Goal: Task Accomplishment & Management: Manage account settings

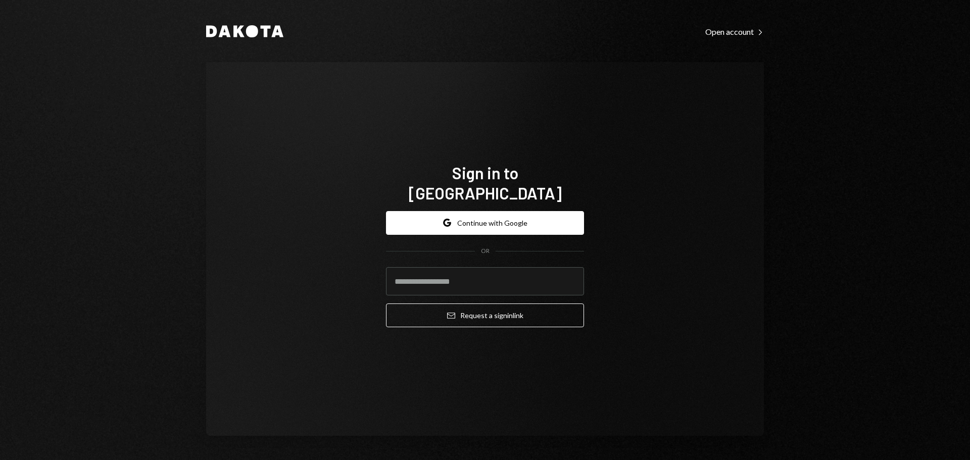
type input "**********"
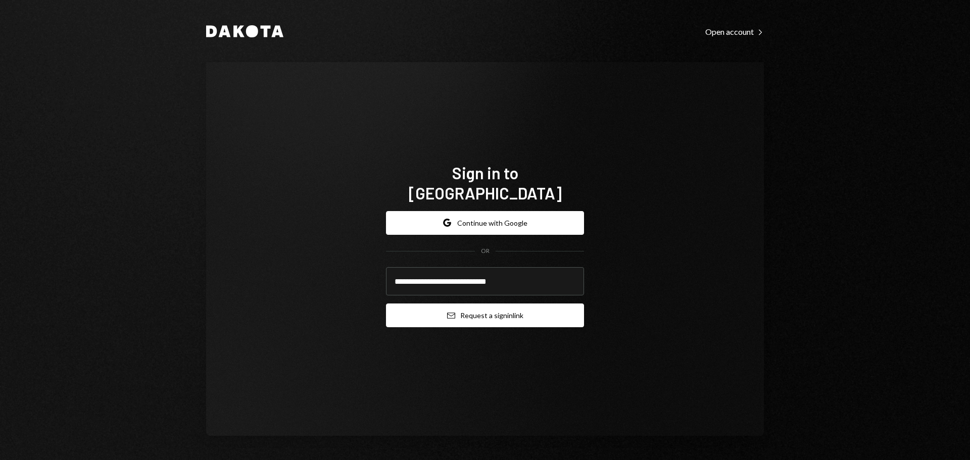
click at [442, 312] on button "Email Request a sign in link" at bounding box center [485, 316] width 198 height 24
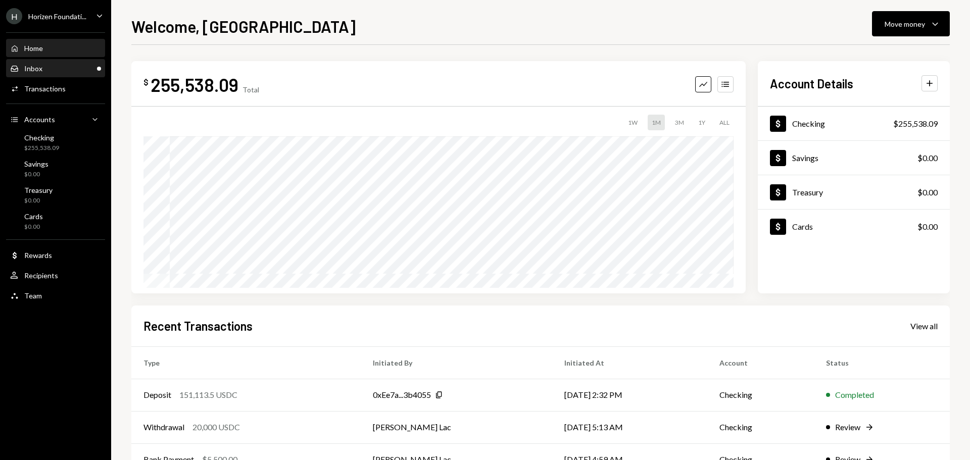
click at [54, 69] on div "Inbox Inbox" at bounding box center [55, 68] width 91 height 9
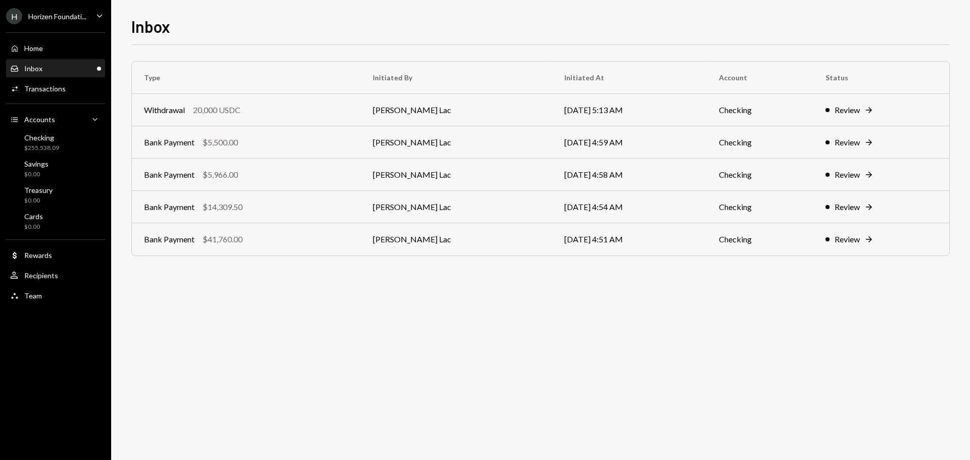
click at [54, 12] on div "Horizen Foundati..." at bounding box center [57, 16] width 58 height 9
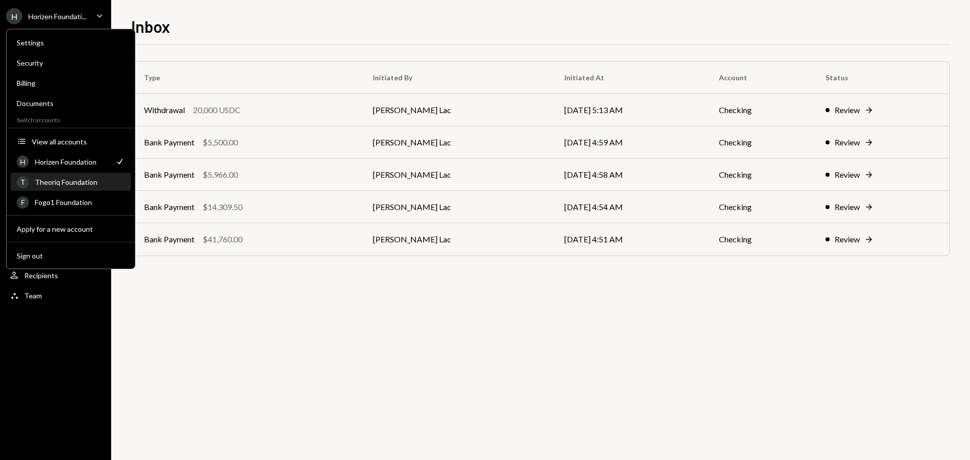
click at [78, 178] on div "Theoriq Foundation" at bounding box center [80, 182] width 90 height 9
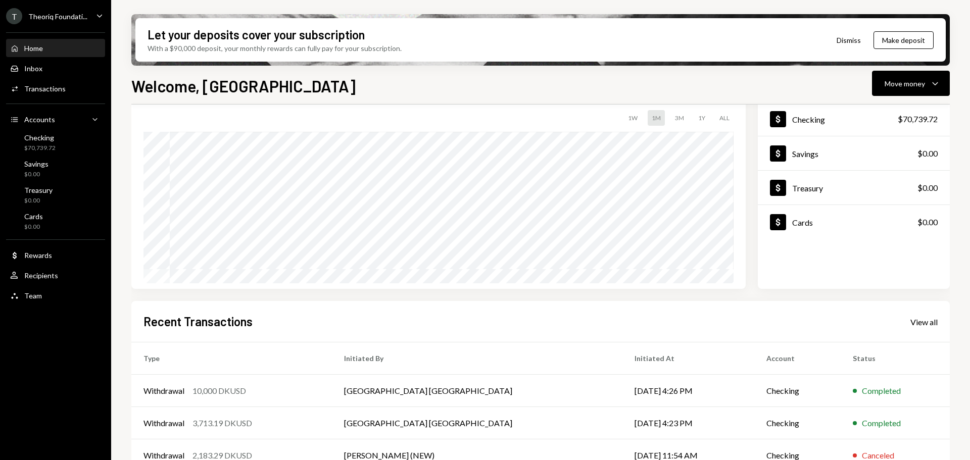
scroll to position [149, 0]
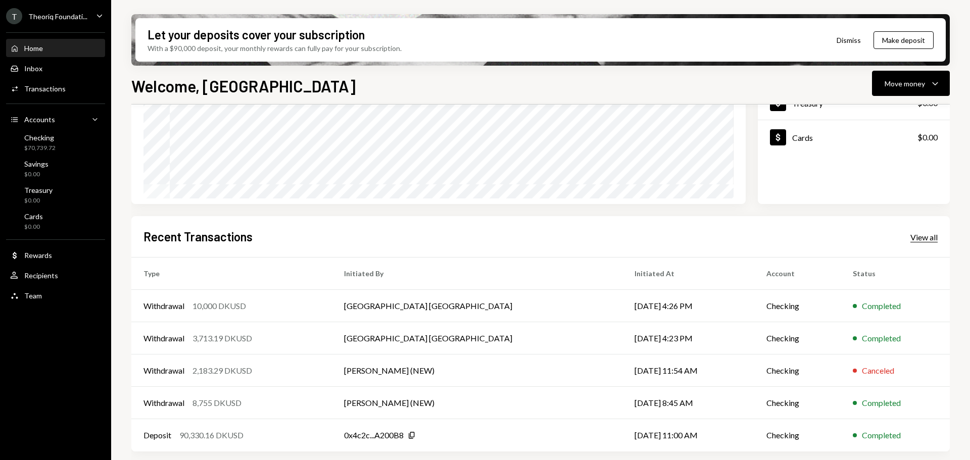
click at [926, 239] on div "View all" at bounding box center [924, 237] width 27 height 10
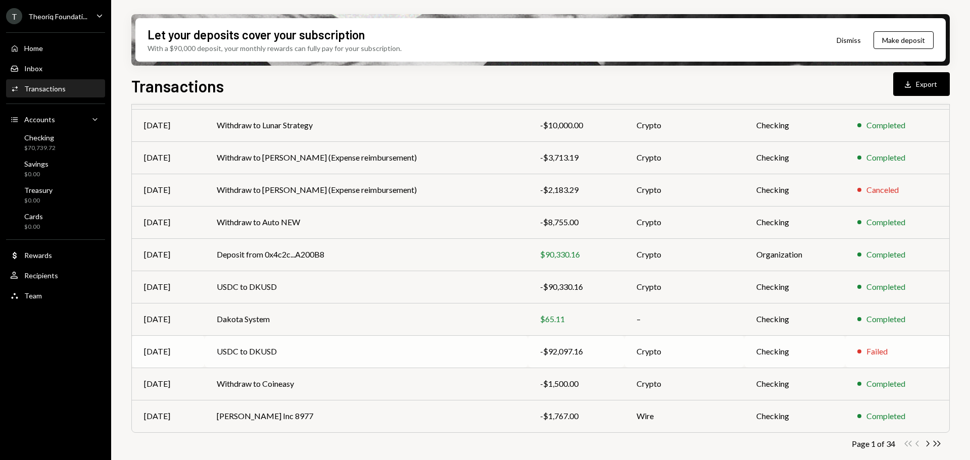
scroll to position [115, 0]
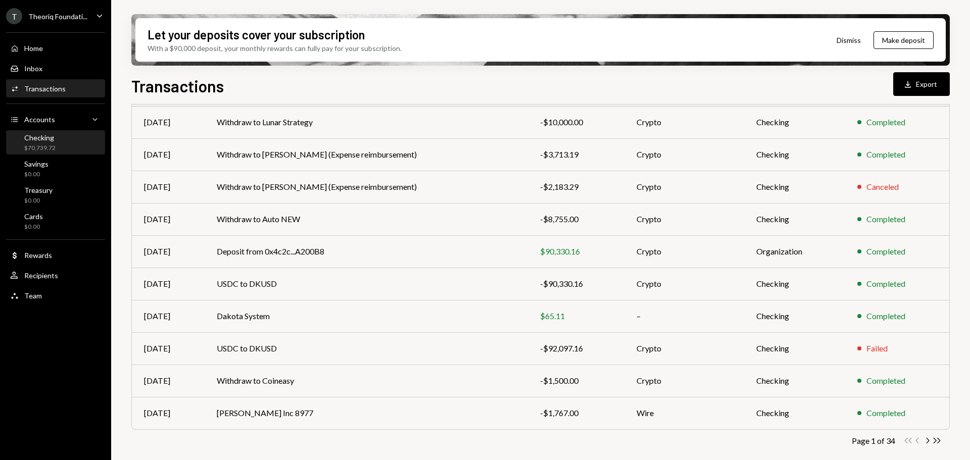
click at [68, 149] on div "Checking $70,739.72" at bounding box center [55, 142] width 91 height 19
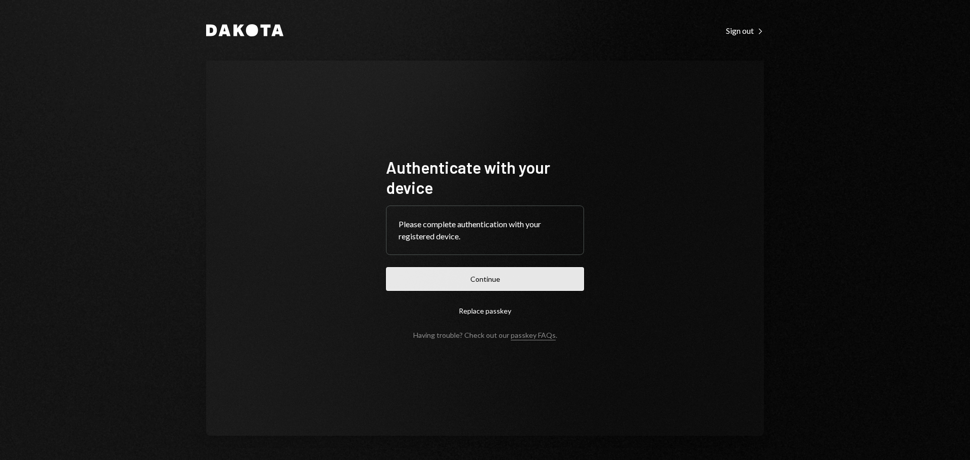
click at [412, 287] on button "Continue" at bounding box center [485, 279] width 198 height 24
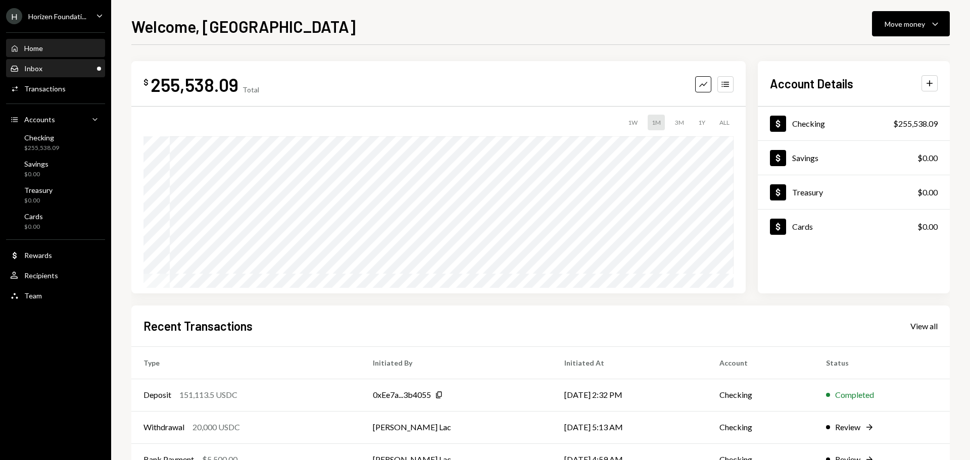
click at [57, 65] on div "Inbox Inbox" at bounding box center [55, 68] width 91 height 9
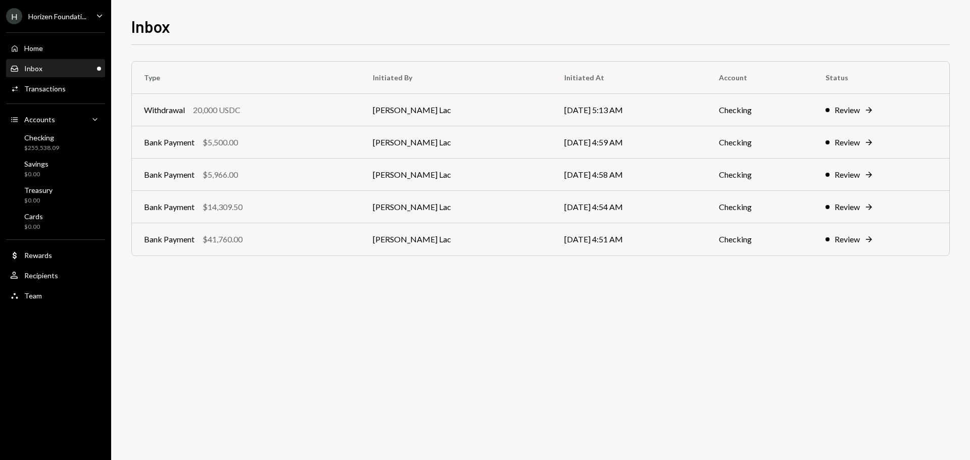
click at [57, 14] on div "Horizen Foundati..." at bounding box center [57, 16] width 58 height 9
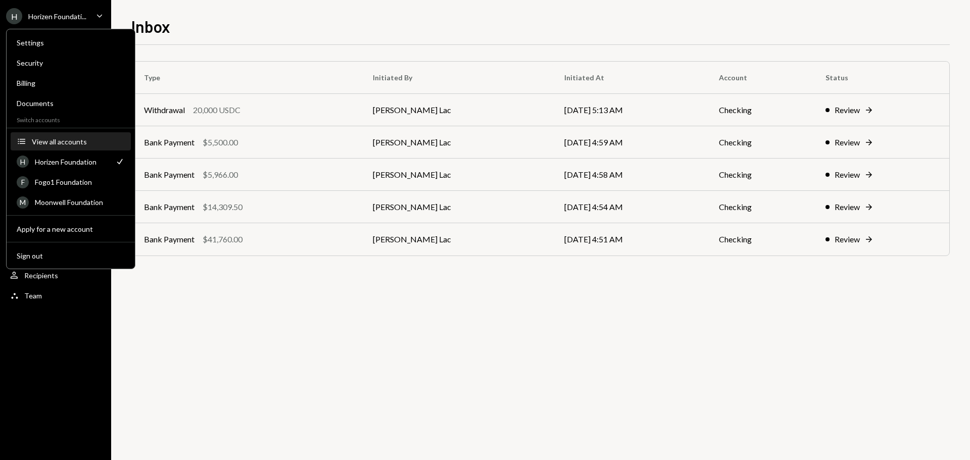
click at [55, 136] on button "Accounts View all accounts" at bounding box center [71, 142] width 120 height 18
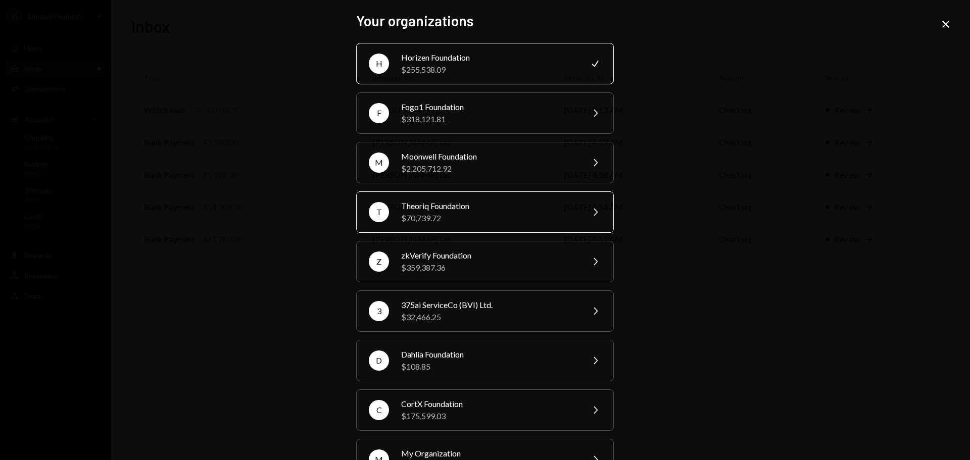
click at [431, 214] on div "$70,739.72" at bounding box center [489, 218] width 176 height 12
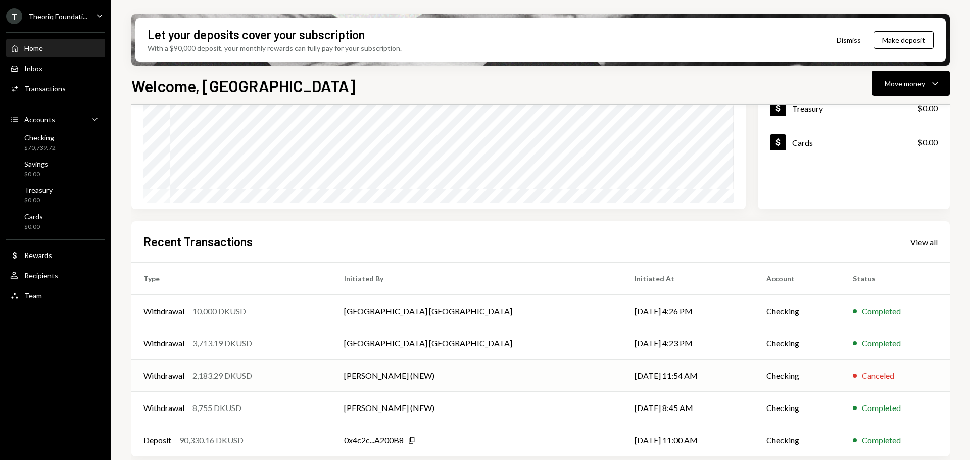
scroll to position [149, 0]
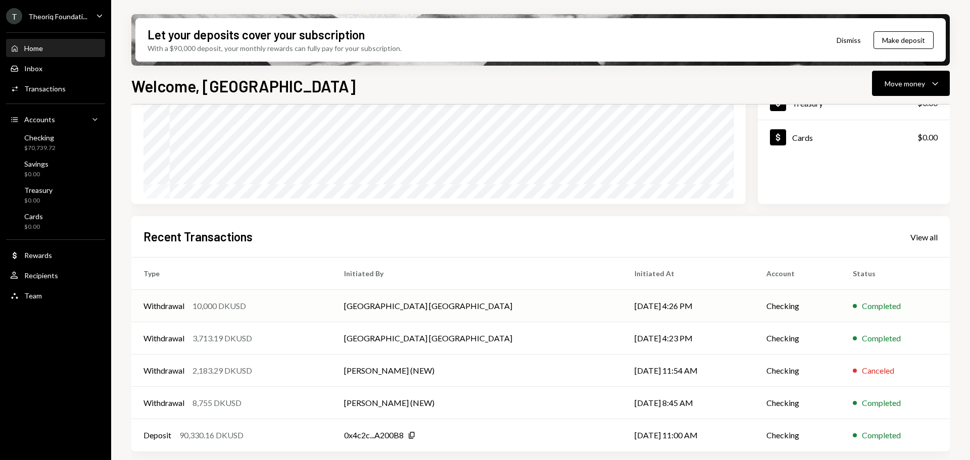
click at [200, 312] on div "10,000 DKUSD" at bounding box center [220, 306] width 54 height 12
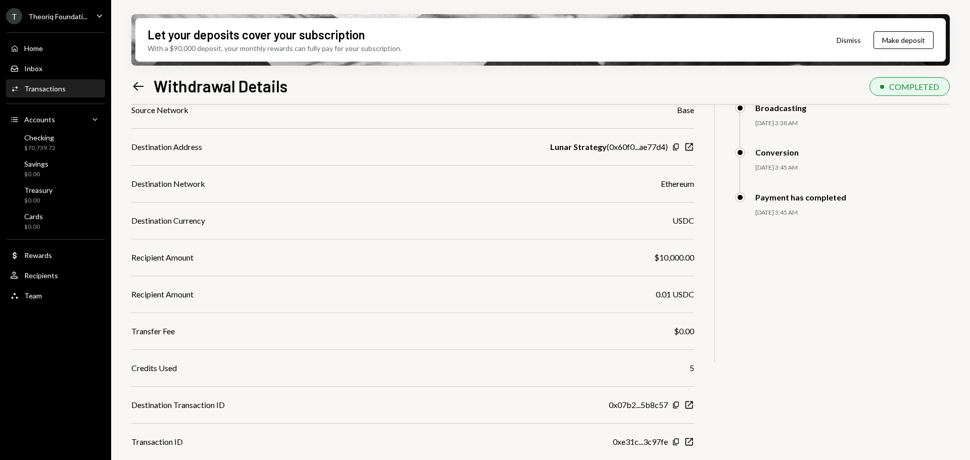
scroll to position [203, 0]
click at [688, 404] on icon "New Window" at bounding box center [689, 404] width 10 height 10
click at [143, 92] on icon "Left Arrow" at bounding box center [138, 86] width 14 height 14
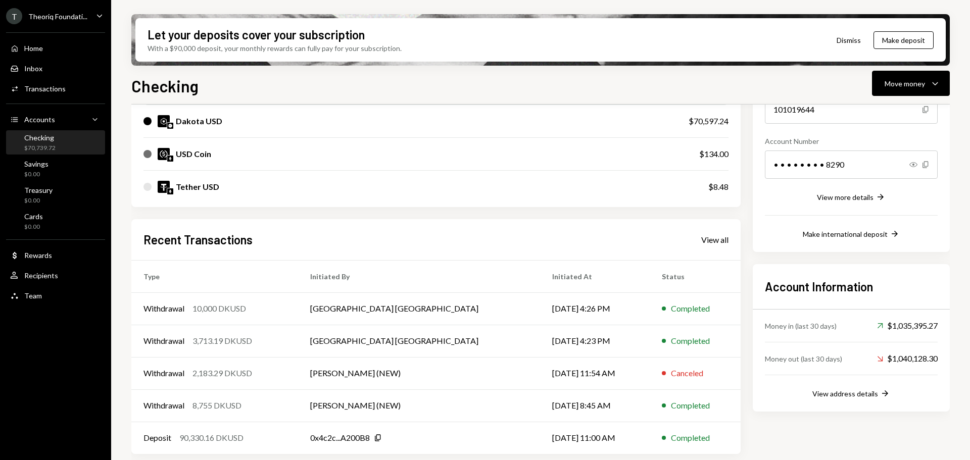
scroll to position [131, 0]
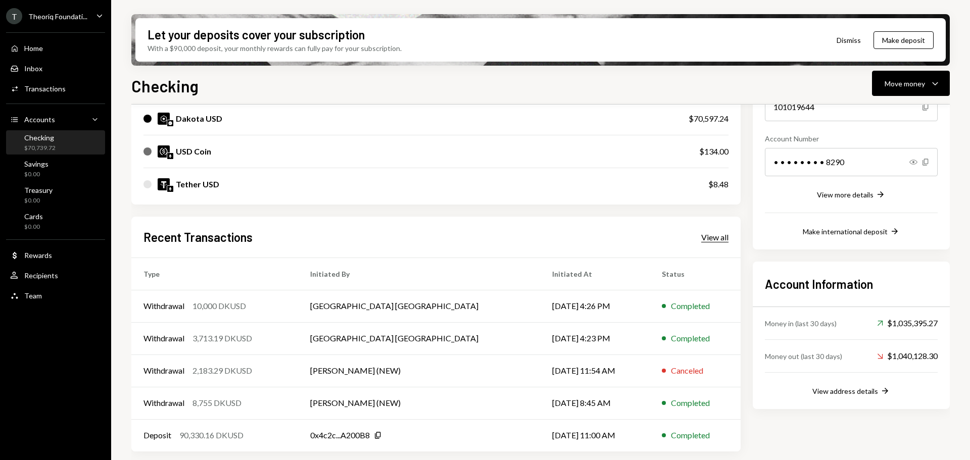
click at [718, 238] on div "View all" at bounding box center [714, 237] width 27 height 10
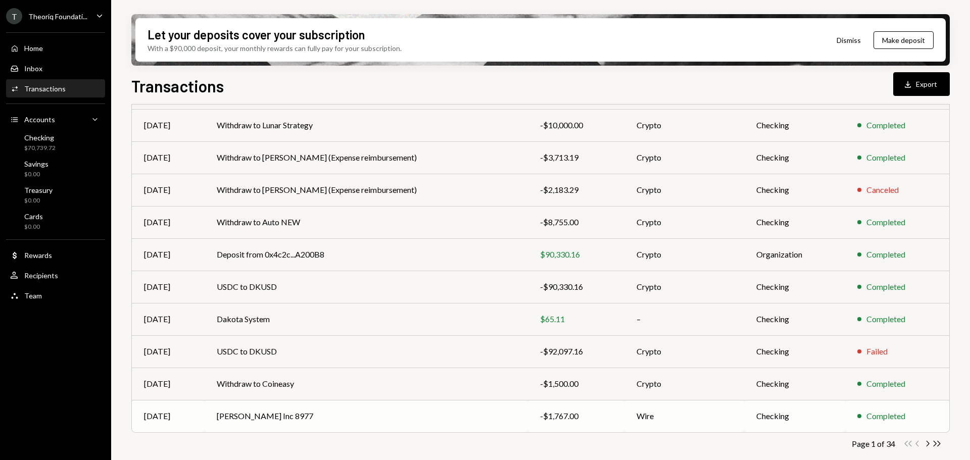
scroll to position [115, 0]
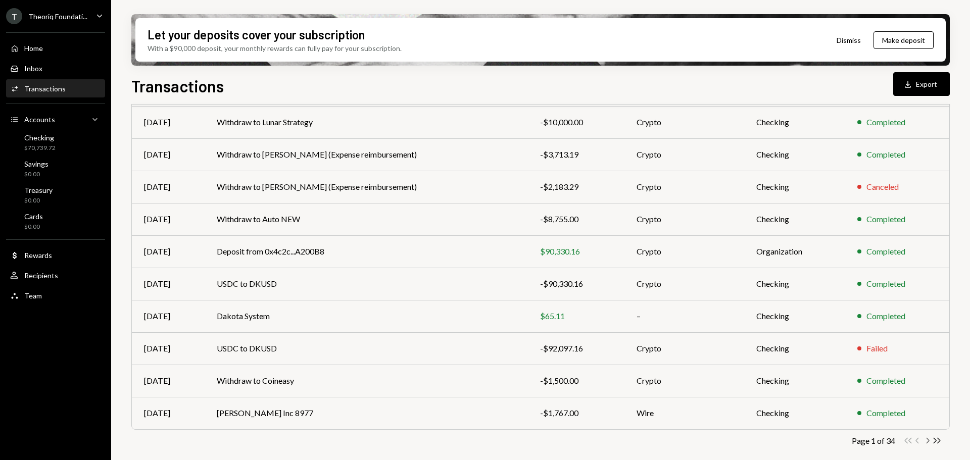
click at [928, 442] on icon "button" at bounding box center [928, 441] width 3 height 6
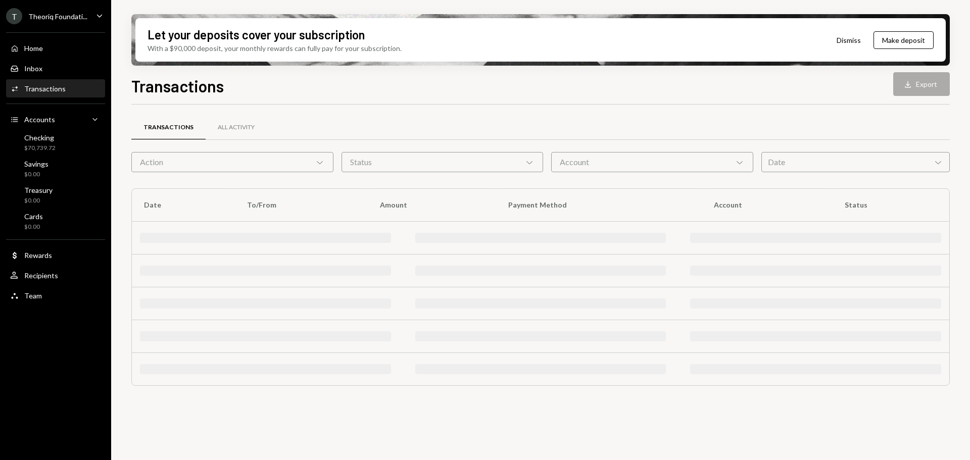
scroll to position [0, 0]
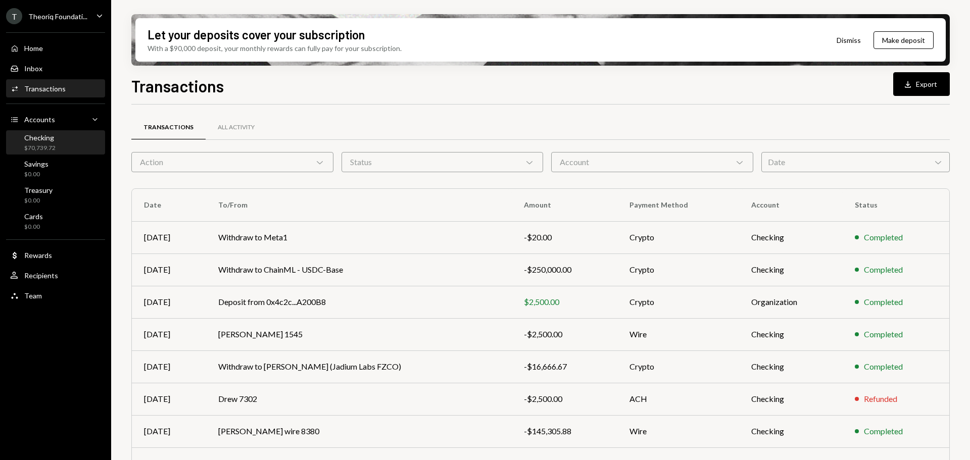
click at [35, 147] on div "$70,739.72" at bounding box center [39, 148] width 31 height 9
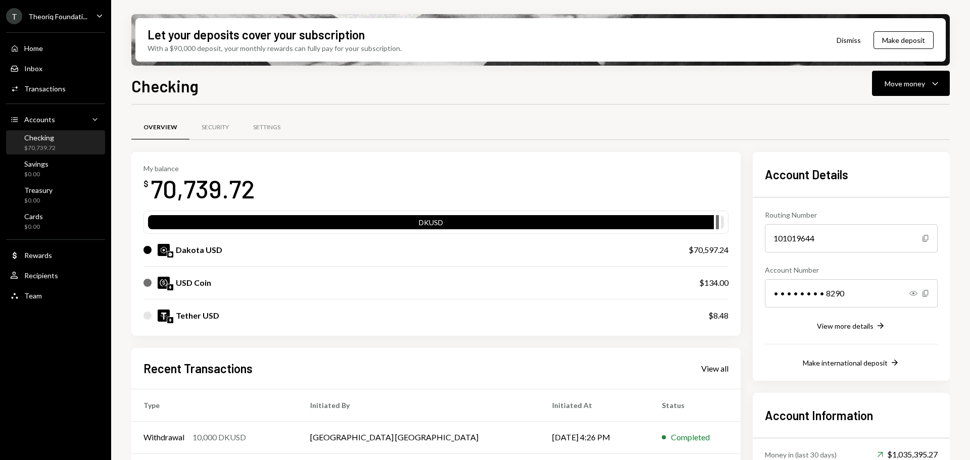
click at [904, 98] on div "Checking Move money Caret Down Overview Security Settings My balance $ 70,739.7…" at bounding box center [540, 297] width 819 height 446
click at [900, 83] on div "Move money" at bounding box center [905, 83] width 40 height 11
click at [879, 113] on div "Send" at bounding box center [903, 114] width 74 height 11
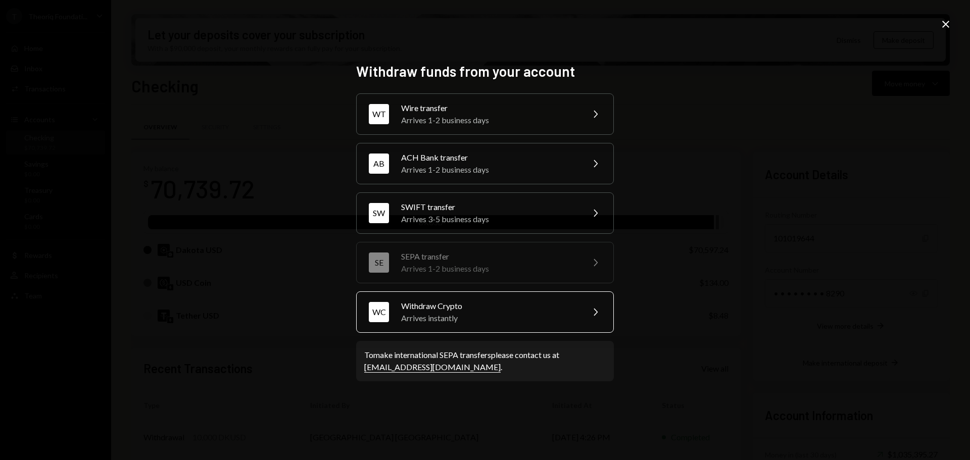
click at [536, 312] on div "Arrives instantly" at bounding box center [489, 318] width 176 height 12
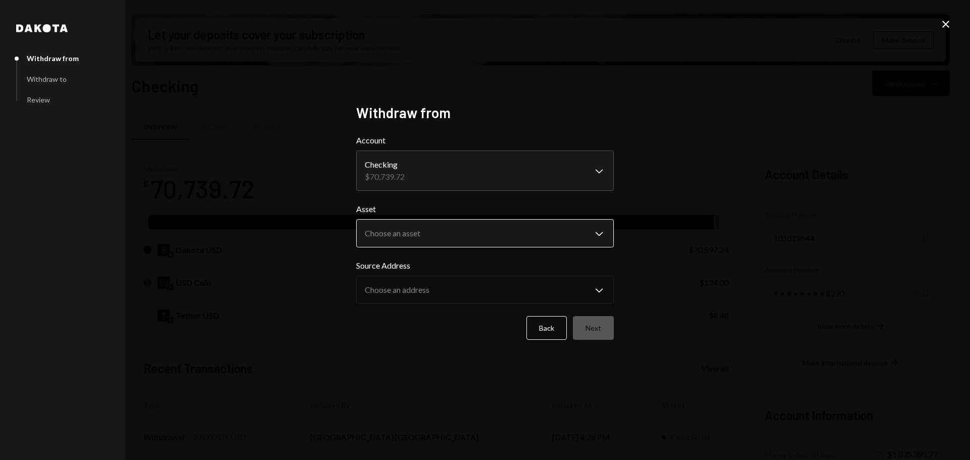
click at [432, 232] on body "T Theoriq Foundati... Caret Down Home Home Inbox Inbox Activities Transactions …" at bounding box center [485, 230] width 970 height 460
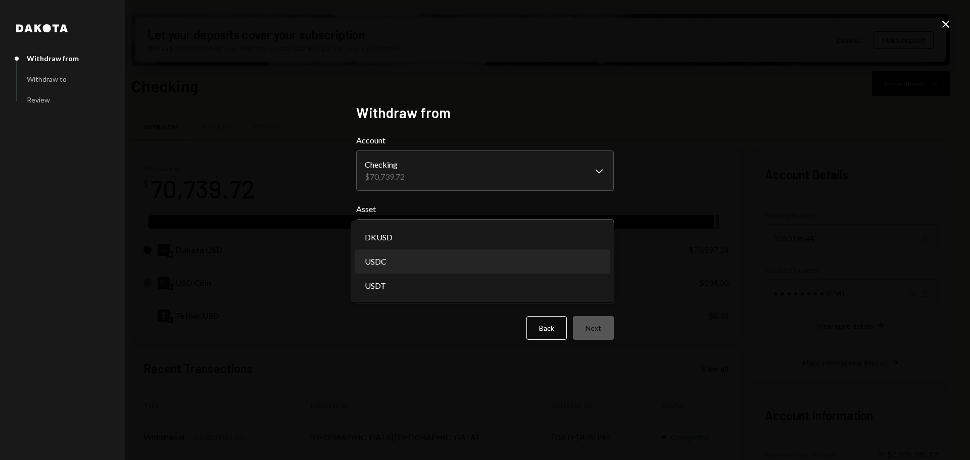
select select "****"
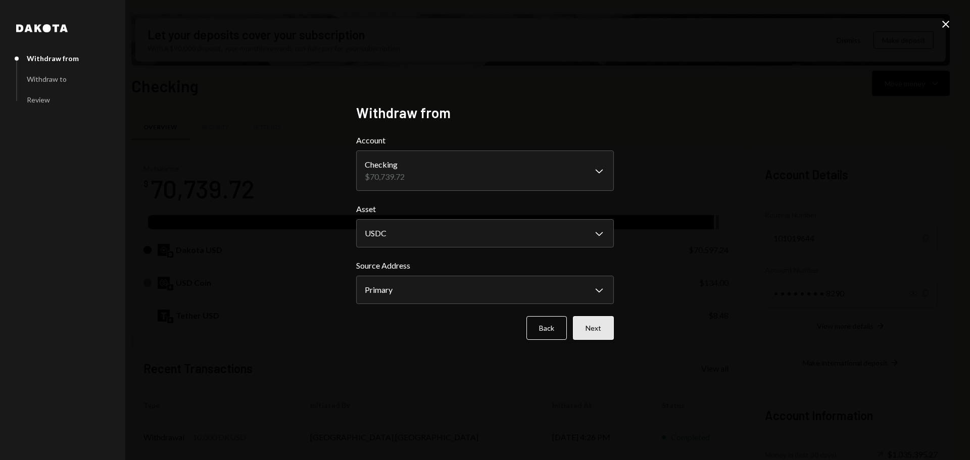
click at [592, 328] on button "Next" at bounding box center [593, 328] width 41 height 24
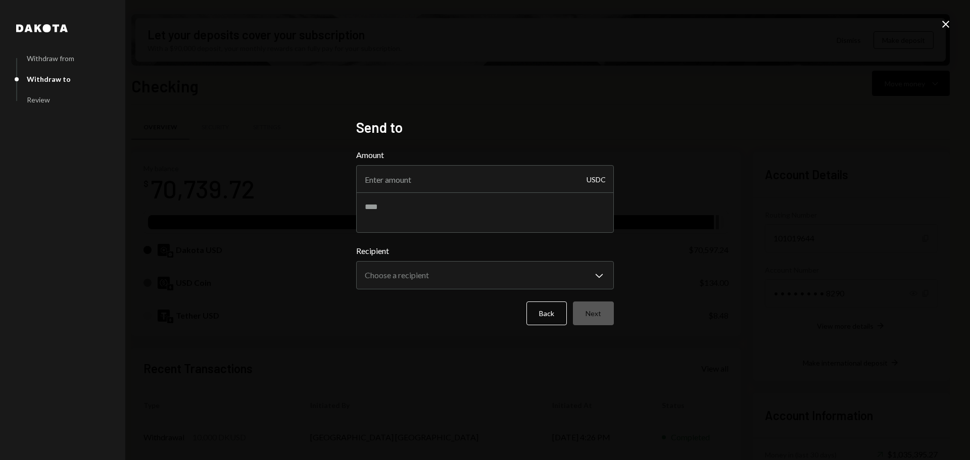
click at [945, 22] on icon "Close" at bounding box center [946, 24] width 12 height 12
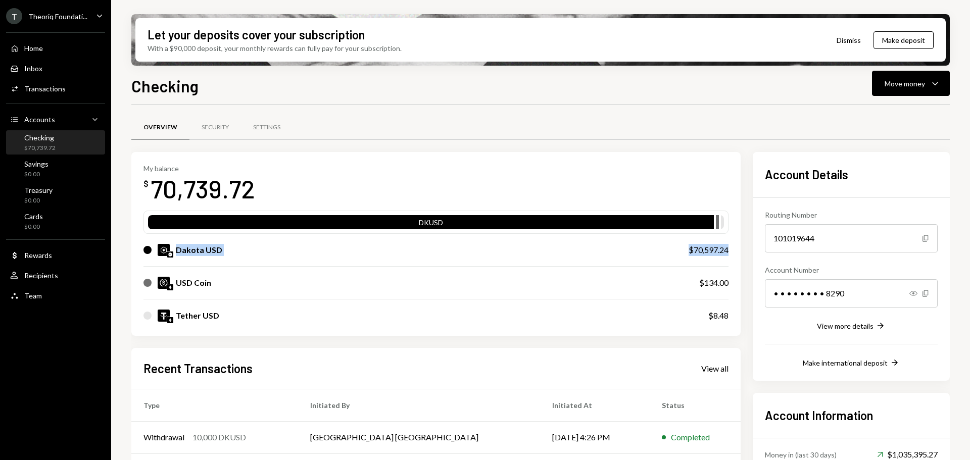
drag, startPoint x: 178, startPoint y: 248, endPoint x: 733, endPoint y: 248, distance: 554.9
click at [733, 248] on div "My balance $ 70,739.72 DKUSD Dakota USD $70,597.24 USD Coin $134.00 Tether USD …" at bounding box center [435, 244] width 609 height 184
click at [890, 85] on div "Move money" at bounding box center [905, 83] width 40 height 11
click at [862, 112] on div "Withdraw Send" at bounding box center [895, 114] width 89 height 11
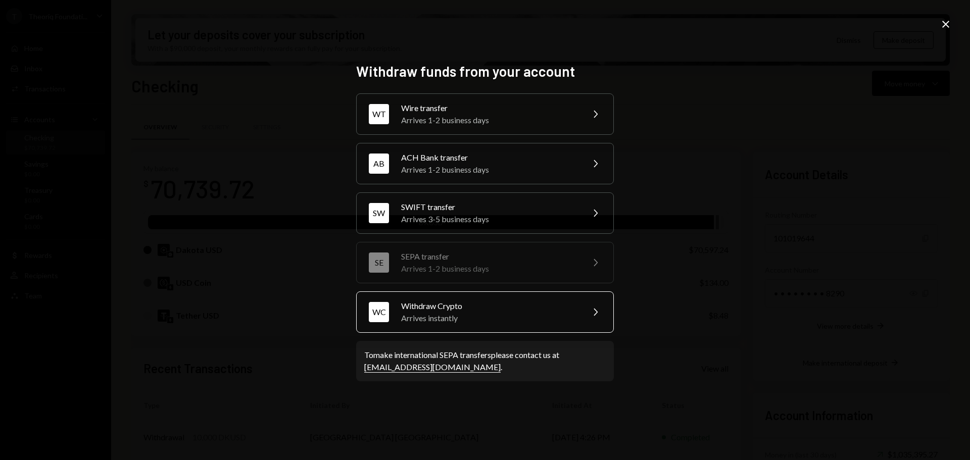
click at [399, 320] on div "WC Withdraw Crypto Arrives instantly Chevron Right" at bounding box center [485, 312] width 258 height 41
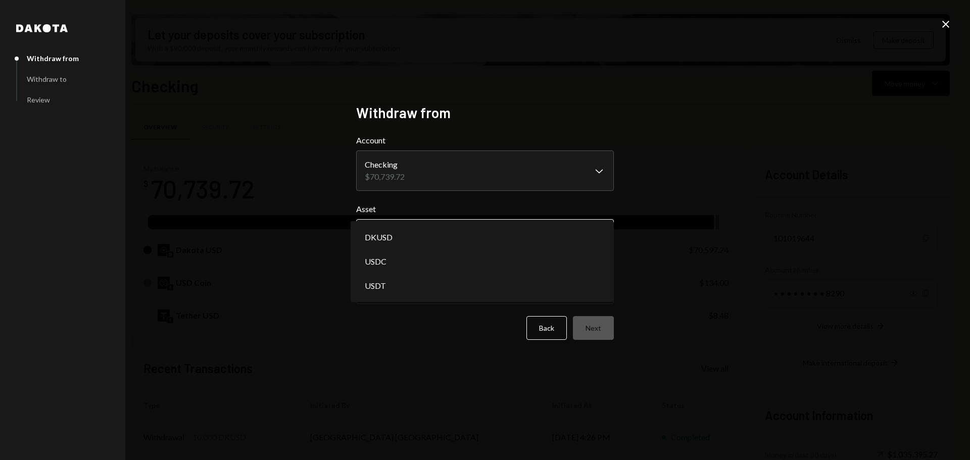
click at [413, 222] on body "T Theoriq Foundati... Caret Down Home Home Inbox Inbox Activities Transactions …" at bounding box center [485, 230] width 970 height 460
select select "*****"
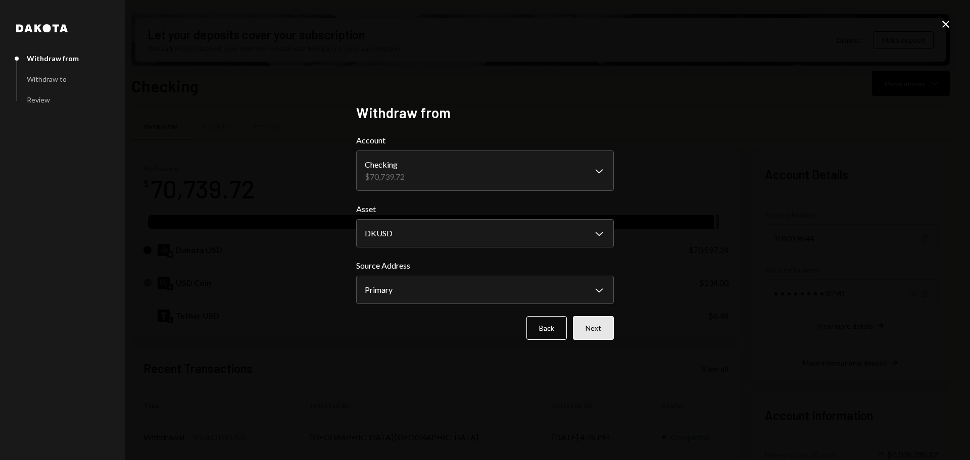
click at [591, 331] on button "Next" at bounding box center [593, 328] width 41 height 24
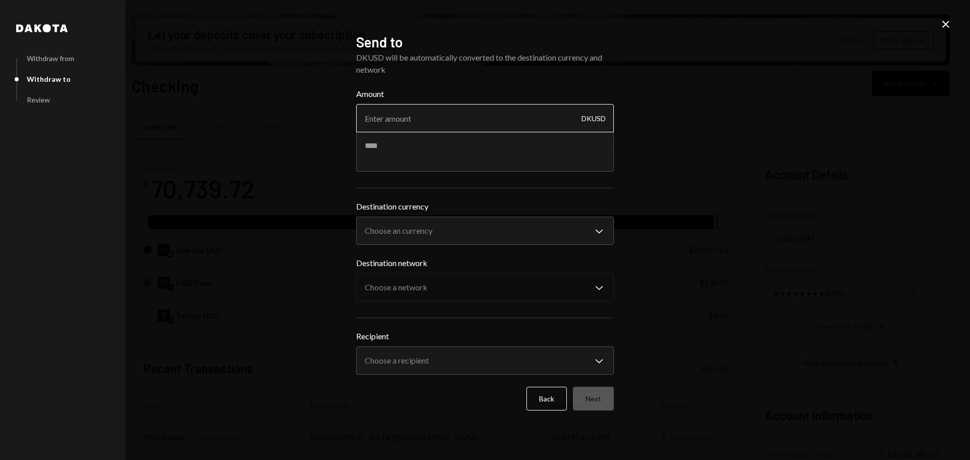
click at [431, 122] on input "Amount" at bounding box center [485, 118] width 258 height 28
type input "4980"
click at [434, 141] on textarea at bounding box center [485, 151] width 258 height 40
type textarea "**********"
click at [414, 229] on body "T Theoriq Foundati... Caret Down Home Home Inbox Inbox Activities Transactions …" at bounding box center [485, 230] width 970 height 460
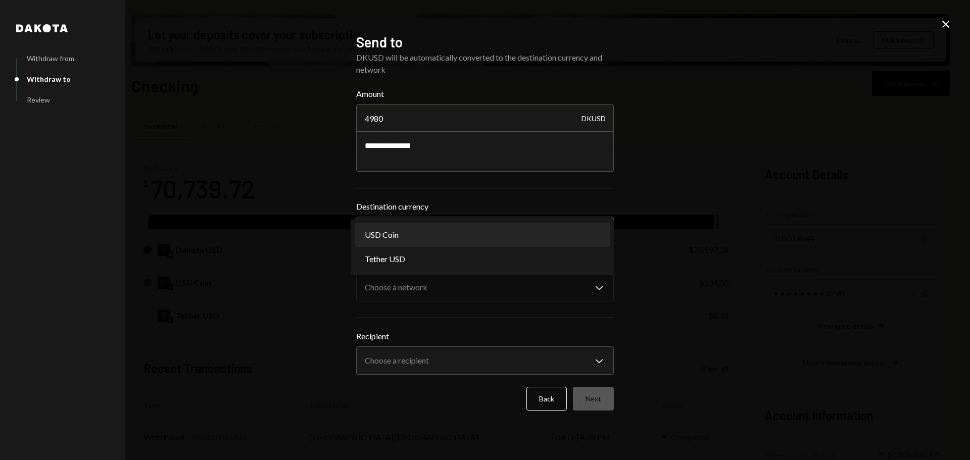
select select "****"
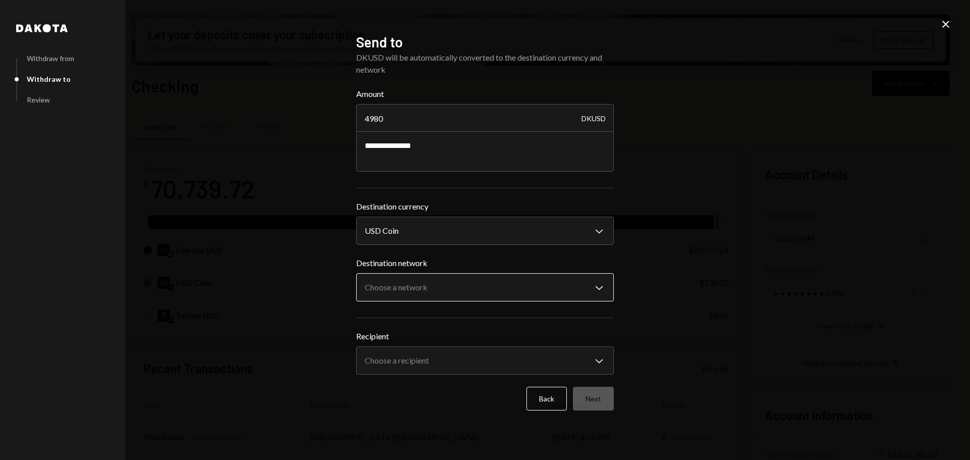
click at [400, 290] on body "T Theoriq Foundati... Caret Down Home Home Inbox Inbox Activities Transactions …" at bounding box center [485, 230] width 970 height 460
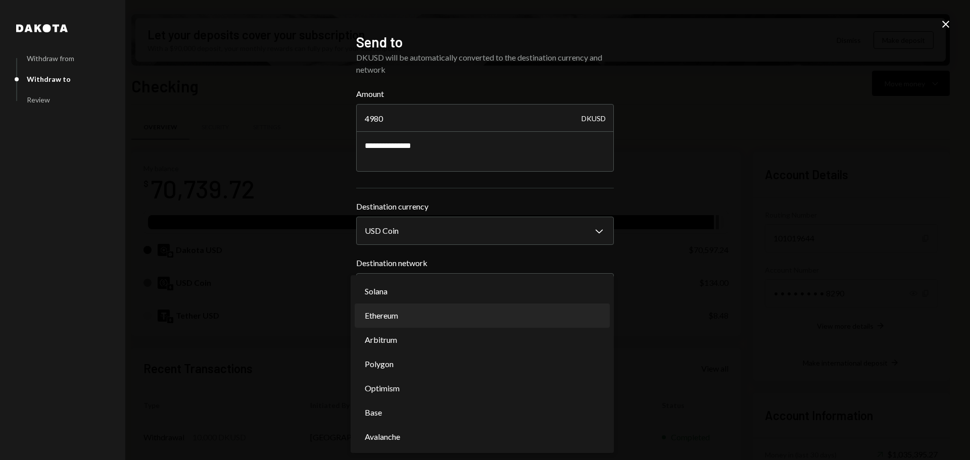
select select "**********"
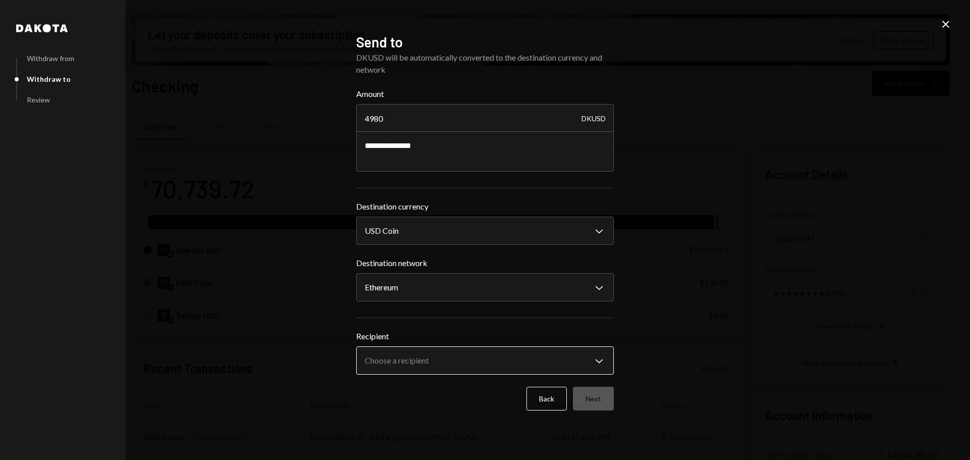
click at [383, 348] on body "T Theoriq Foundati... Caret Down Home Home Inbox Inbox Activities Transactions …" at bounding box center [485, 230] width 970 height 460
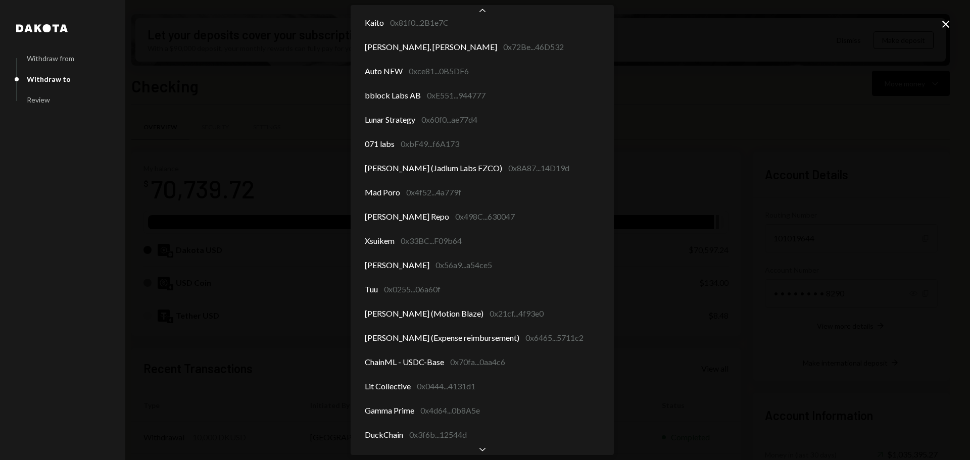
scroll to position [467, 0]
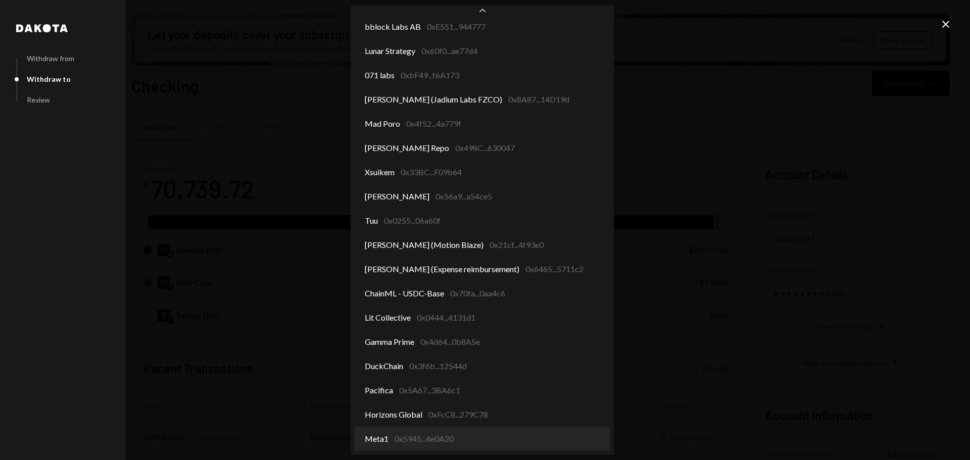
select select "**********"
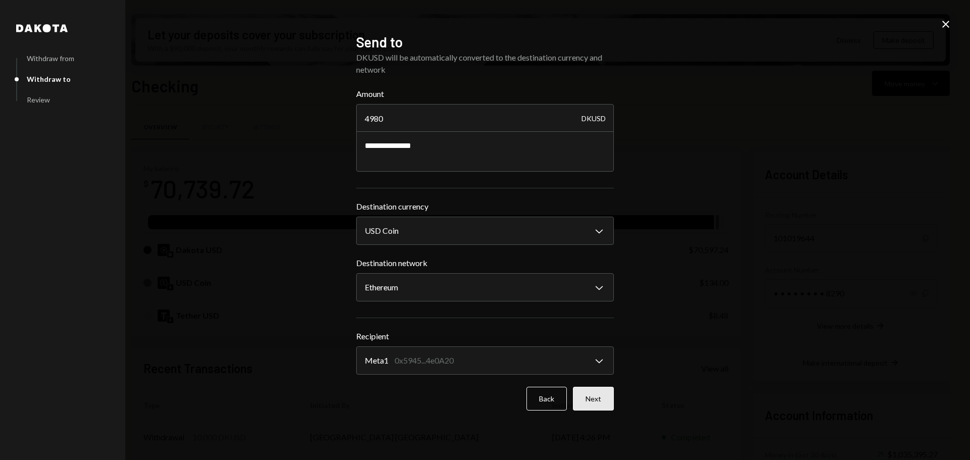
click at [590, 408] on button "Next" at bounding box center [593, 399] width 41 height 24
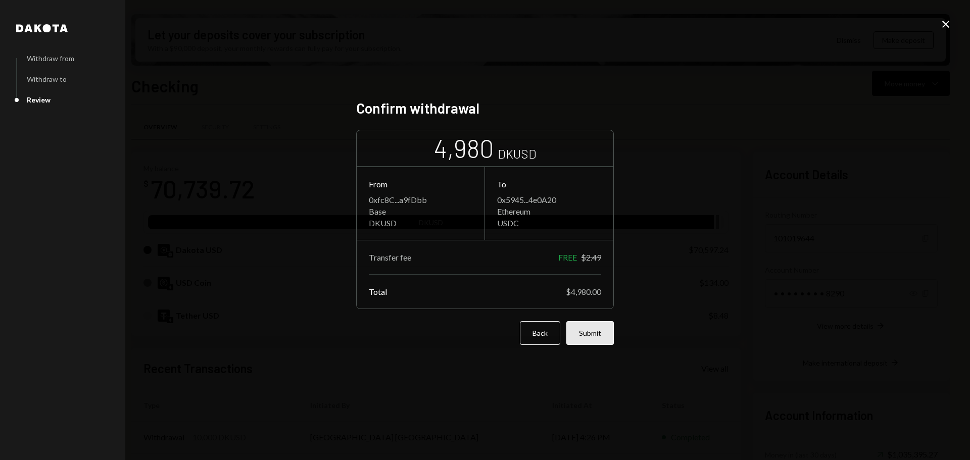
click at [583, 337] on button "Submit" at bounding box center [591, 333] width 48 height 24
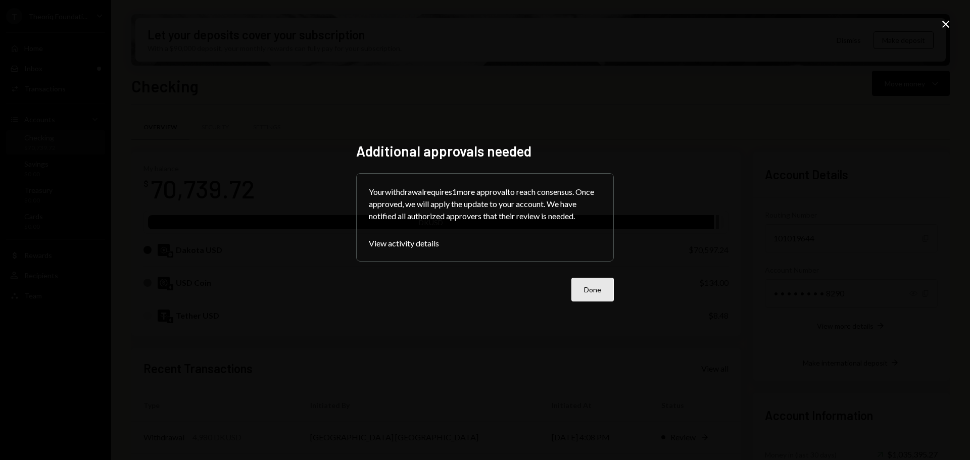
click at [587, 289] on button "Done" at bounding box center [593, 290] width 42 height 24
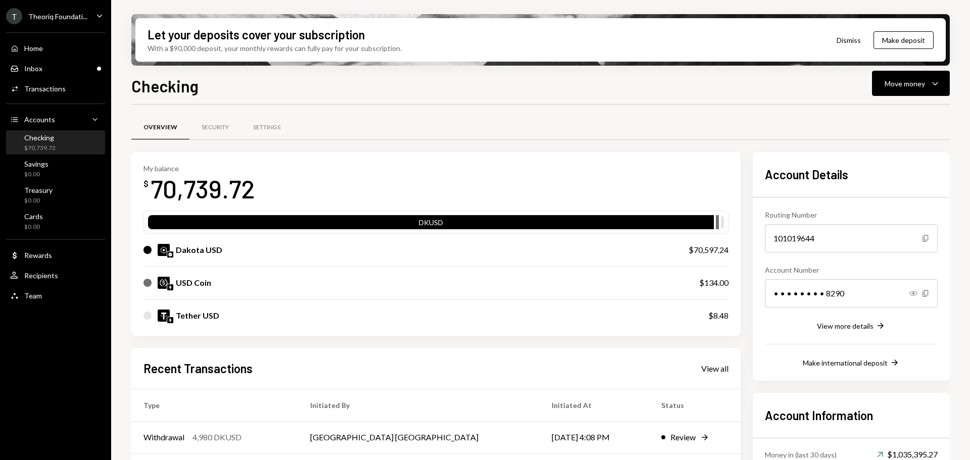
click at [899, 96] on div "Checking Move money Caret Down Overview Security Settings My balance $ 70,739.7…" at bounding box center [540, 297] width 819 height 446
click at [901, 84] on div "Move money" at bounding box center [905, 83] width 40 height 11
click at [890, 110] on div "Send" at bounding box center [903, 114] width 74 height 11
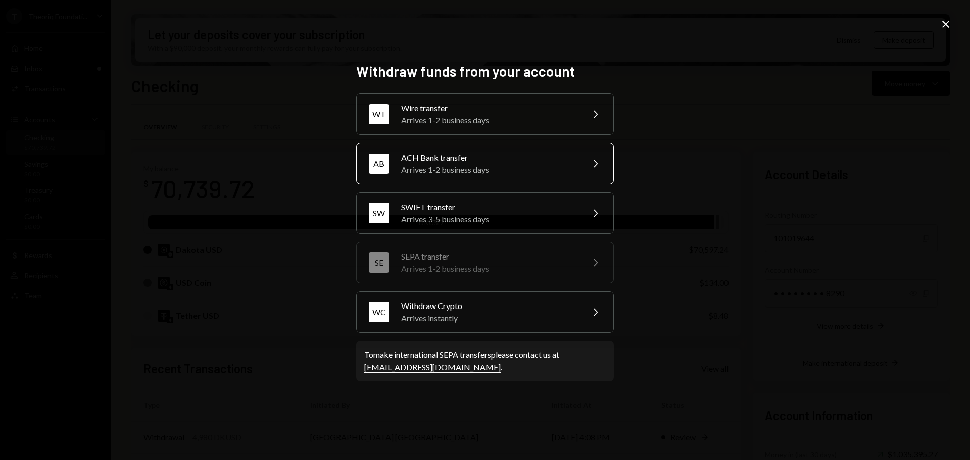
click at [427, 174] on div "Arrives 1-2 business days" at bounding box center [489, 170] width 176 height 12
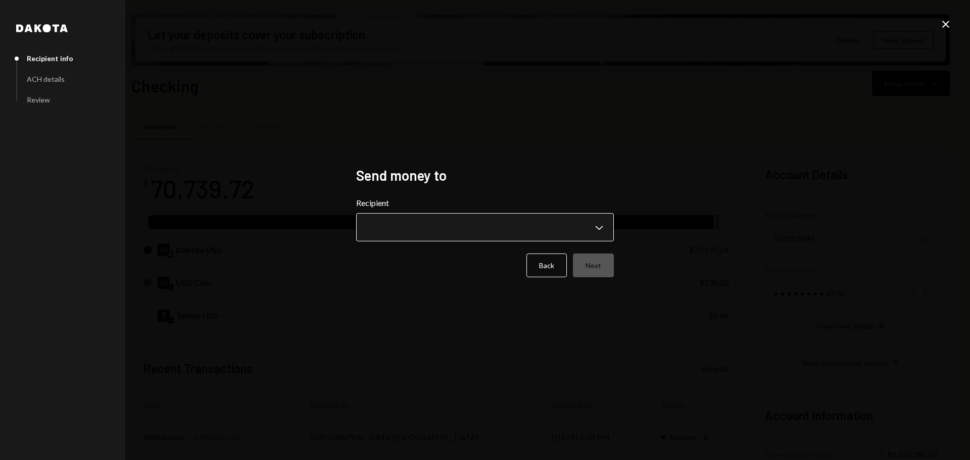
click at [415, 237] on body "T Theoriq Foundati... Caret Down Home Home Inbox Inbox Activities Transactions …" at bounding box center [485, 230] width 970 height 460
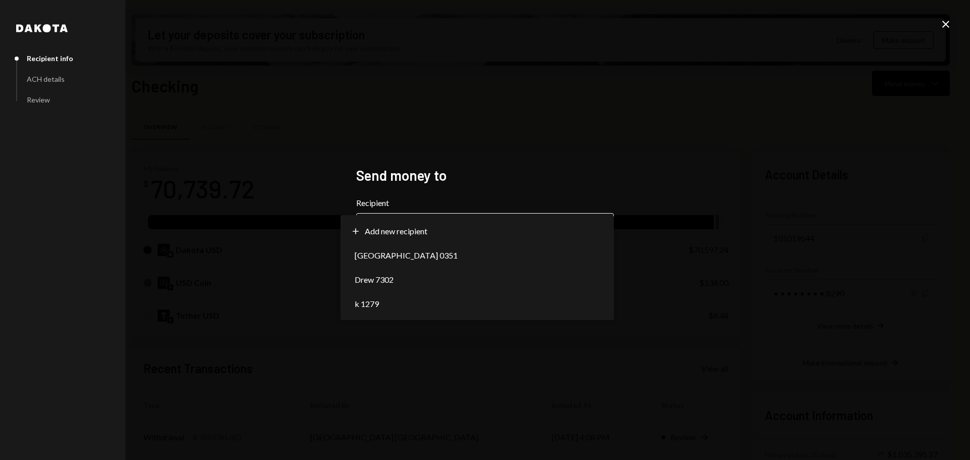
select select "**********"
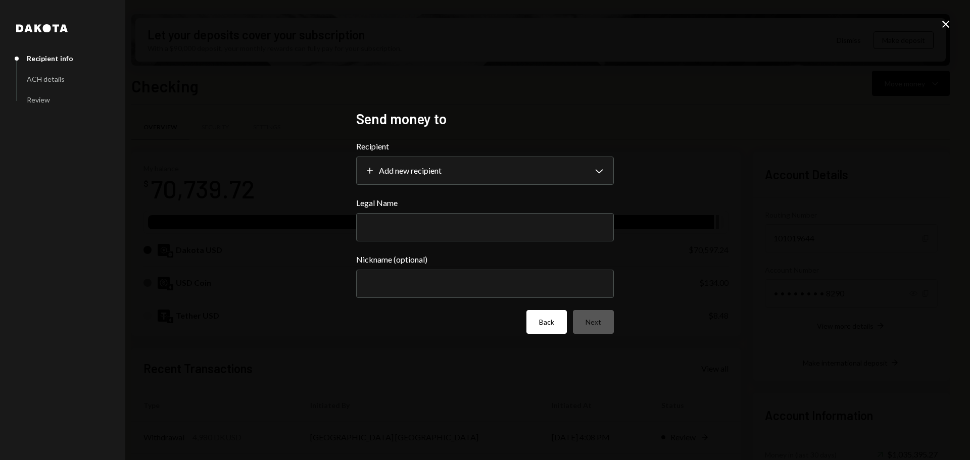
click at [530, 322] on button "Back" at bounding box center [547, 322] width 40 height 24
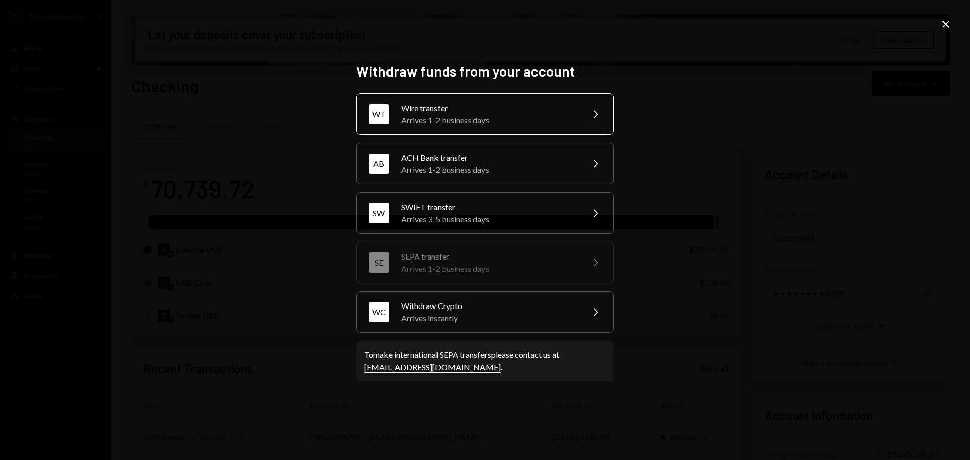
click at [423, 114] on div "Arrives 1-2 business days" at bounding box center [489, 120] width 176 height 12
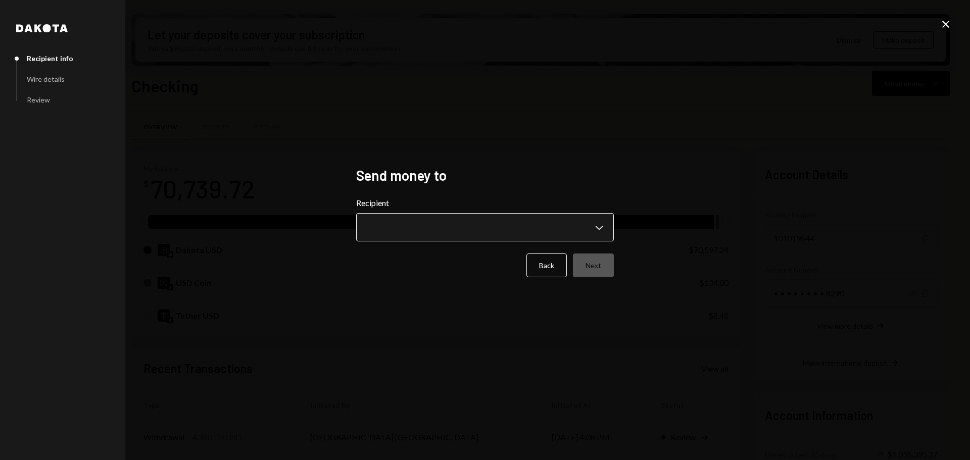
click at [487, 230] on body "T Theoriq Foundati... Caret Down Home Home Inbox Inbox Activities Transactions …" at bounding box center [485, 230] width 970 height 460
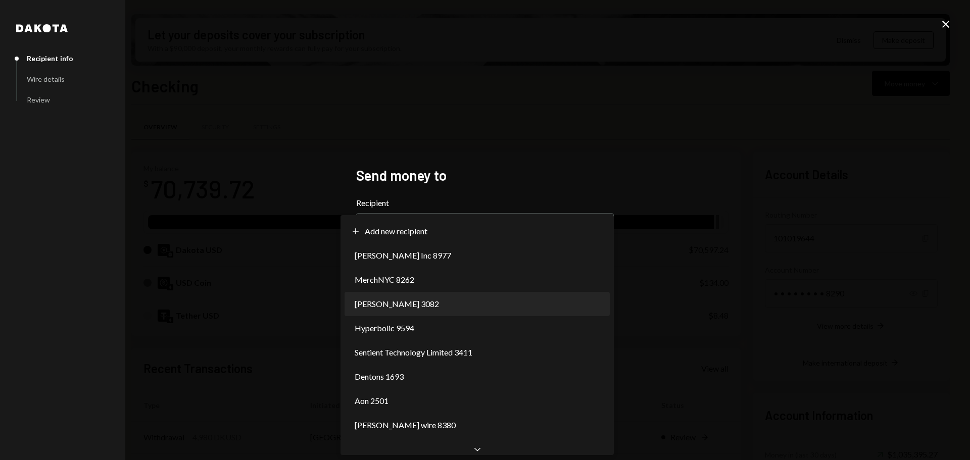
select select "**********"
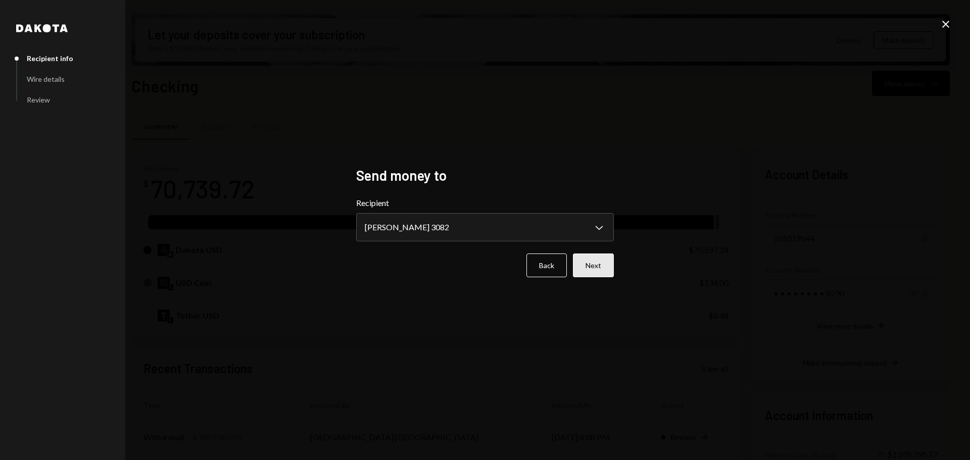
click at [592, 273] on button "Next" at bounding box center [593, 266] width 41 height 24
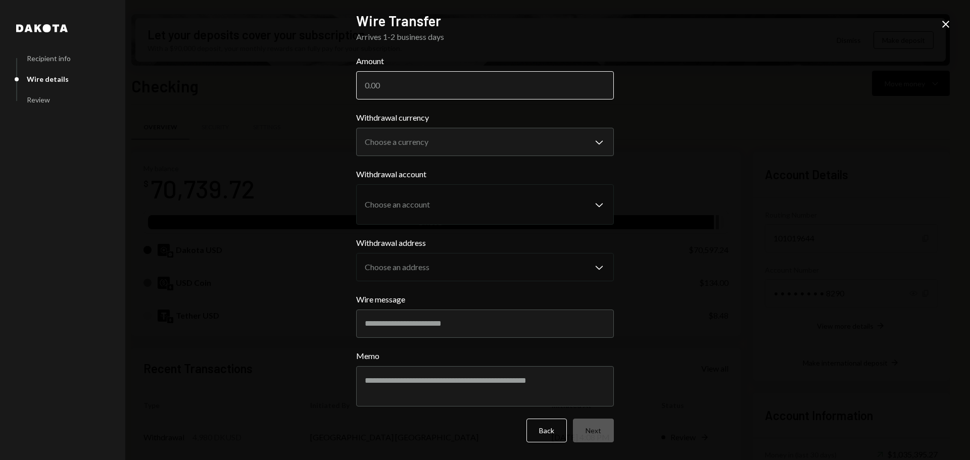
click at [386, 87] on input "Amount" at bounding box center [485, 85] width 258 height 28
type input "1500"
click at [410, 137] on body "T Theoriq Foundati... Caret Down Home Home Inbox Inbox Activities Transactions …" at bounding box center [485, 230] width 970 height 460
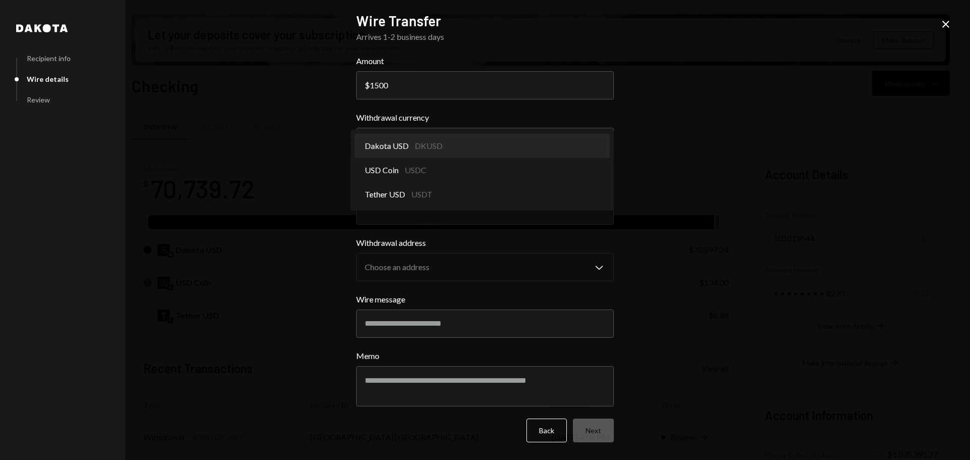
select select "*****"
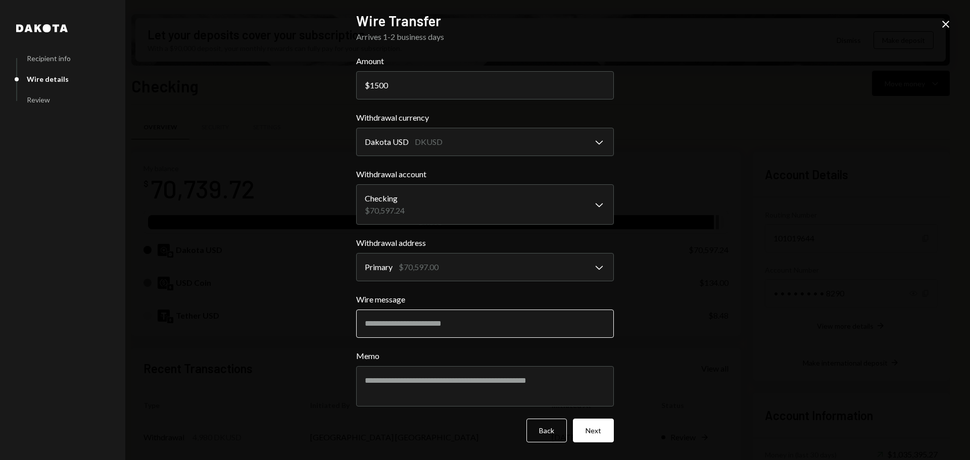
click at [379, 333] on input "Wire message" at bounding box center [485, 324] width 258 height 28
type input "*******"
click at [383, 362] on label "Memo" at bounding box center [485, 356] width 258 height 12
click at [383, 366] on textarea "Memo" at bounding box center [485, 386] width 258 height 40
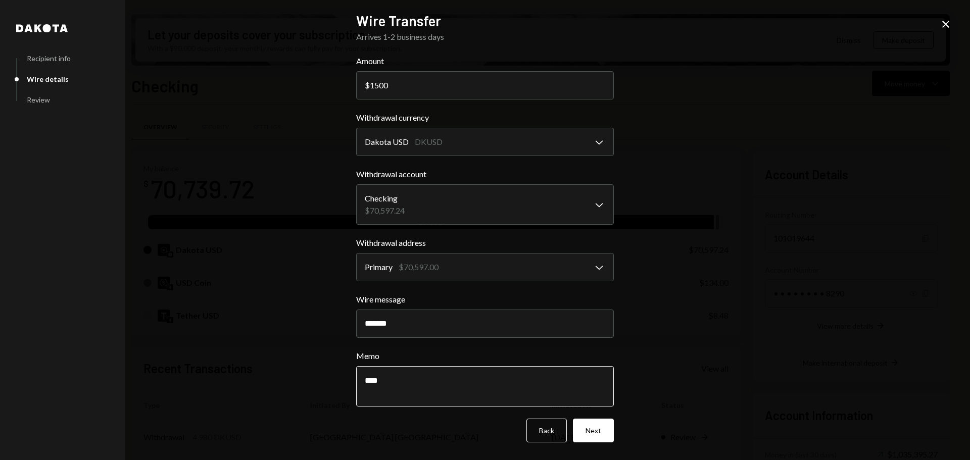
type textarea "****"
click at [584, 428] on button "Next" at bounding box center [593, 431] width 41 height 24
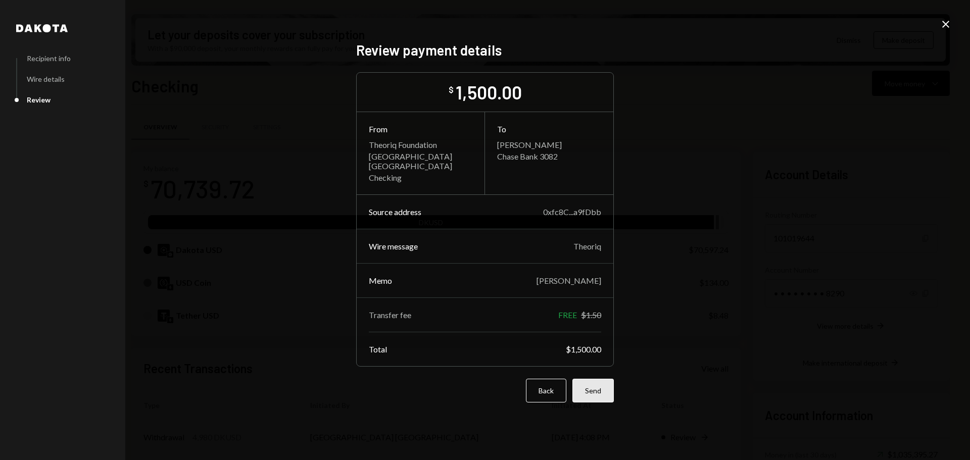
click at [591, 382] on button "Send" at bounding box center [593, 391] width 41 height 24
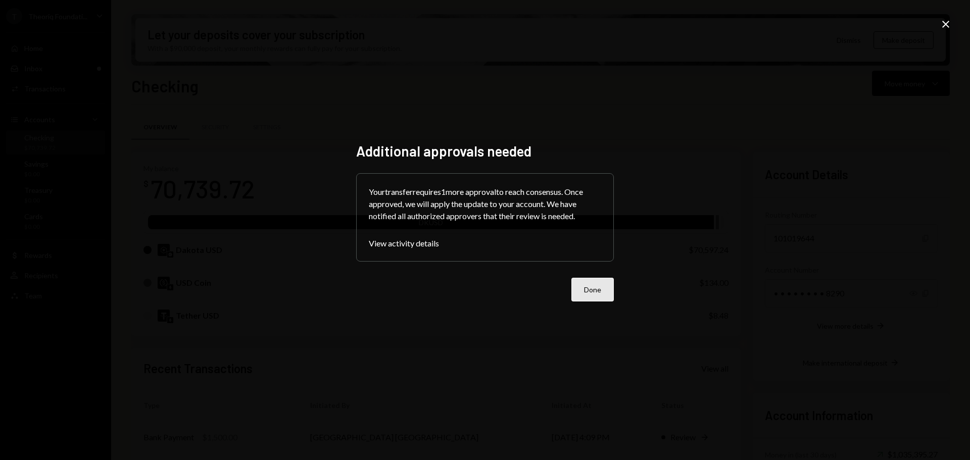
click at [588, 299] on button "Done" at bounding box center [593, 290] width 42 height 24
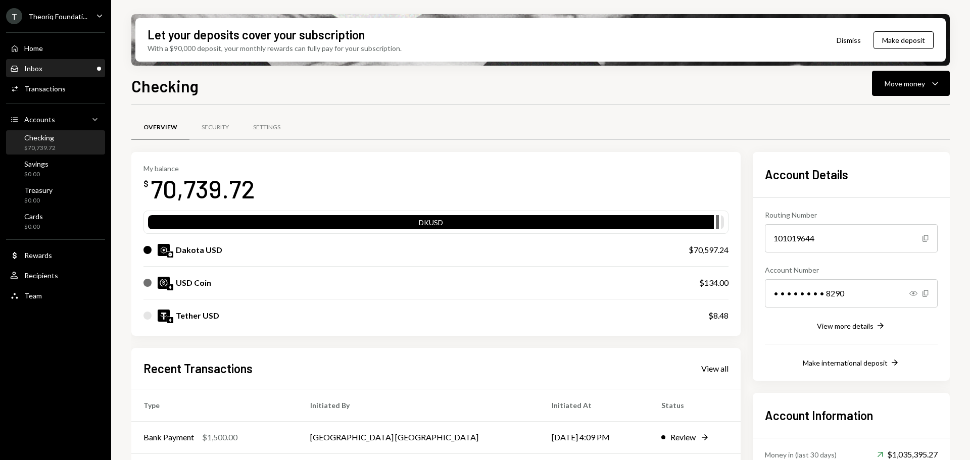
click at [69, 64] on div "Inbox Inbox" at bounding box center [55, 68] width 91 height 9
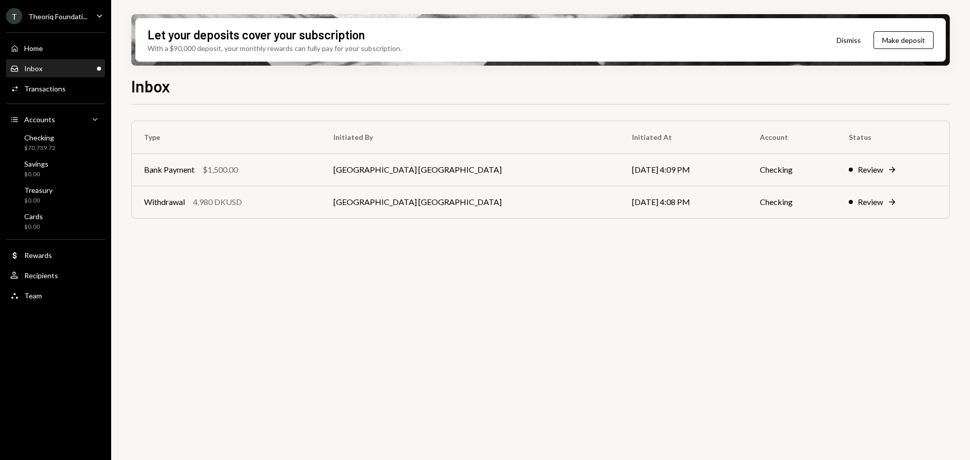
click at [68, 10] on div "T Theoriq Foundati..." at bounding box center [46, 16] width 81 height 16
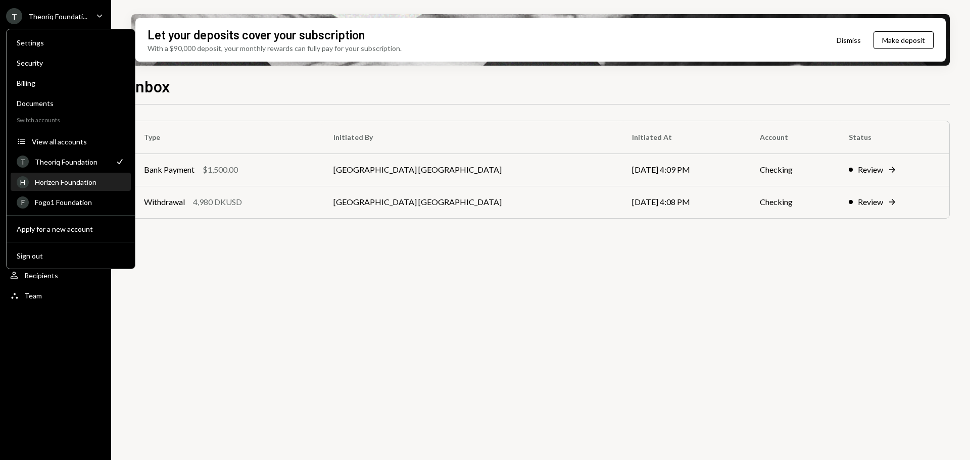
click at [81, 177] on div "H Horizen Foundation" at bounding box center [71, 182] width 108 height 17
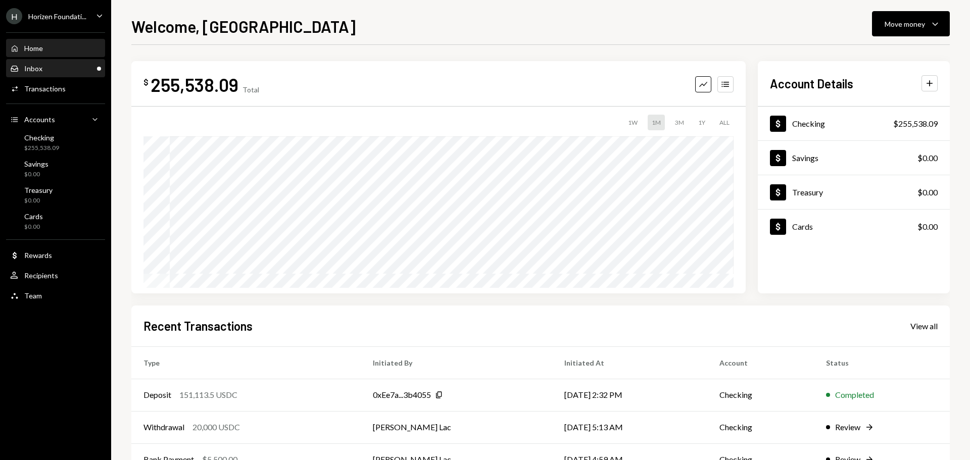
click at [59, 69] on div "Inbox Inbox" at bounding box center [55, 68] width 91 height 9
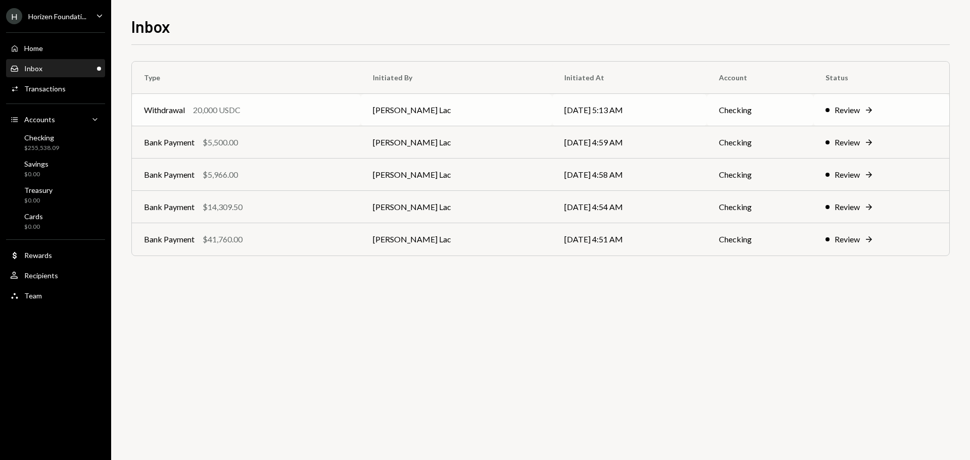
click at [203, 114] on div "20,000 USDC" at bounding box center [217, 110] width 48 height 12
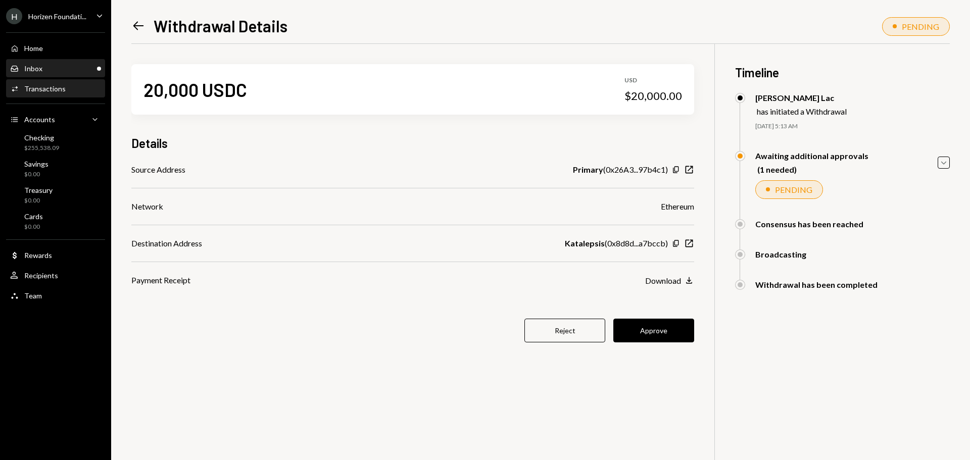
click at [78, 62] on div "Inbox Inbox" at bounding box center [55, 68] width 91 height 17
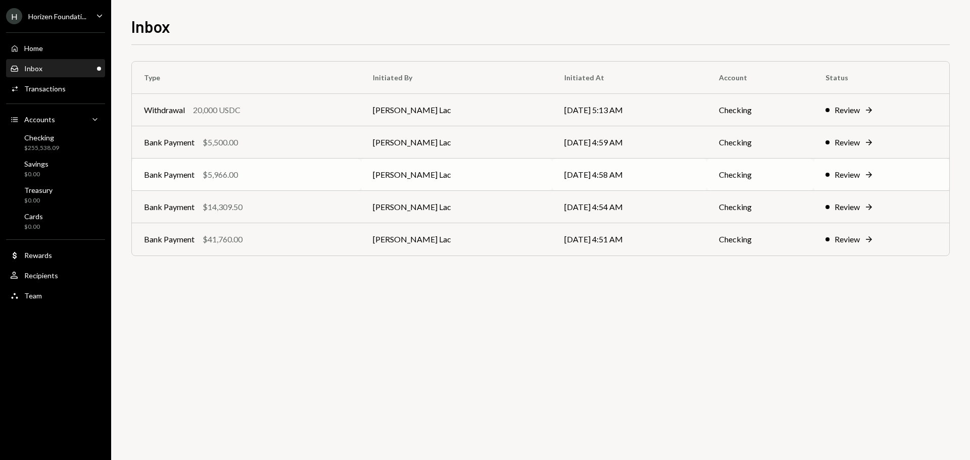
click at [168, 178] on div "Bank Payment" at bounding box center [169, 175] width 51 height 12
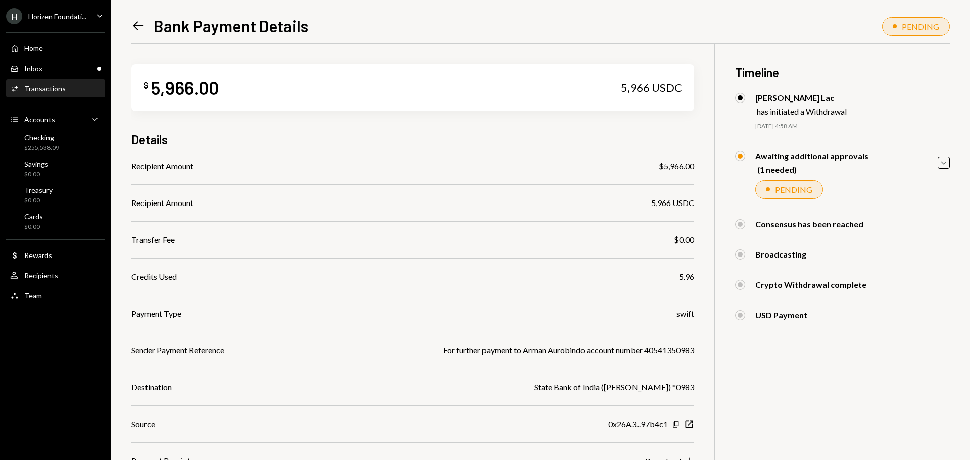
click at [133, 21] on icon "Left Arrow" at bounding box center [138, 26] width 14 height 14
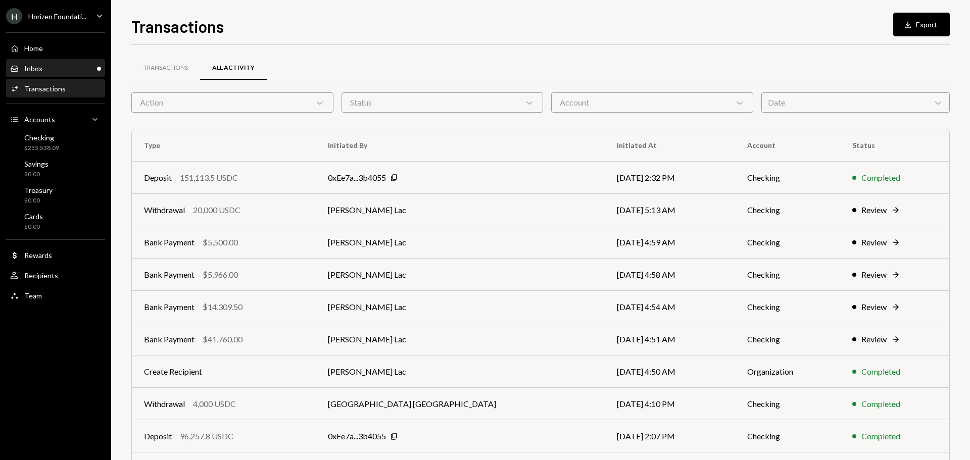
click at [76, 72] on div "Inbox Inbox" at bounding box center [55, 68] width 91 height 9
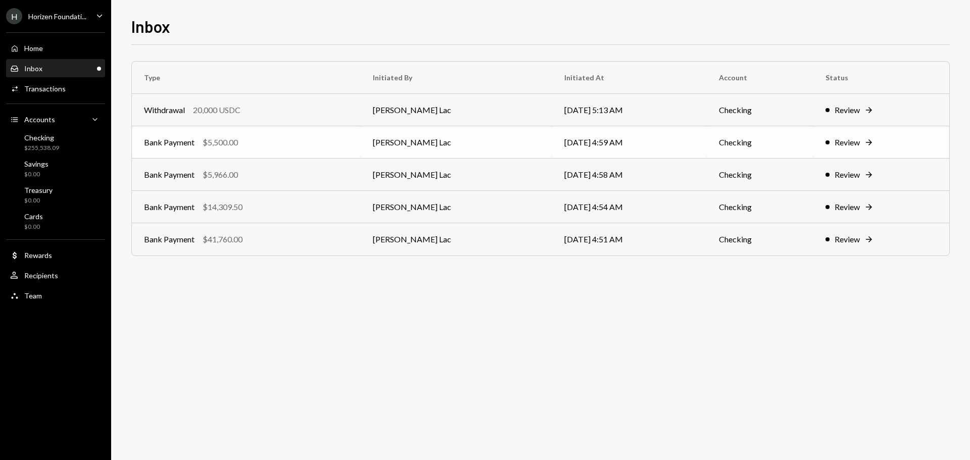
click at [225, 151] on td "Bank Payment $5,500.00" at bounding box center [246, 142] width 229 height 32
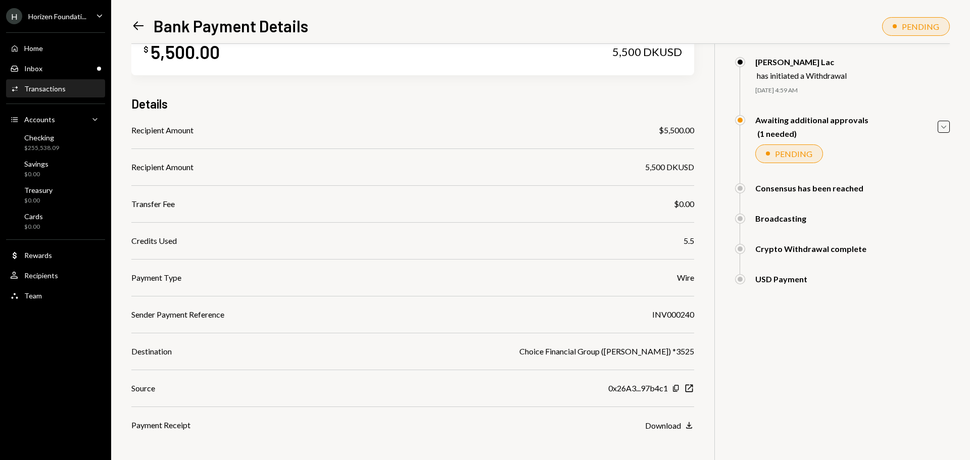
scroll to position [51, 0]
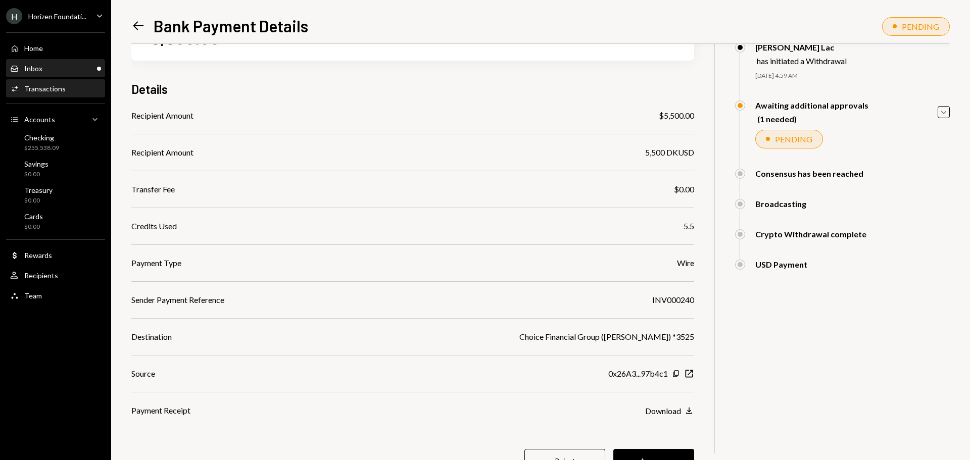
click at [79, 66] on div "Inbox Inbox" at bounding box center [55, 68] width 91 height 9
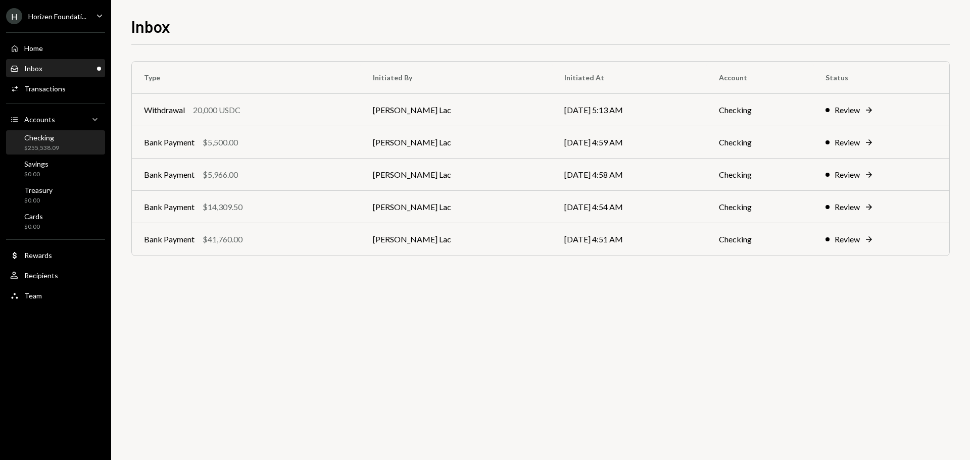
click at [40, 142] on div "Checking" at bounding box center [41, 137] width 35 height 9
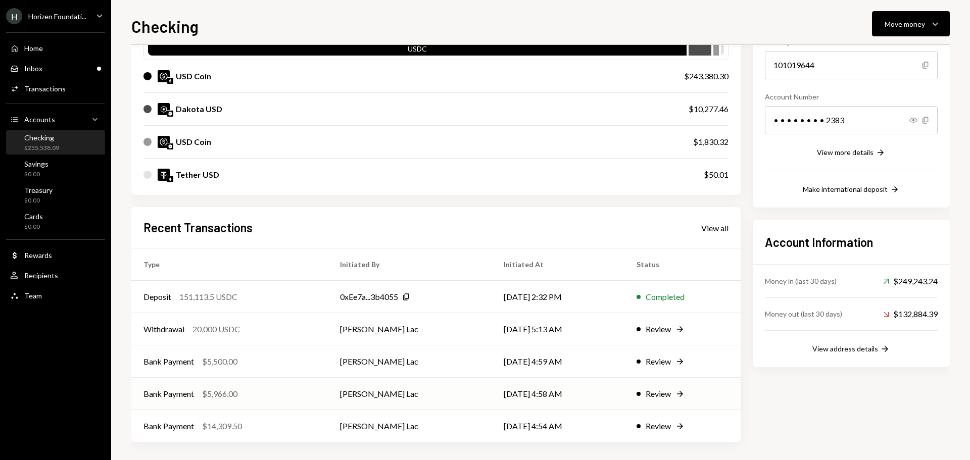
scroll to position [116, 0]
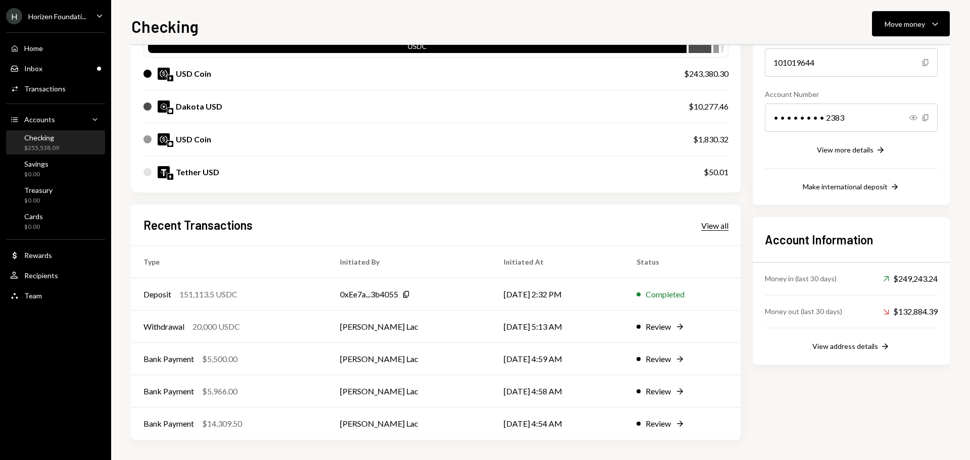
click at [714, 225] on div "View all" at bounding box center [714, 226] width 27 height 10
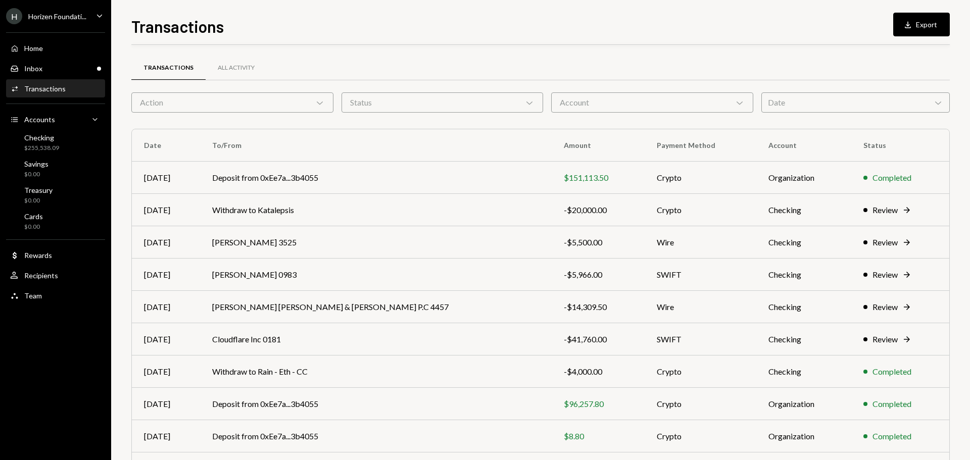
scroll to position [67, 0]
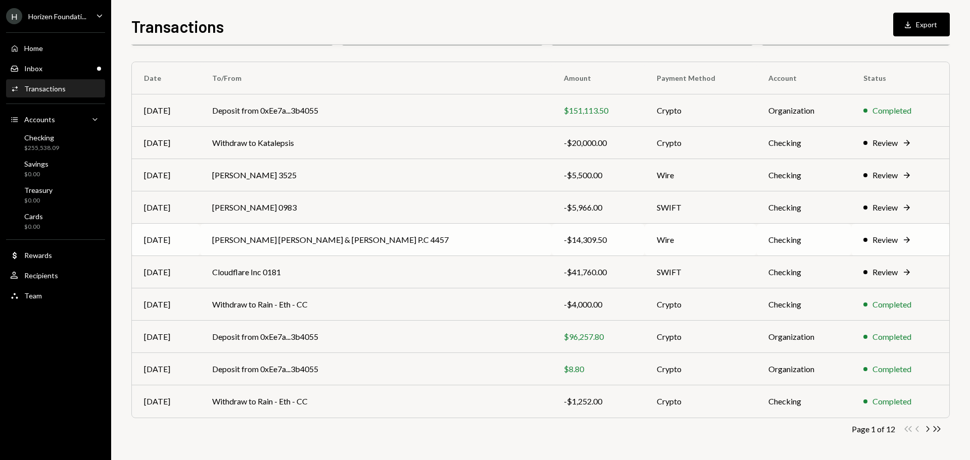
click at [422, 248] on td "[PERSON_NAME] [PERSON_NAME] & [PERSON_NAME] P.C 4457" at bounding box center [376, 240] width 352 height 32
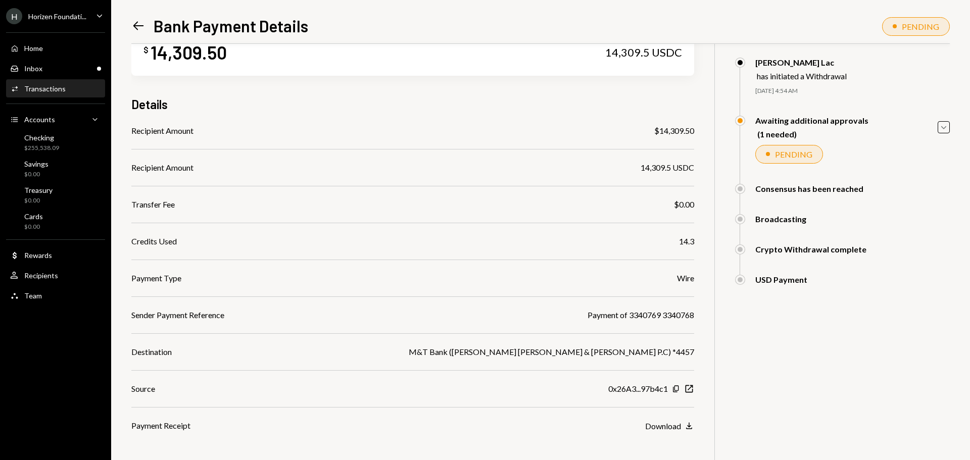
scroll to position [51, 0]
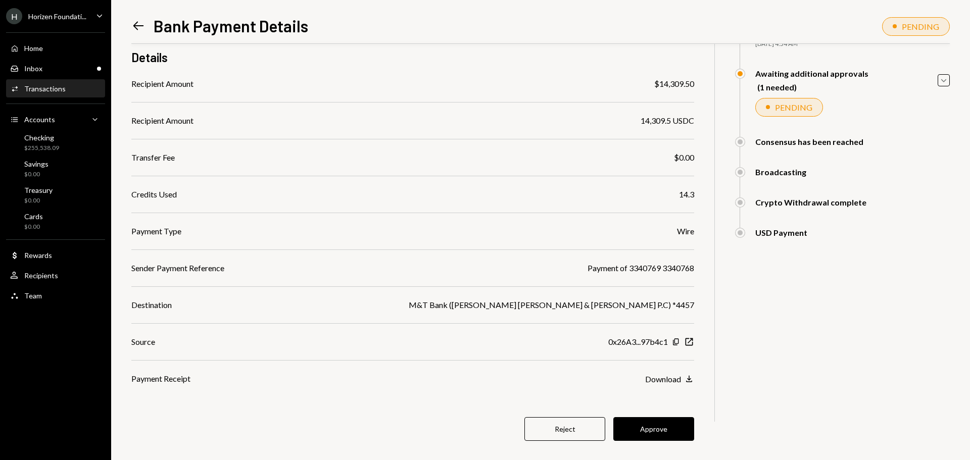
scroll to position [96, 0]
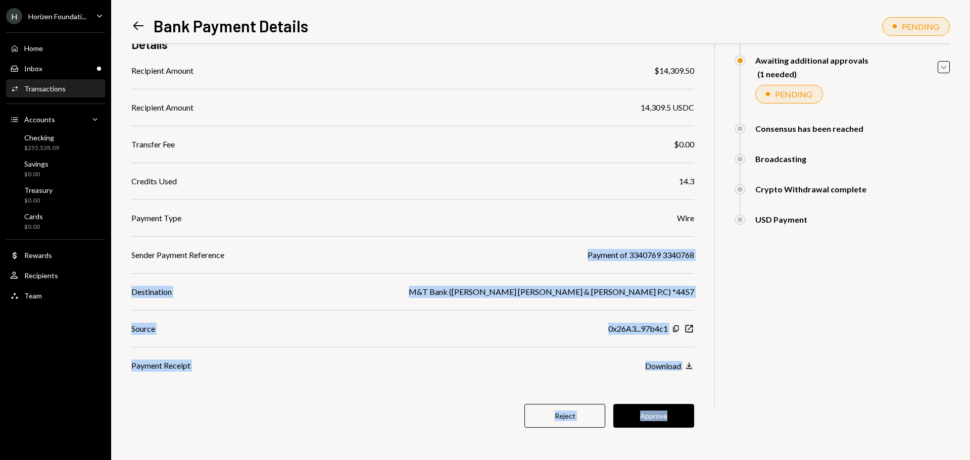
drag, startPoint x: 586, startPoint y: 255, endPoint x: 720, endPoint y: 254, distance: 133.9
click at [723, 253] on div "$ 14,309.50 14,309.5 USDC Details Recipient Amount $14,309.50 Recipient Amount …" at bounding box center [540, 204] width 819 height 512
click at [664, 259] on div "Payment of 3340769 3340768" at bounding box center [641, 255] width 107 height 12
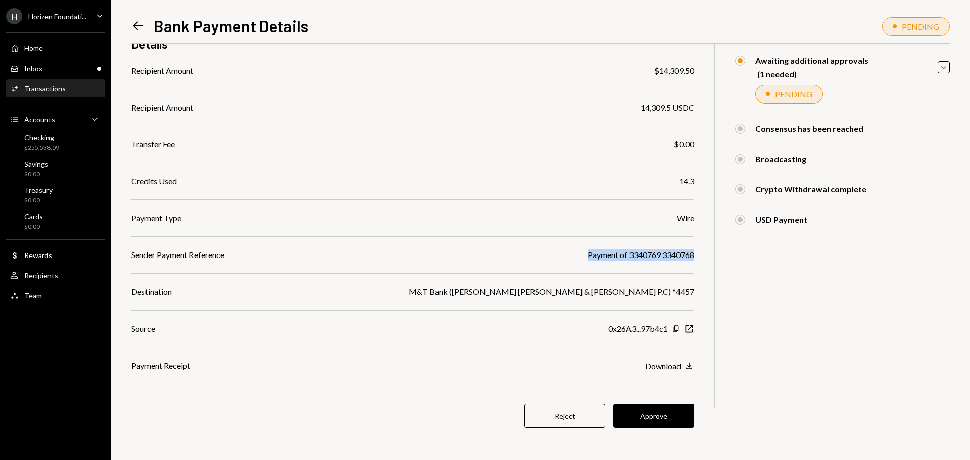
drag, startPoint x: 689, startPoint y: 258, endPoint x: 587, endPoint y: 257, distance: 102.1
click at [587, 257] on div "$ 14,309.50 14,309.5 USDC Details Recipient Amount $14,309.50 Recipient Amount …" at bounding box center [540, 204] width 819 height 512
copy div "Payment of 3340769 3340768"
click at [550, 421] on button "Reject" at bounding box center [565, 416] width 81 height 24
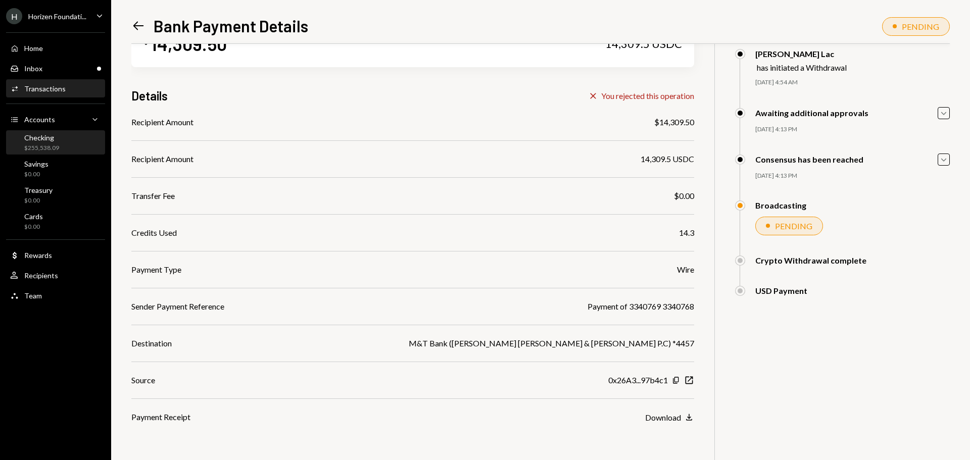
click at [60, 145] on div "Checking $255,538.09" at bounding box center [55, 142] width 91 height 19
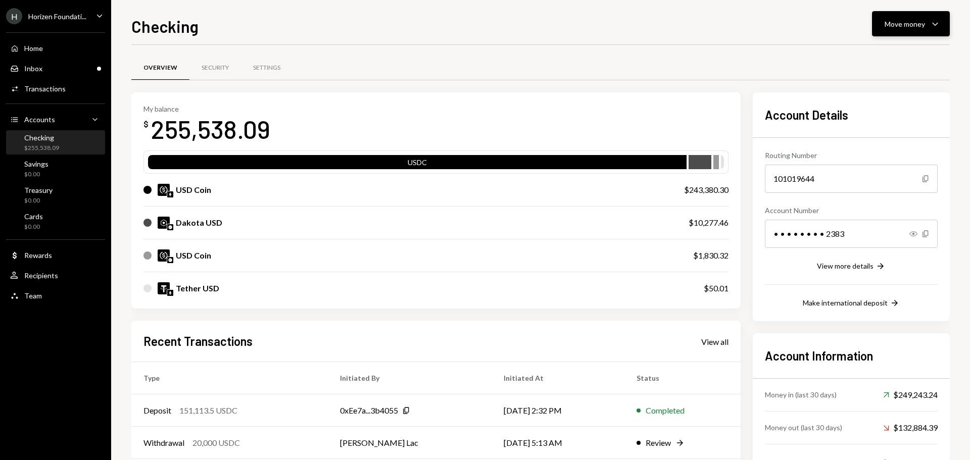
click at [900, 21] on div "Move money" at bounding box center [905, 24] width 40 height 11
click at [887, 48] on div "Withdraw Send" at bounding box center [895, 54] width 101 height 23
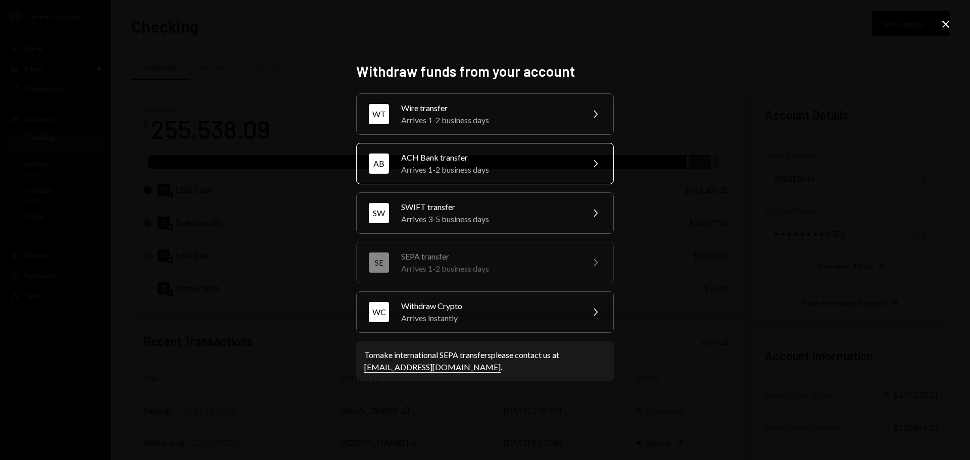
click at [483, 159] on div "ACH Bank transfer" at bounding box center [489, 158] width 176 height 12
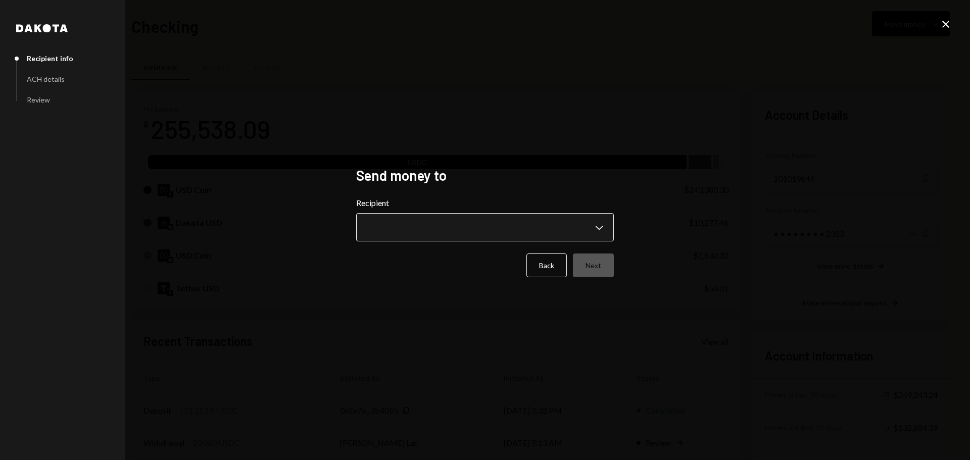
click at [463, 241] on body "H Horizen Foundati... Caret Down Home Home Inbox Inbox Activities Transactions …" at bounding box center [485, 230] width 970 height 460
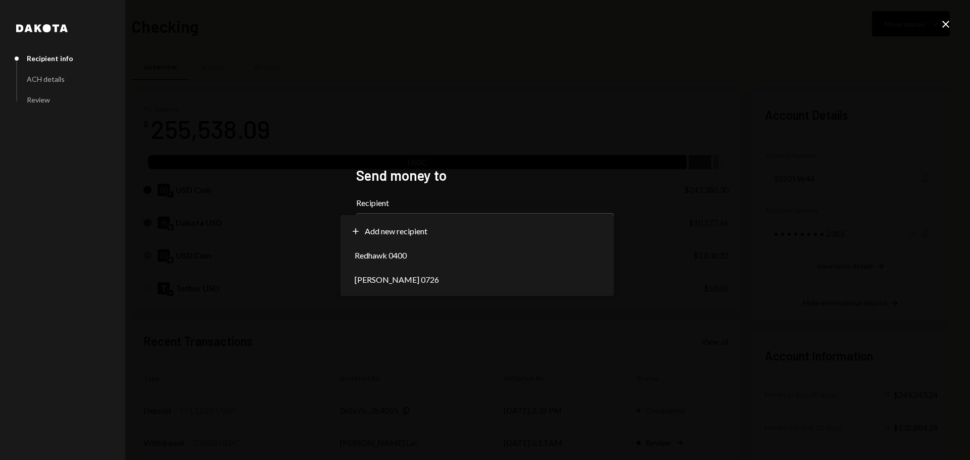
click at [491, 186] on div "**********" at bounding box center [485, 230] width 258 height 127
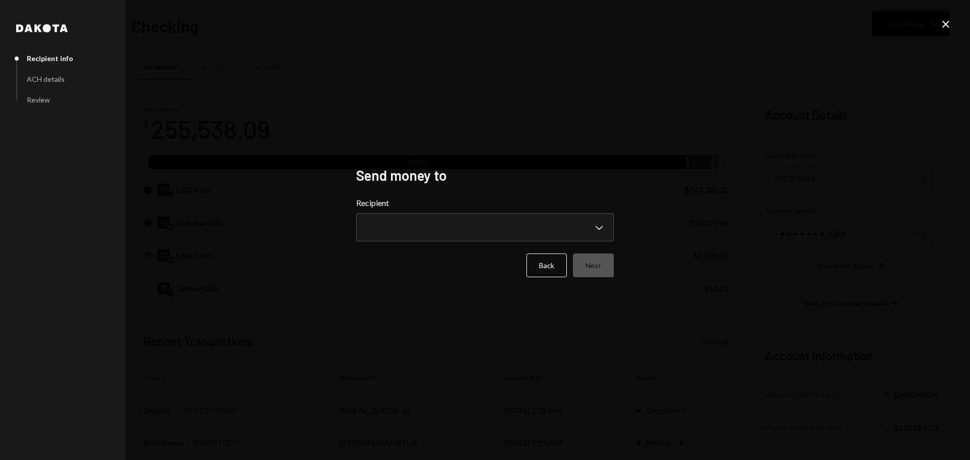
drag, startPoint x: 540, startPoint y: 253, endPoint x: 543, endPoint y: 259, distance: 6.6
click at [542, 254] on form "**********" at bounding box center [485, 237] width 258 height 80
click at [543, 259] on button "Back" at bounding box center [547, 266] width 40 height 24
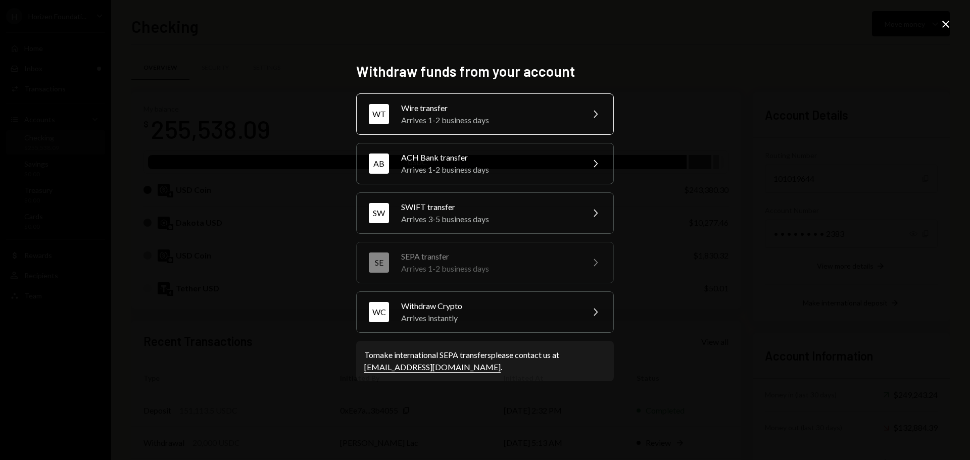
click at [480, 107] on div "Wire transfer" at bounding box center [489, 108] width 176 height 12
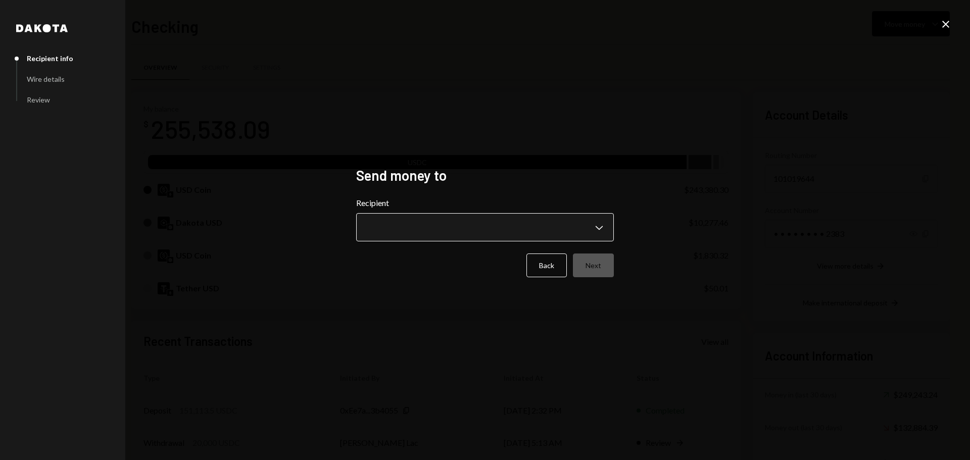
click at [445, 226] on body "H Horizen Foundati... Caret Down Home Home Inbox Inbox Activities Transactions …" at bounding box center [485, 230] width 970 height 460
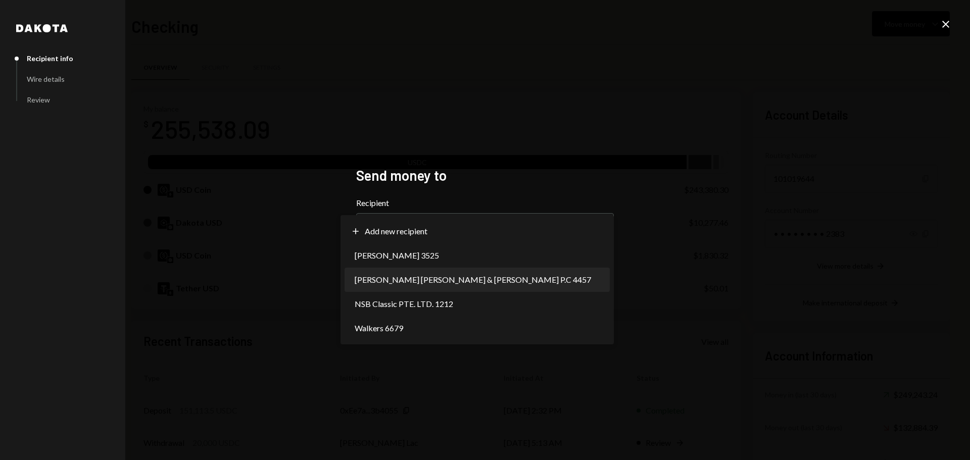
select select "**********"
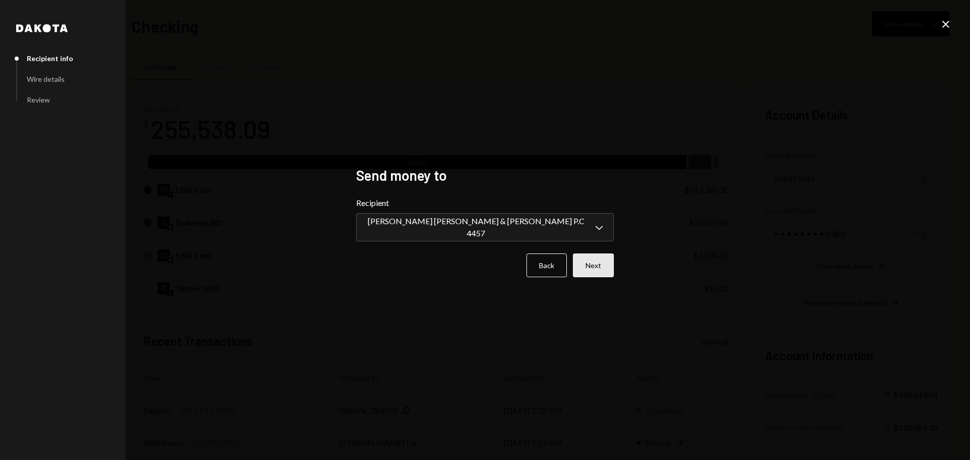
click at [592, 269] on button "Next" at bounding box center [593, 266] width 41 height 24
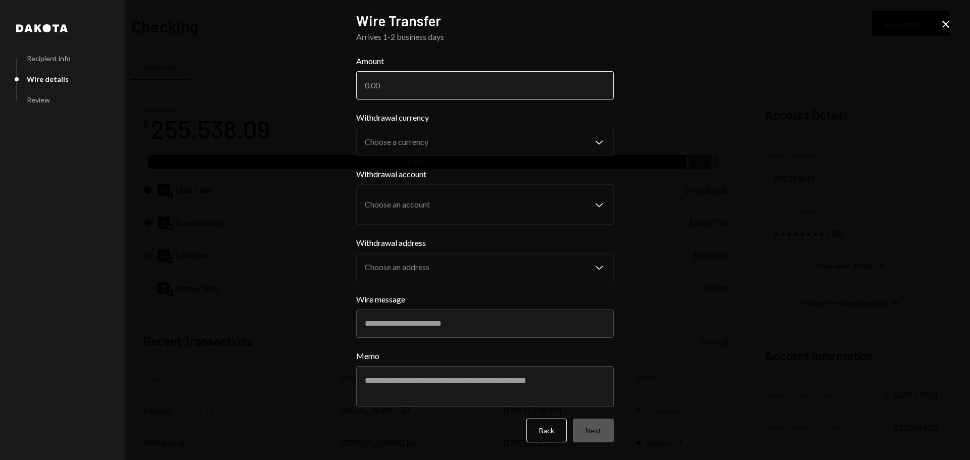
click at [427, 86] on input "Amount" at bounding box center [485, 85] width 258 height 28
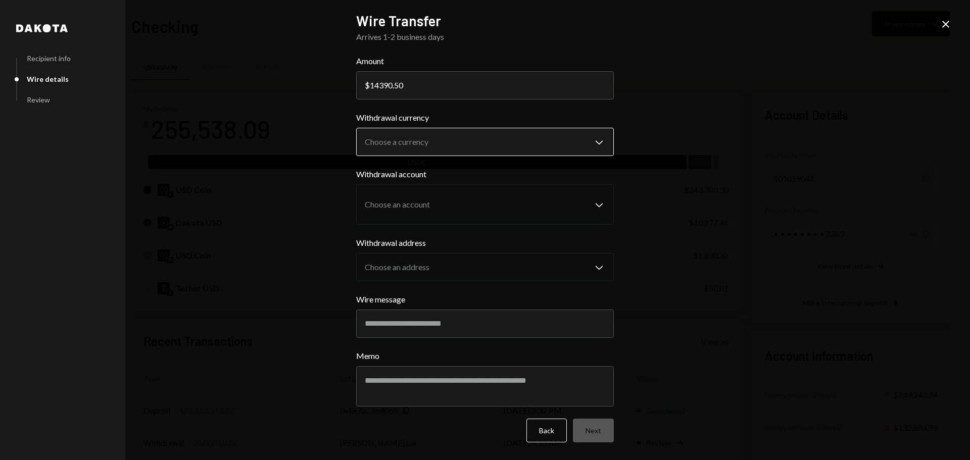
type input "14390.50"
click at [420, 137] on body "H Horizen Foundati... Caret Down Home Home Inbox Inbox Activities Transactions …" at bounding box center [485, 230] width 970 height 460
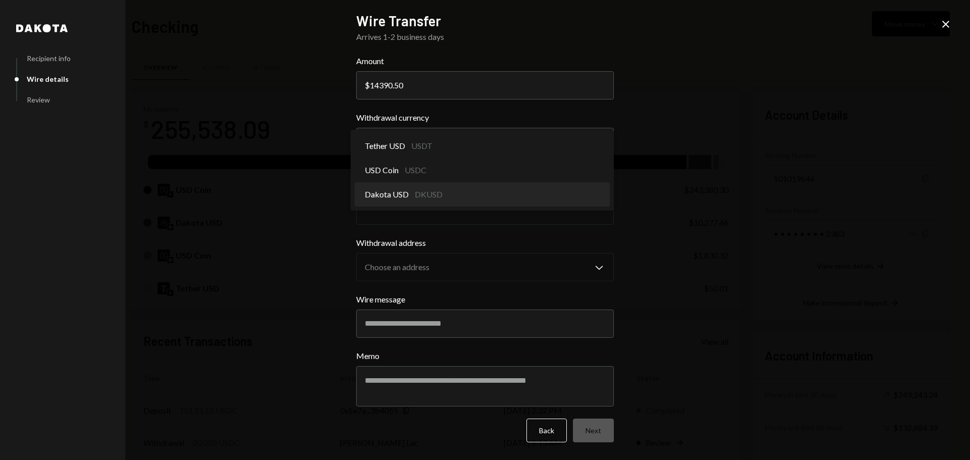
select select "*****"
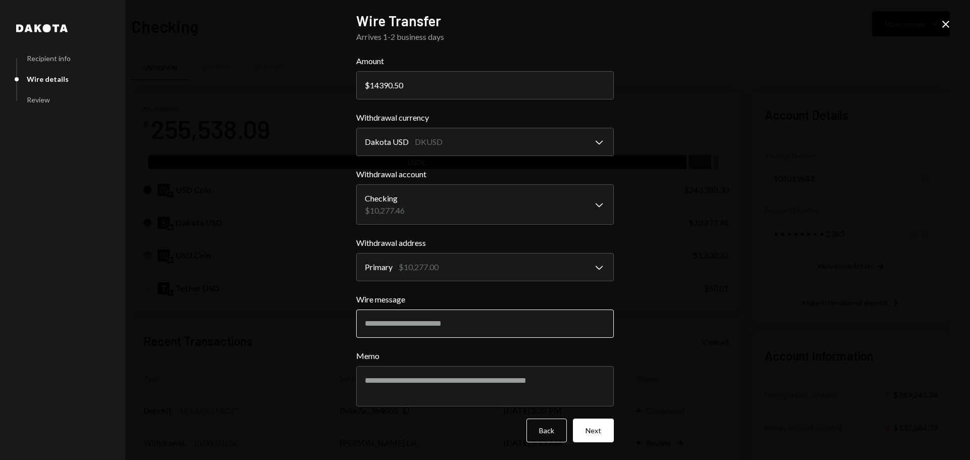
click at [400, 330] on input "Wire message" at bounding box center [485, 324] width 258 height 28
paste input "**********"
type input "**********"
click at [389, 397] on textarea "Memo" at bounding box center [485, 386] width 258 height 40
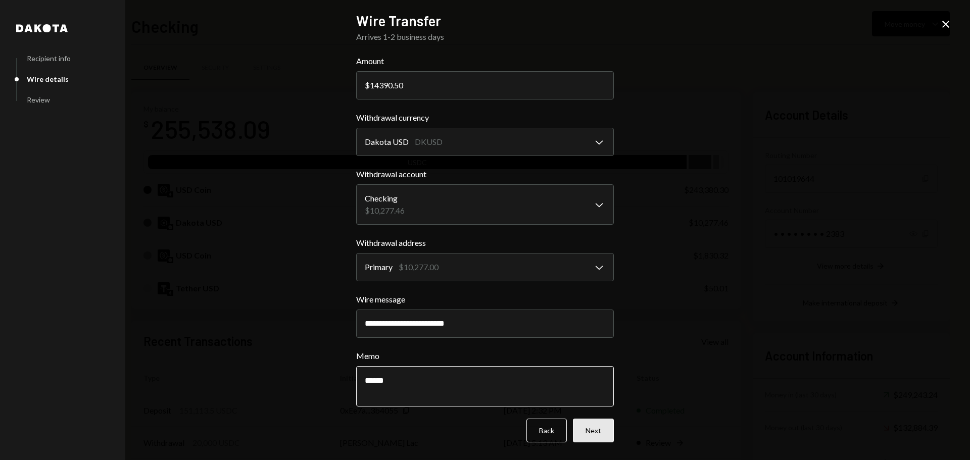
type textarea "******"
click at [601, 435] on button "Next" at bounding box center [593, 431] width 41 height 24
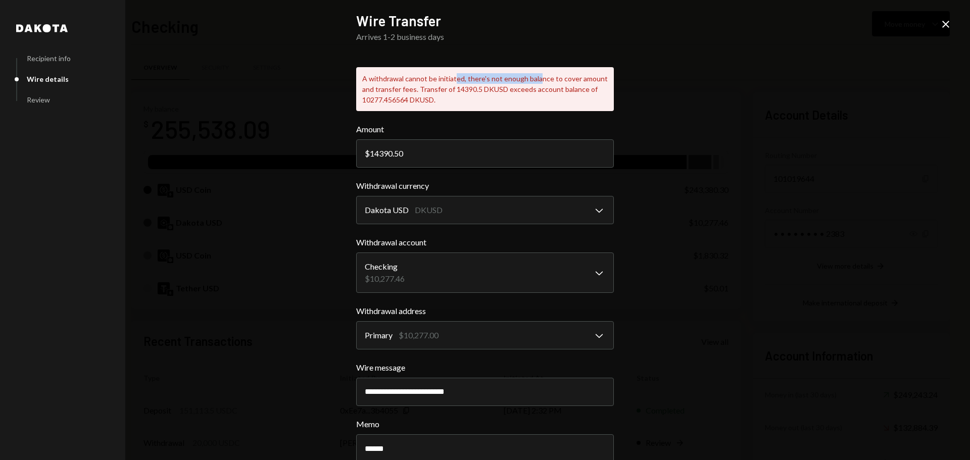
drag, startPoint x: 453, startPoint y: 82, endPoint x: 534, endPoint y: 78, distance: 81.0
click at [534, 78] on div "A withdrawal cannot be initiated, there's not enough balance to cover amount an…" at bounding box center [485, 89] width 258 height 44
drag, startPoint x: 399, startPoint y: 91, endPoint x: 503, endPoint y: 91, distance: 103.6
click at [503, 91] on div "A withdrawal cannot be initiated, there's not enough balance to cover amount an…" at bounding box center [485, 89] width 258 height 44
drag, startPoint x: 362, startPoint y: 99, endPoint x: 405, endPoint y: 99, distance: 42.5
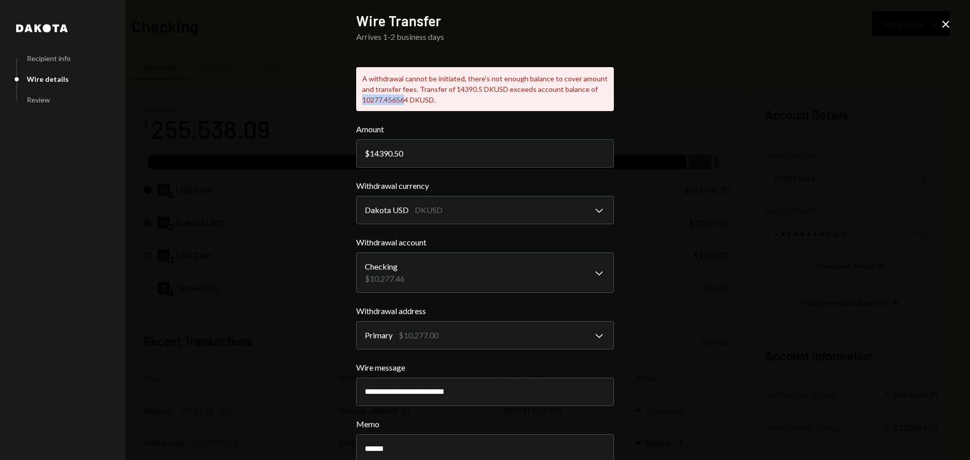
click at [404, 99] on div "A withdrawal cannot be initiated, there's not enough balance to cover amount an…" at bounding box center [485, 89] width 258 height 44
click at [950, 23] on icon "Close" at bounding box center [946, 24] width 12 height 12
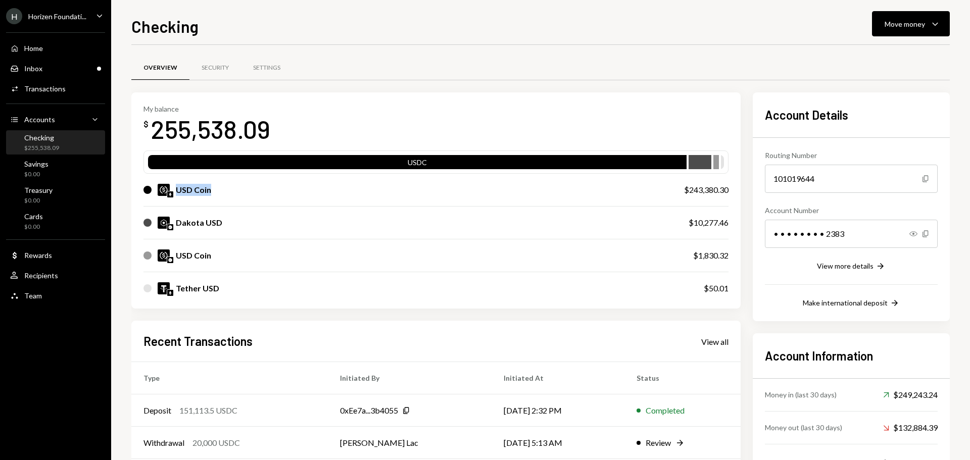
drag, startPoint x: 176, startPoint y: 186, endPoint x: 213, endPoint y: 192, distance: 37.3
click at [213, 192] on div "USD Coin" at bounding box center [404, 190] width 521 height 12
click at [191, 193] on div "USD Coin" at bounding box center [193, 190] width 35 height 12
click at [83, 62] on div "Inbox Inbox" at bounding box center [55, 68] width 91 height 17
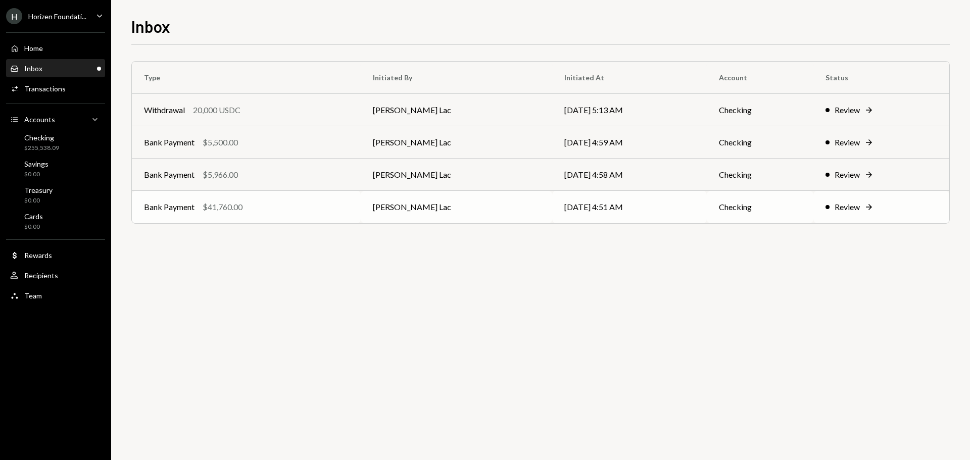
click at [254, 211] on div "Bank Payment $41,760.00" at bounding box center [246, 207] width 205 height 12
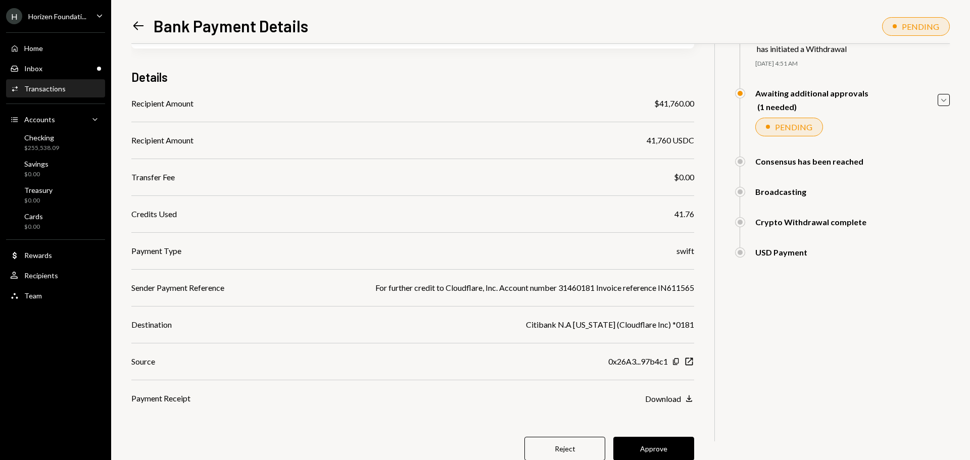
scroll to position [96, 0]
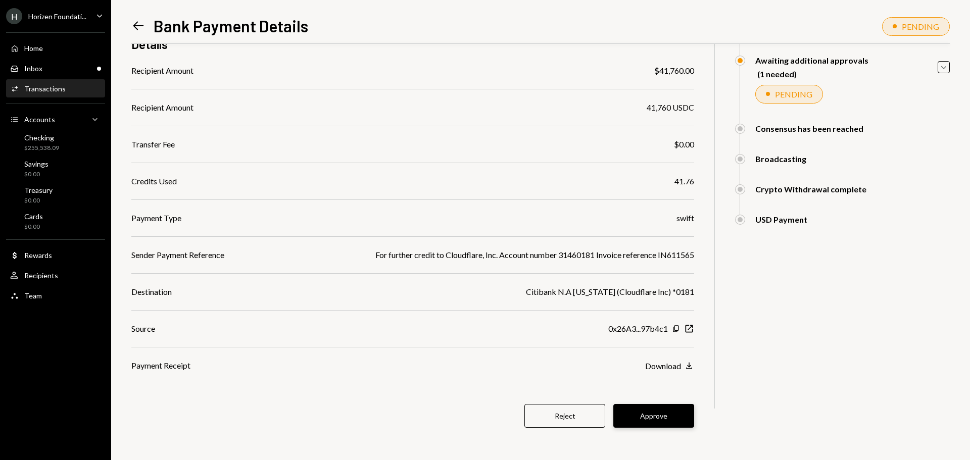
click at [655, 419] on button "Approve" at bounding box center [654, 416] width 81 height 24
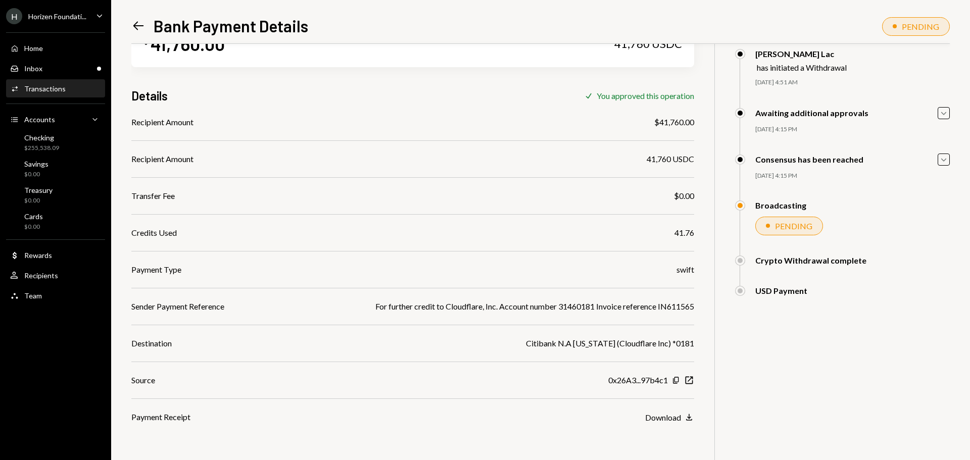
scroll to position [44, 0]
click at [667, 415] on div "Download" at bounding box center [663, 418] width 36 height 10
click at [75, 72] on div "Inbox Inbox" at bounding box center [55, 68] width 91 height 9
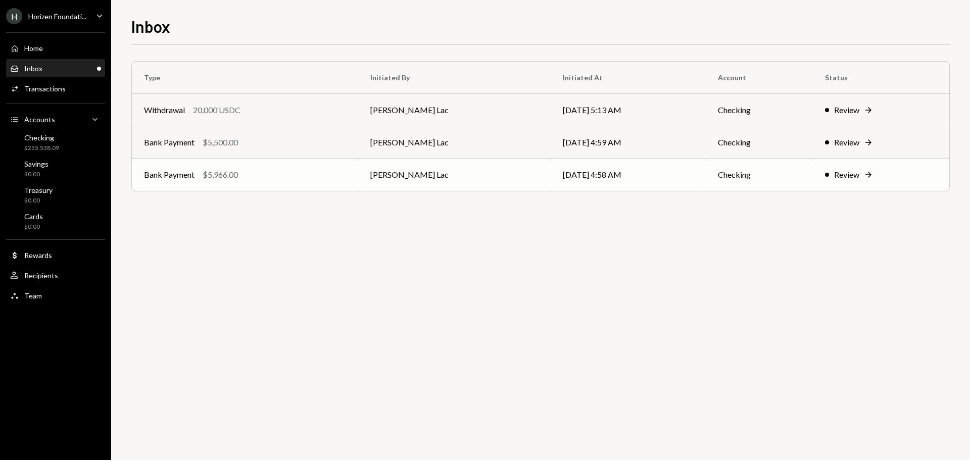
click at [265, 177] on div "Bank Payment $5,966.00" at bounding box center [245, 175] width 202 height 12
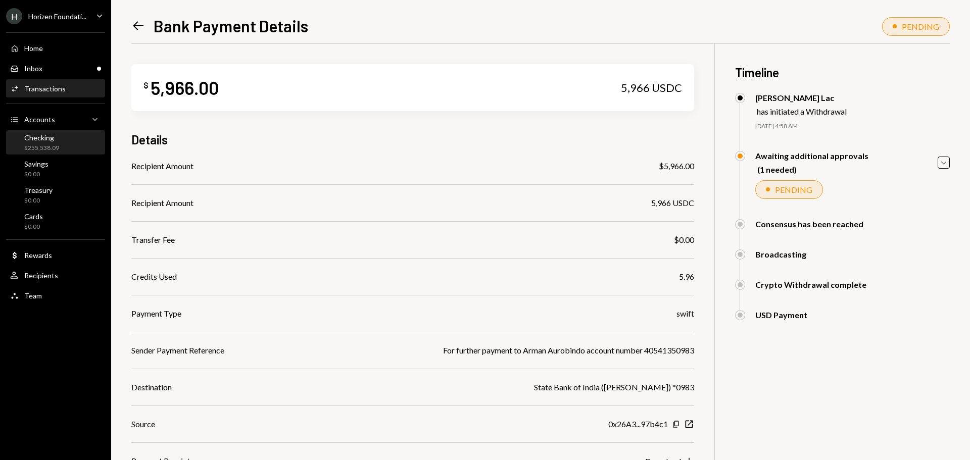
click at [50, 146] on div "$255,538.09" at bounding box center [41, 148] width 35 height 9
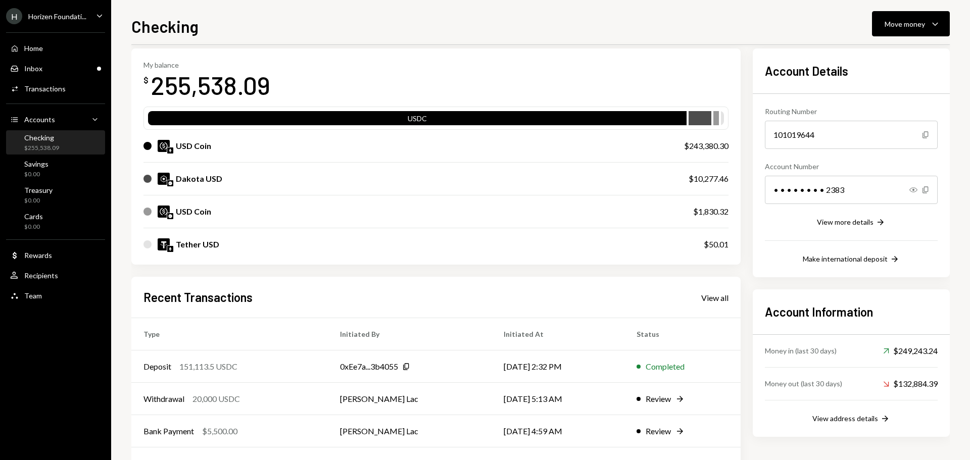
scroll to position [116, 0]
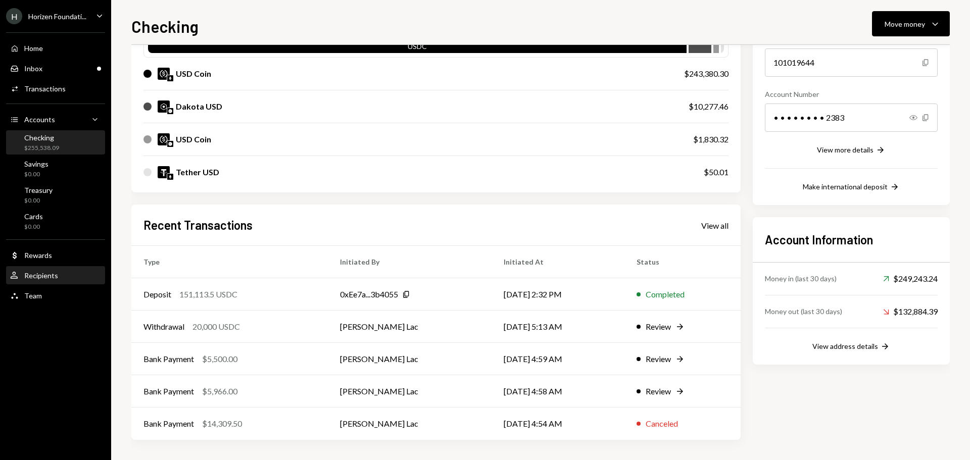
click at [42, 280] on div "User Recipients" at bounding box center [34, 275] width 48 height 9
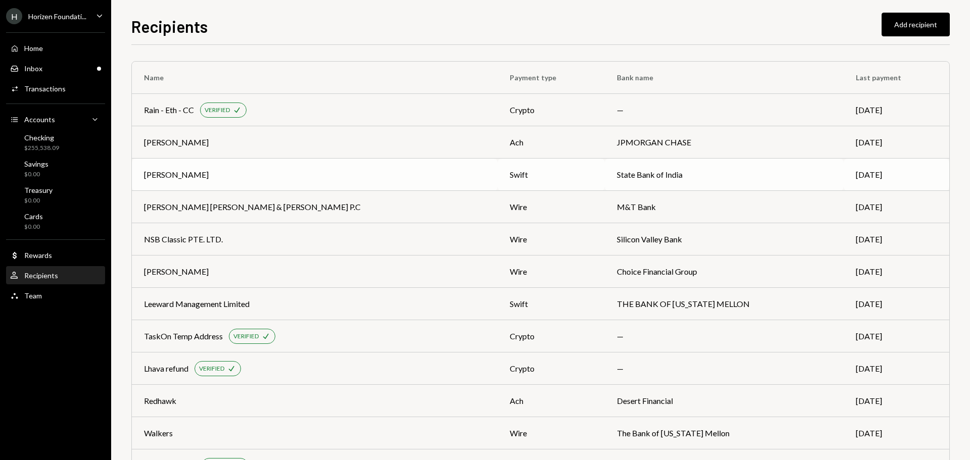
click at [227, 172] on div "[PERSON_NAME]" at bounding box center [315, 175] width 342 height 12
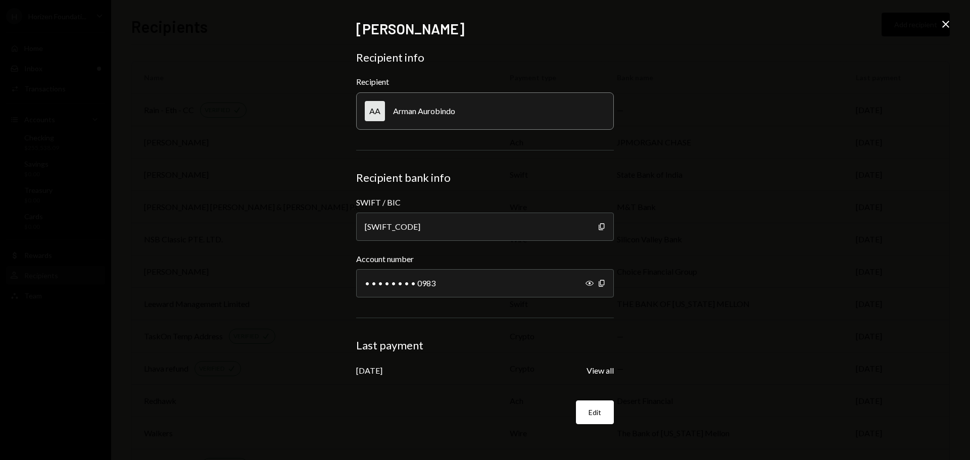
click at [950, 24] on icon "Close" at bounding box center [946, 24] width 12 height 12
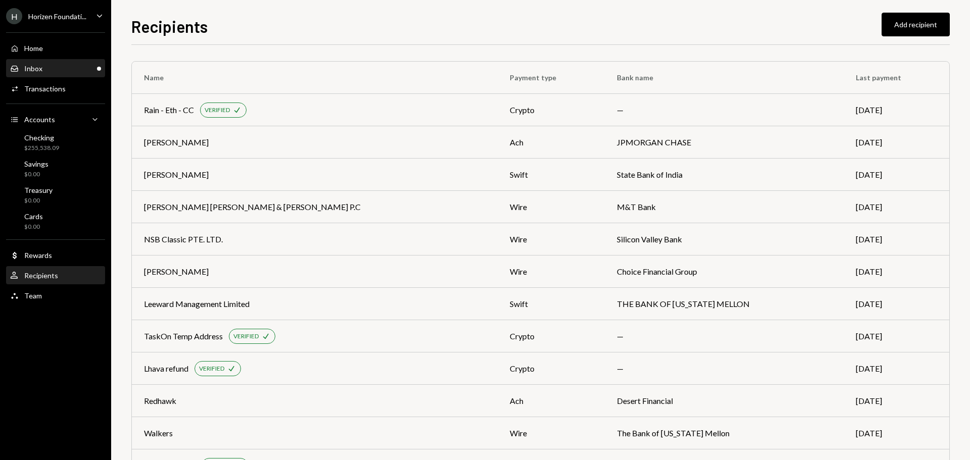
click at [68, 68] on div "Inbox Inbox" at bounding box center [55, 68] width 91 height 9
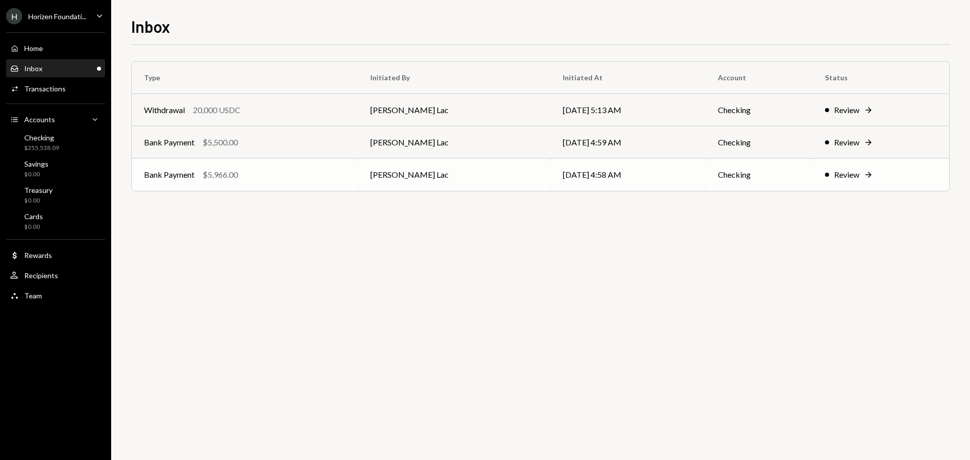
click at [290, 179] on div "Bank Payment $5,966.00" at bounding box center [245, 175] width 202 height 12
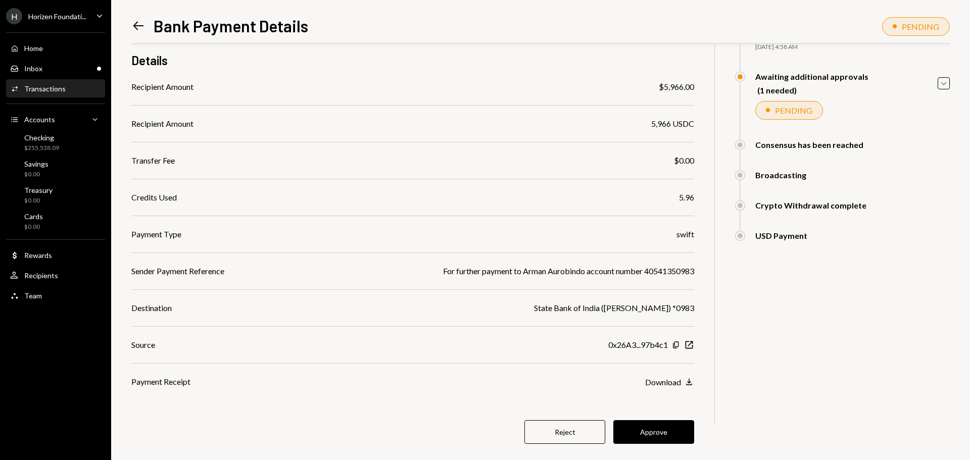
scroll to position [96, 0]
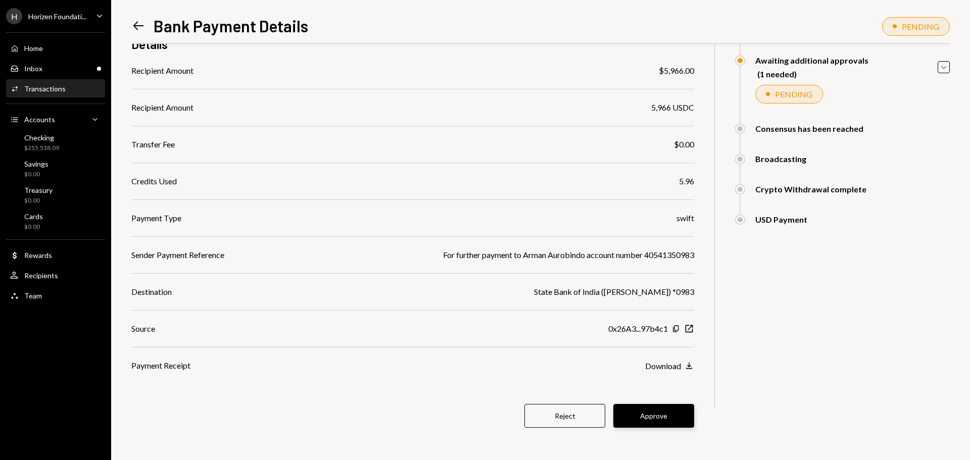
click at [661, 420] on button "Approve" at bounding box center [654, 416] width 81 height 24
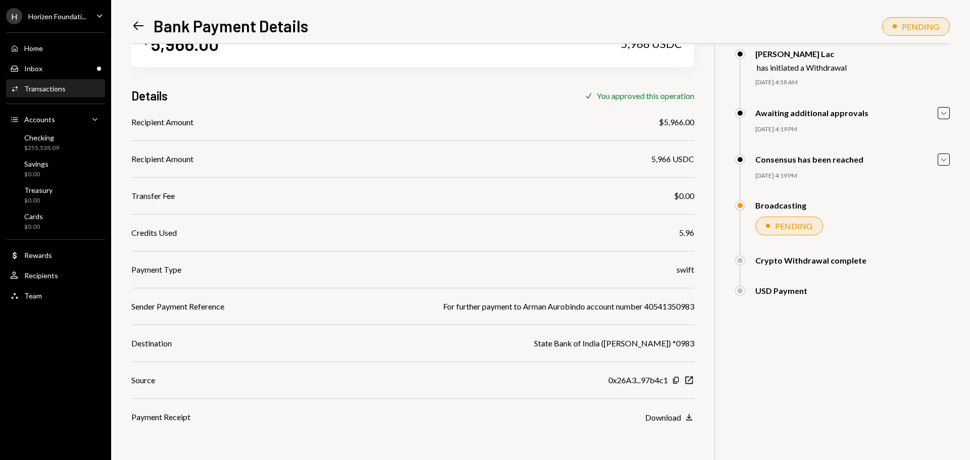
scroll to position [44, 0]
click at [61, 71] on div "Inbox Inbox" at bounding box center [55, 68] width 91 height 9
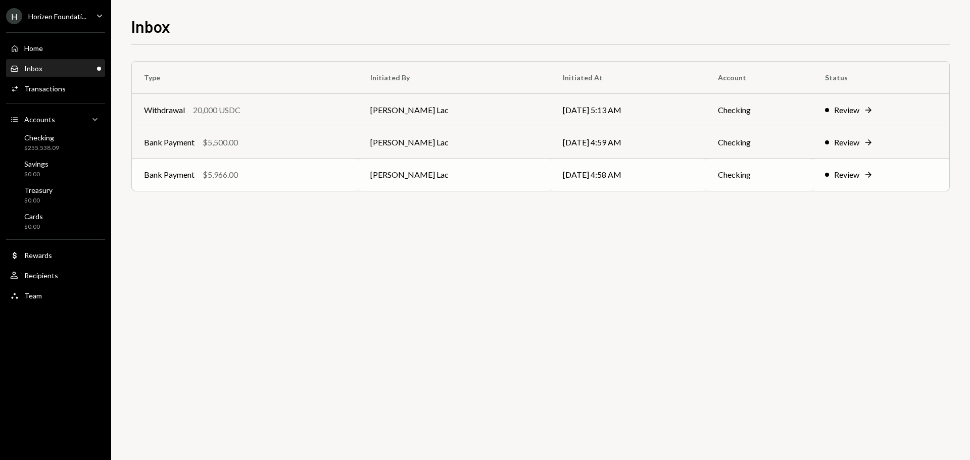
click at [236, 181] on td "Bank Payment $5,966.00" at bounding box center [245, 175] width 226 height 32
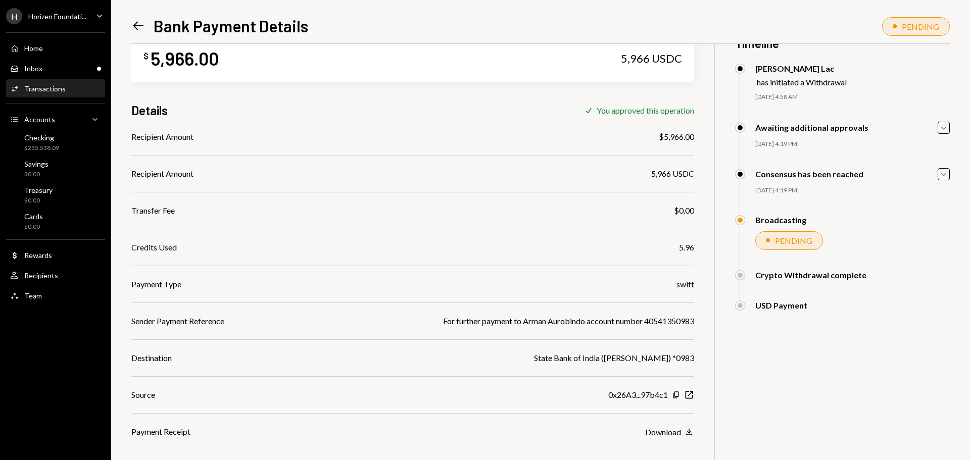
scroll to position [44, 0]
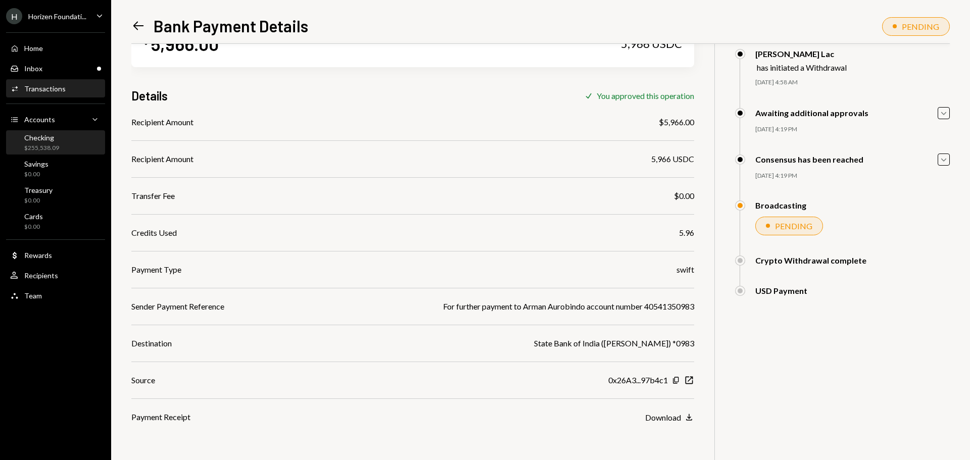
click at [61, 143] on div "Checking $255,538.09" at bounding box center [55, 142] width 91 height 19
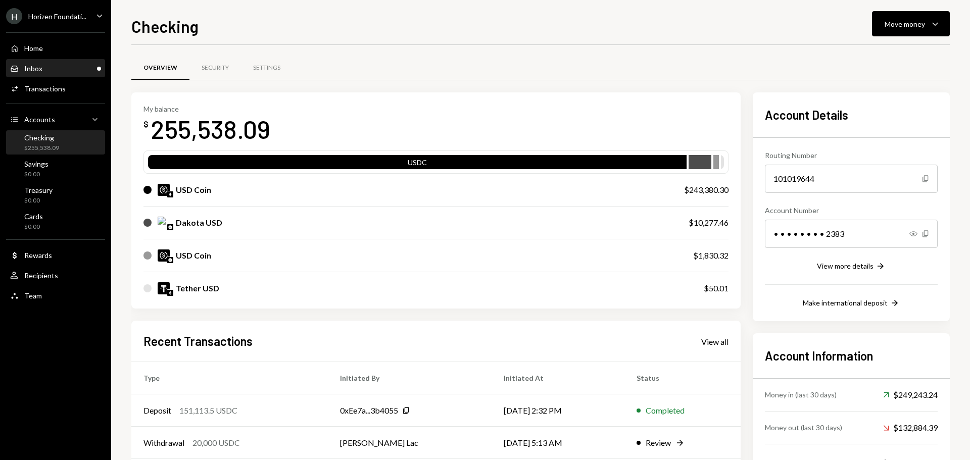
click at [76, 73] on div "Inbox Inbox" at bounding box center [55, 68] width 91 height 9
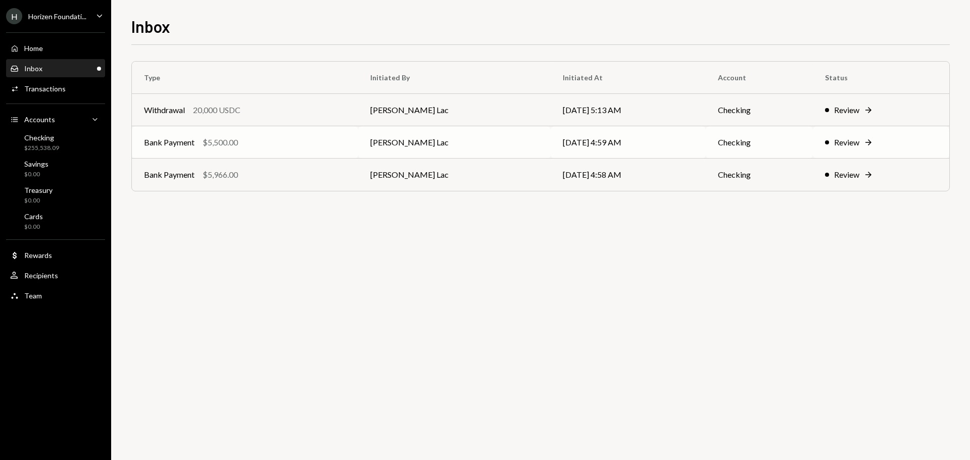
click at [188, 144] on div "Bank Payment" at bounding box center [169, 142] width 51 height 12
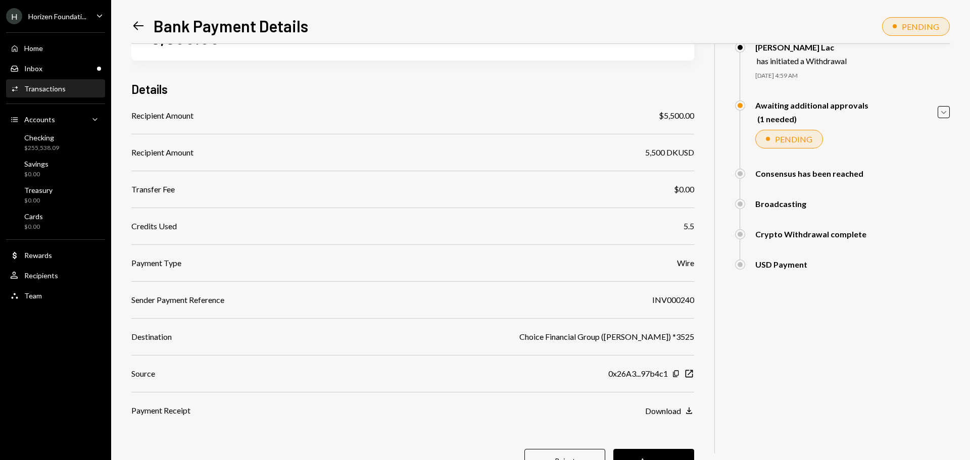
scroll to position [96, 0]
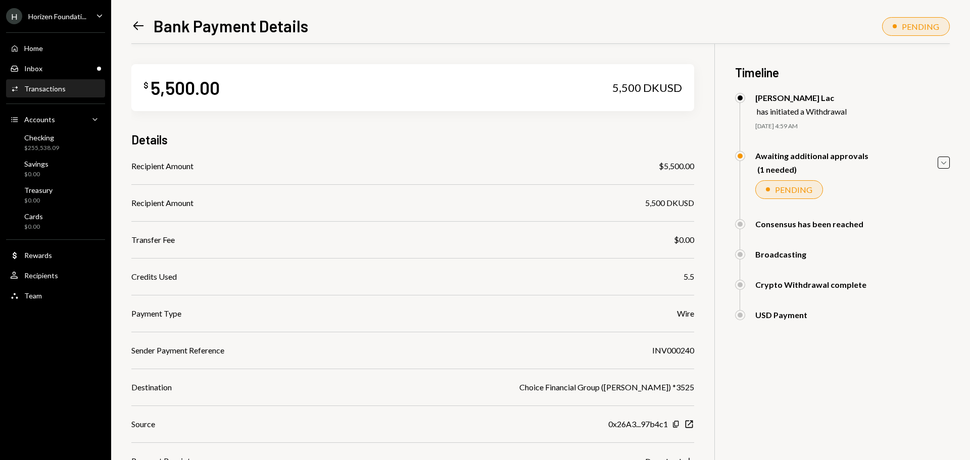
scroll to position [96, 0]
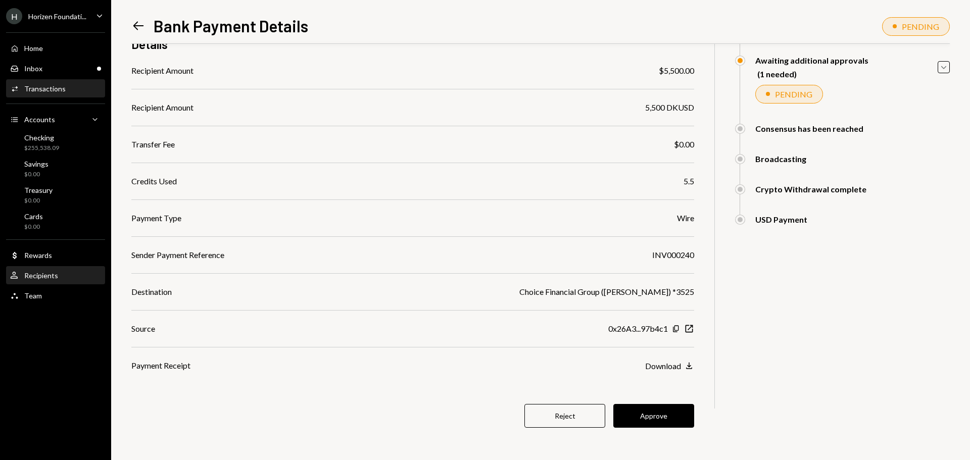
click at [38, 276] on div "Recipients" at bounding box center [41, 275] width 34 height 9
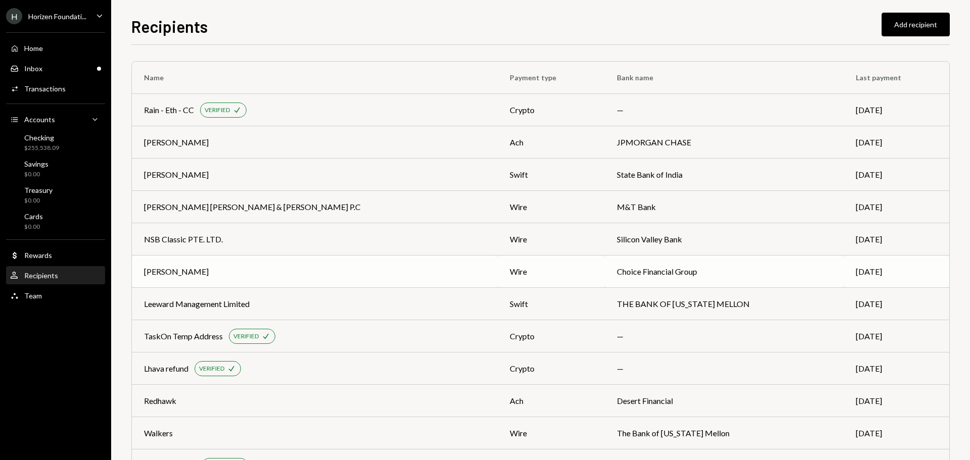
click at [224, 266] on div "Gustavo" at bounding box center [315, 272] width 342 height 12
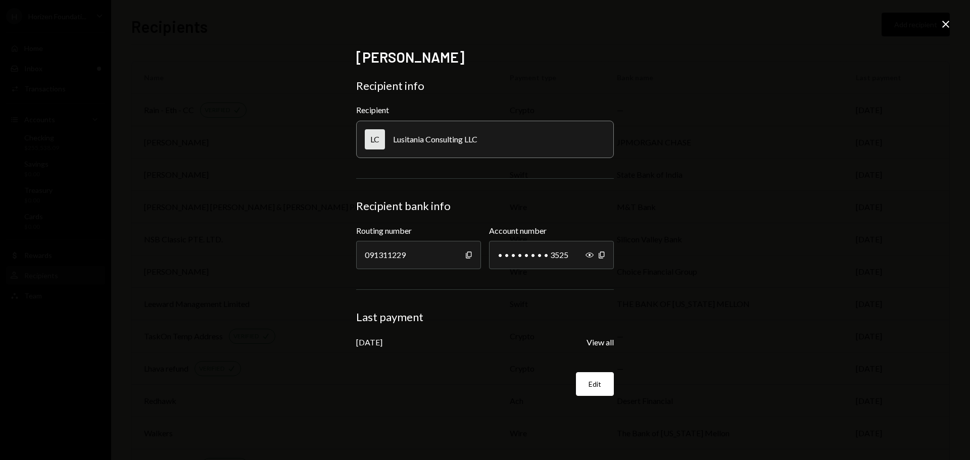
click at [944, 21] on icon "Close" at bounding box center [946, 24] width 12 height 12
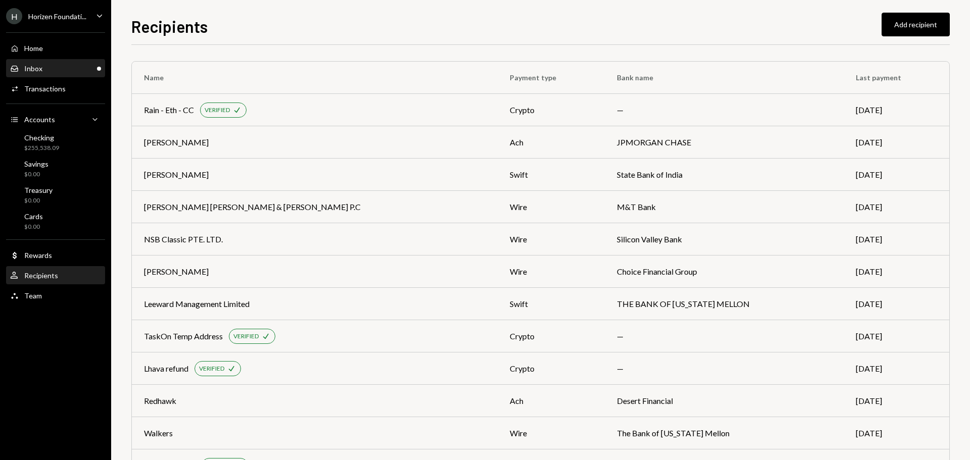
click at [55, 67] on div "Inbox Inbox" at bounding box center [55, 68] width 91 height 9
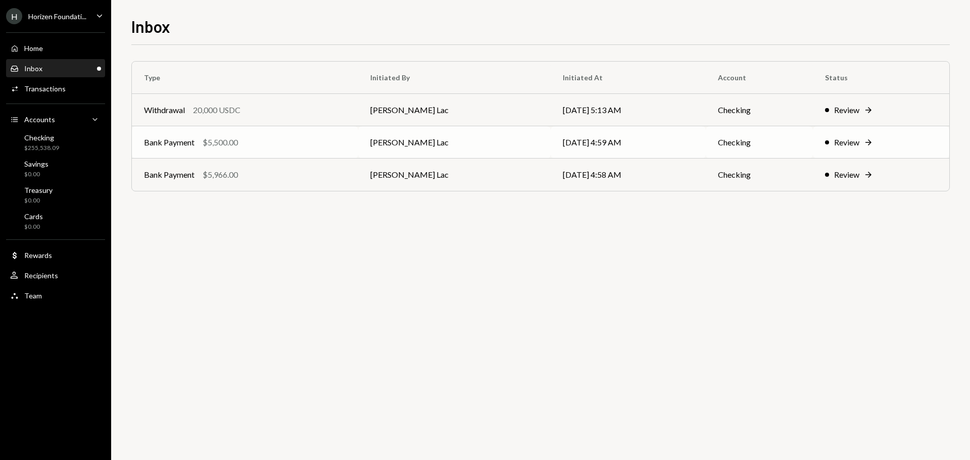
click at [229, 146] on div "$5,500.00" at bounding box center [220, 142] width 35 height 12
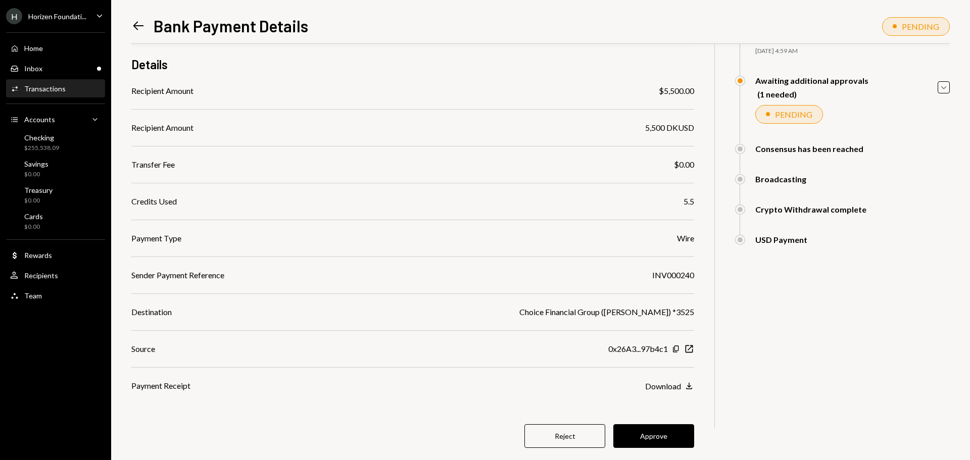
scroll to position [96, 0]
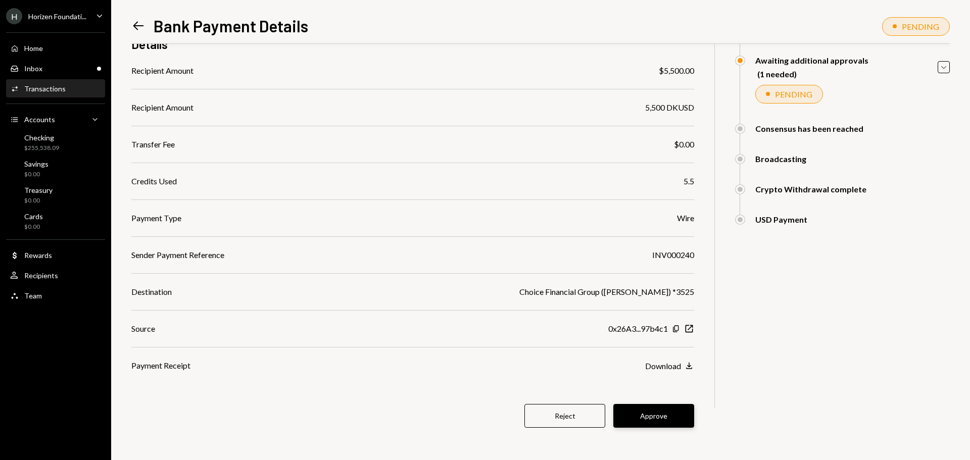
click at [658, 420] on button "Approve" at bounding box center [654, 416] width 81 height 24
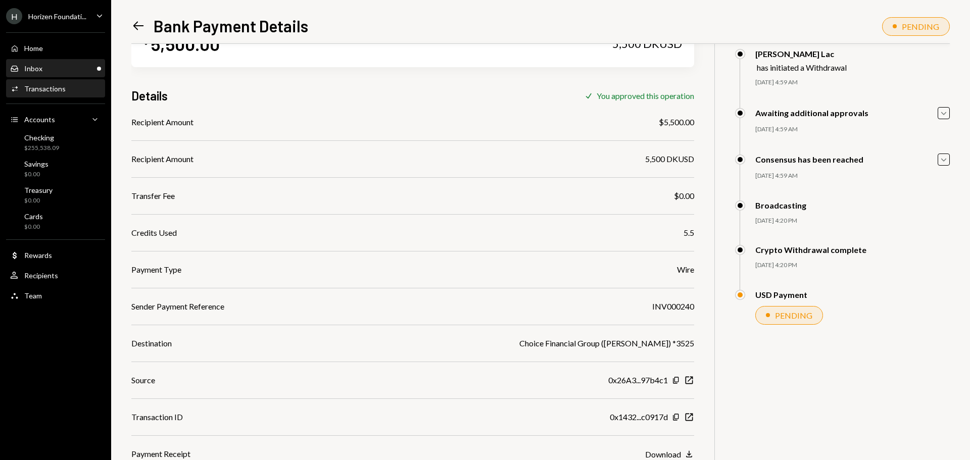
click at [76, 68] on div "Inbox Inbox" at bounding box center [55, 68] width 91 height 9
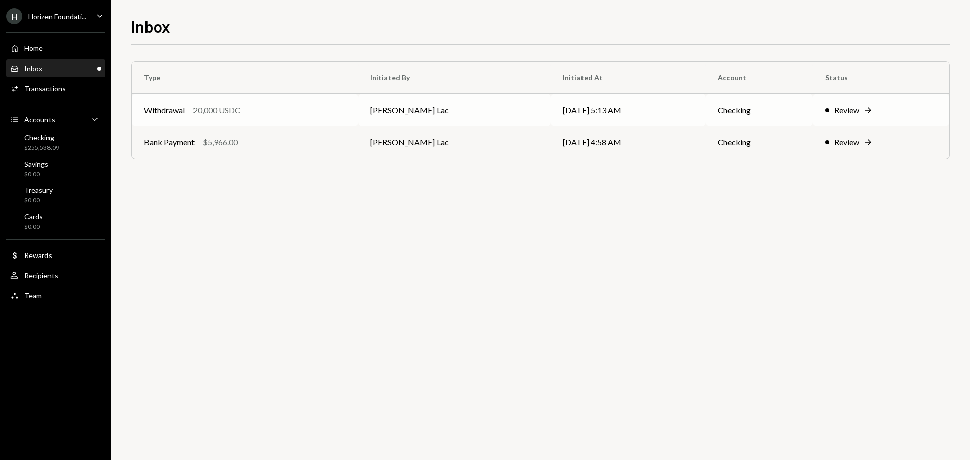
click at [240, 119] on td "Withdrawal 20,000 USDC" at bounding box center [245, 110] width 226 height 32
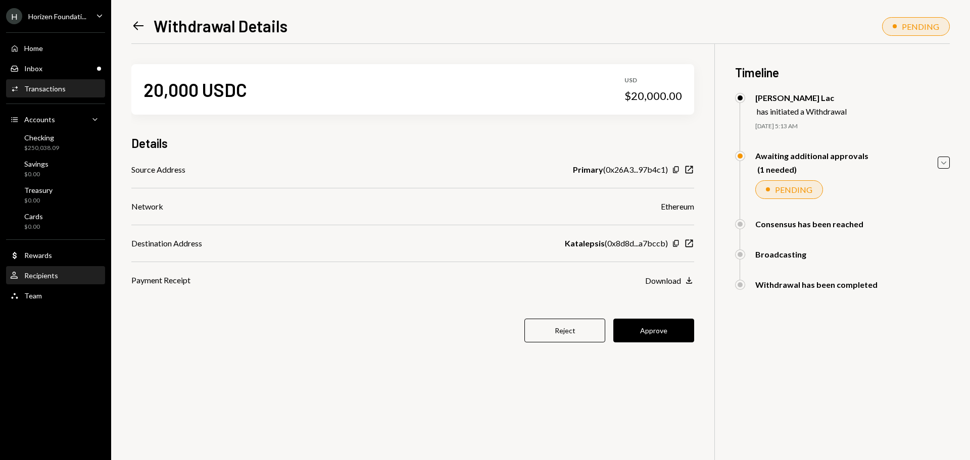
click at [49, 277] on div "Recipients" at bounding box center [41, 275] width 34 height 9
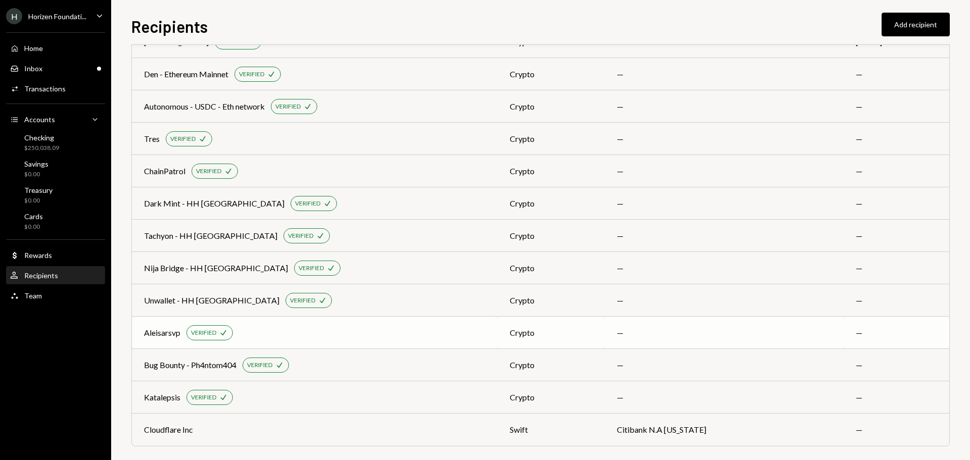
scroll to position [625, 0]
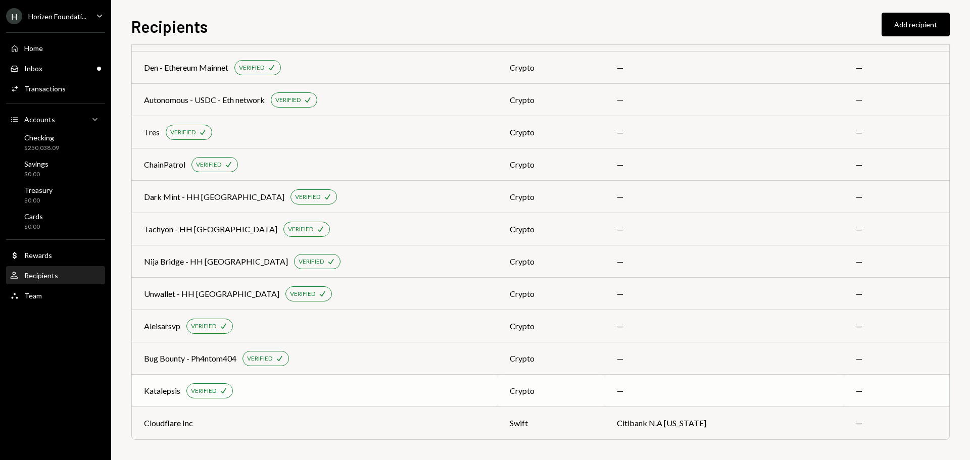
click at [350, 391] on div "Katalepsis VERIFIED Check" at bounding box center [315, 391] width 342 height 15
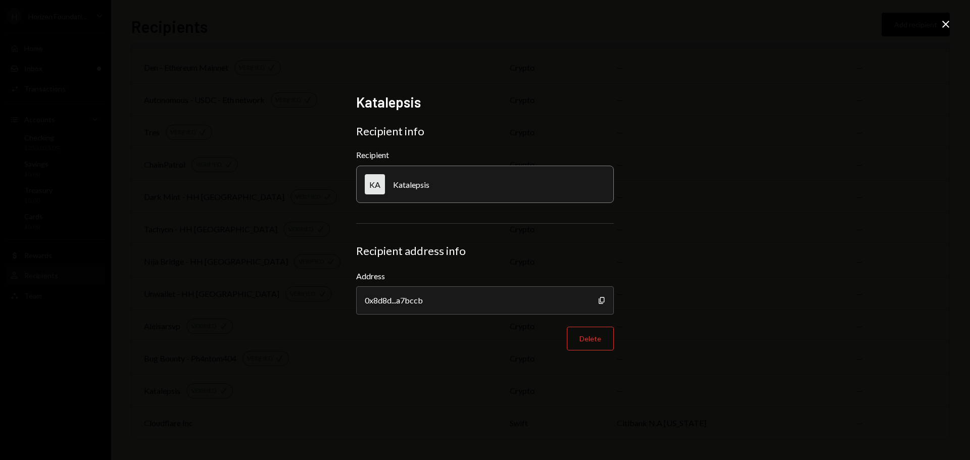
click at [947, 24] on icon at bounding box center [945, 24] width 7 height 7
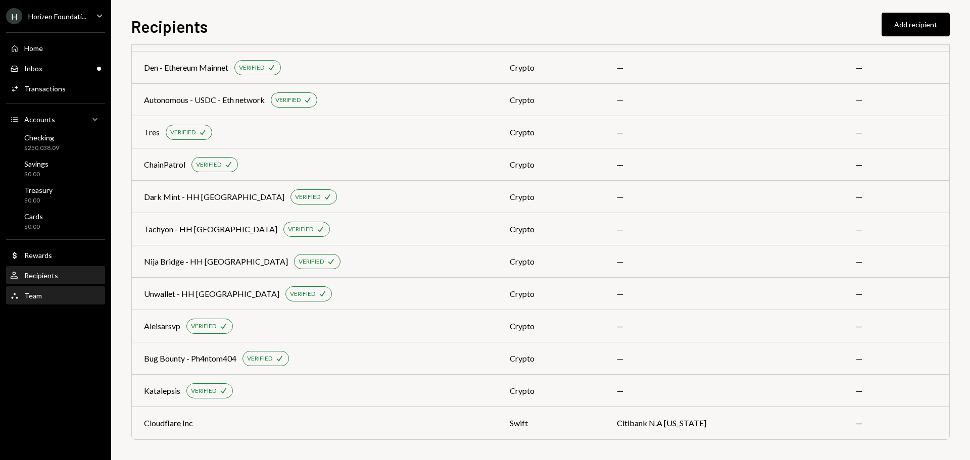
click at [50, 297] on div "Team Team" at bounding box center [55, 296] width 91 height 9
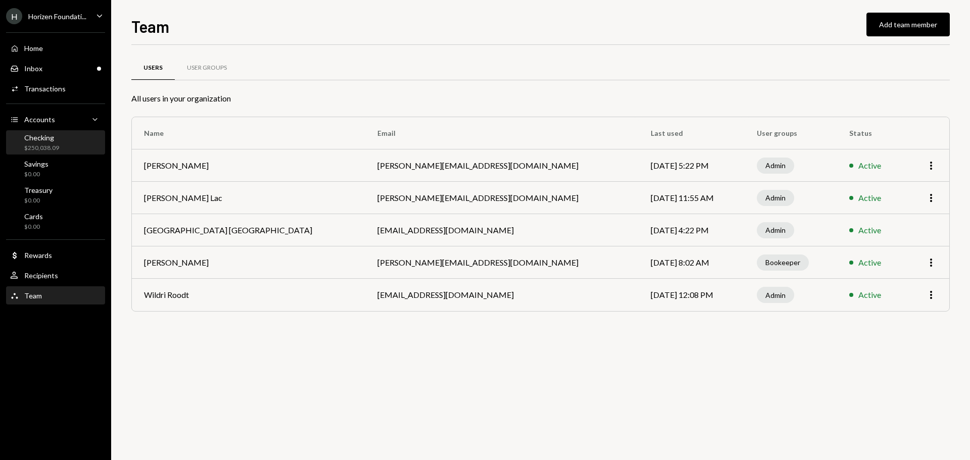
click at [60, 145] on div "Checking $250,038.09" at bounding box center [55, 142] width 91 height 19
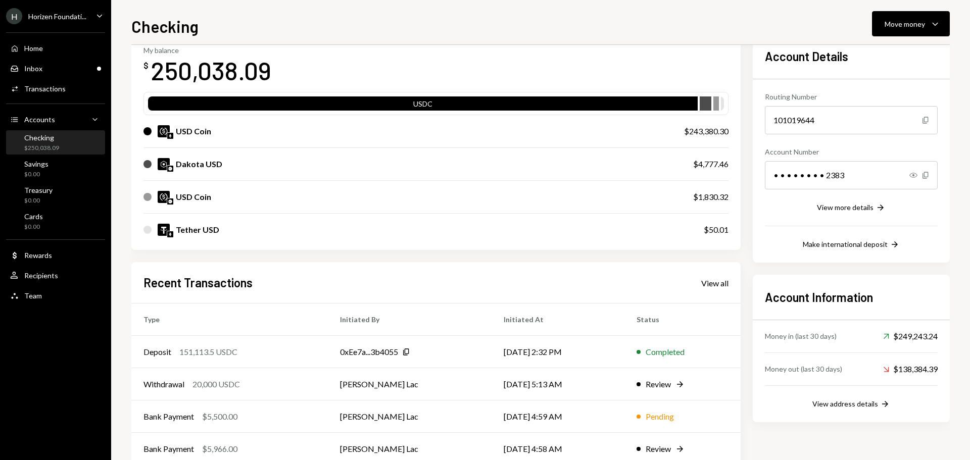
scroll to position [101, 0]
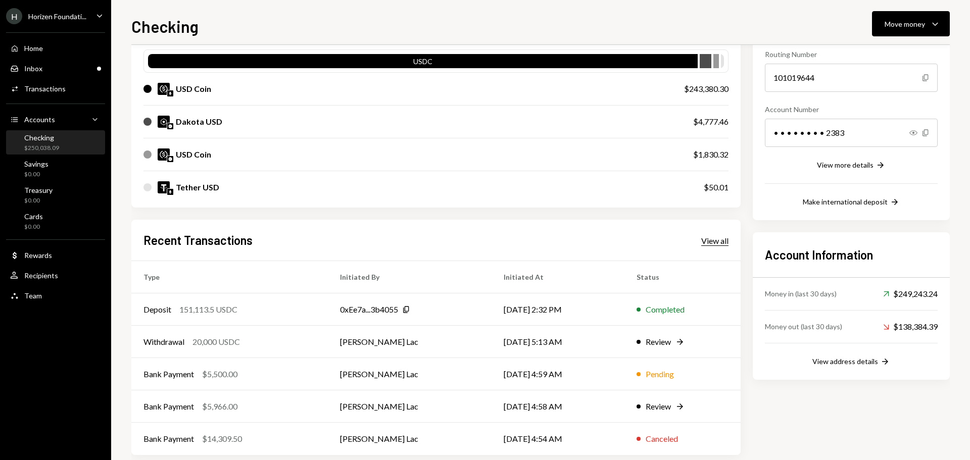
click at [716, 244] on div "View all" at bounding box center [714, 241] width 27 height 10
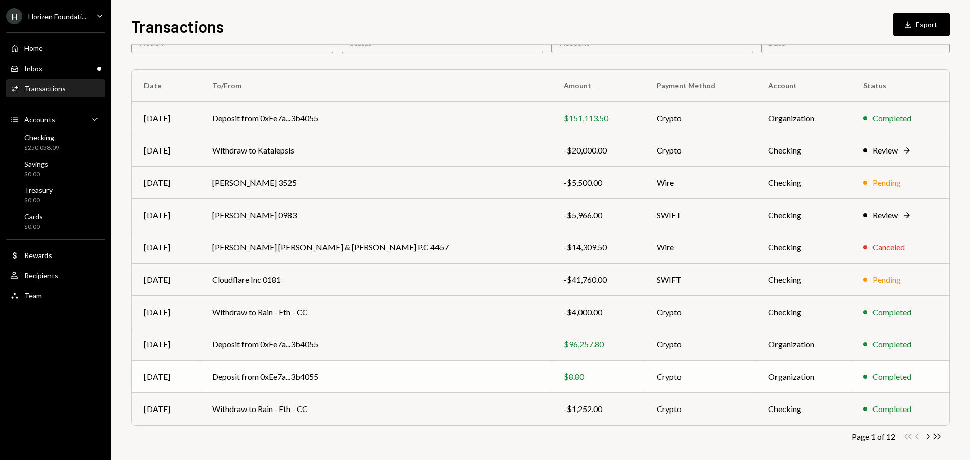
scroll to position [67, 0]
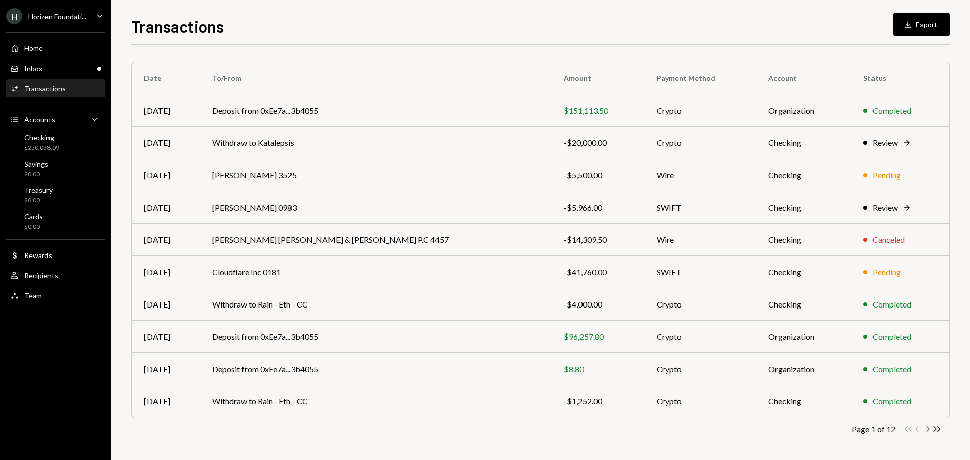
click at [927, 431] on icon "Chevron Right" at bounding box center [928, 430] width 10 height 10
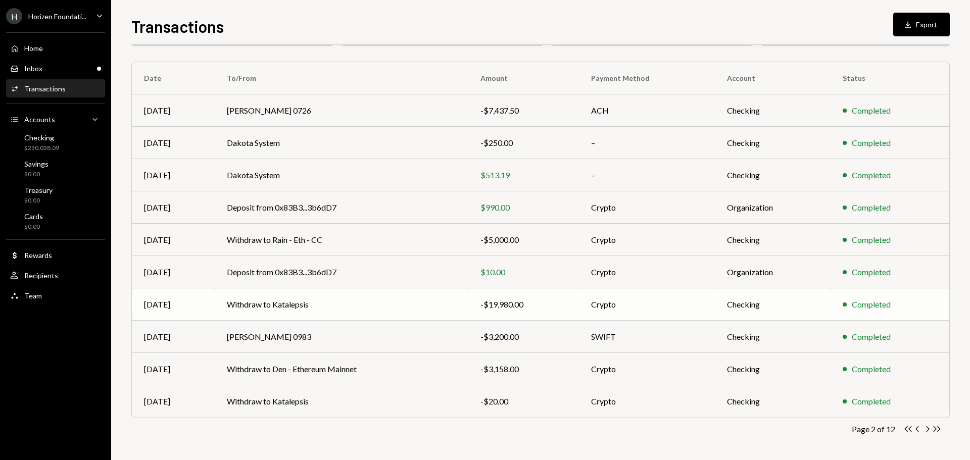
click at [313, 310] on td "Withdraw to Katalepsis" at bounding box center [342, 305] width 254 height 32
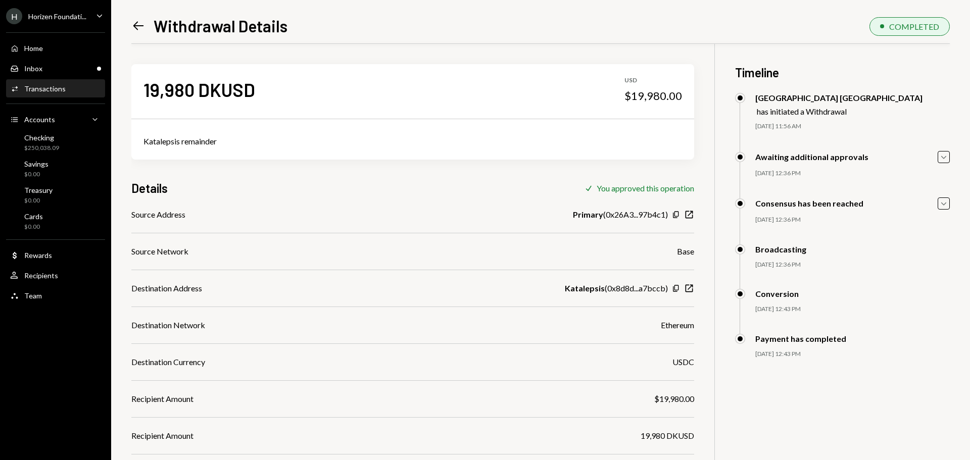
scroll to position [101, 0]
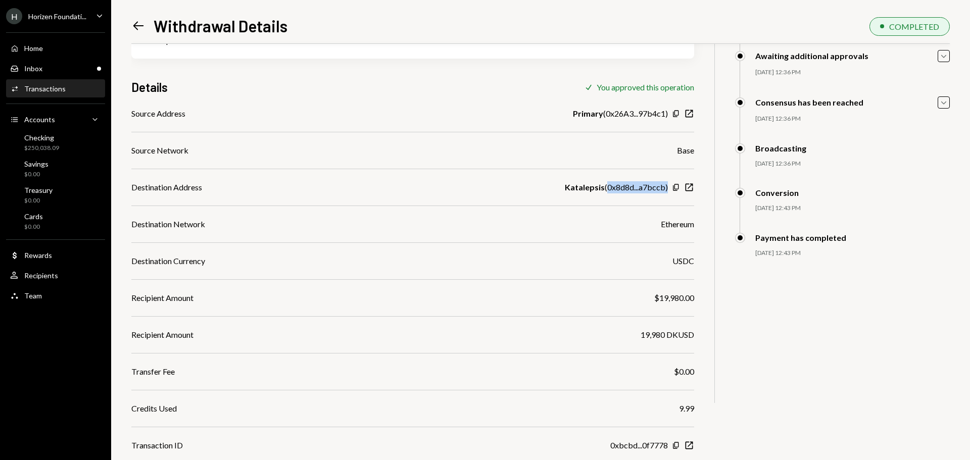
drag, startPoint x: 605, startPoint y: 187, endPoint x: 666, endPoint y: 196, distance: 61.3
click at [677, 190] on div "Katalepsis ( 0x8d8d...a7bccb ) Copy New Window" at bounding box center [629, 187] width 129 height 12
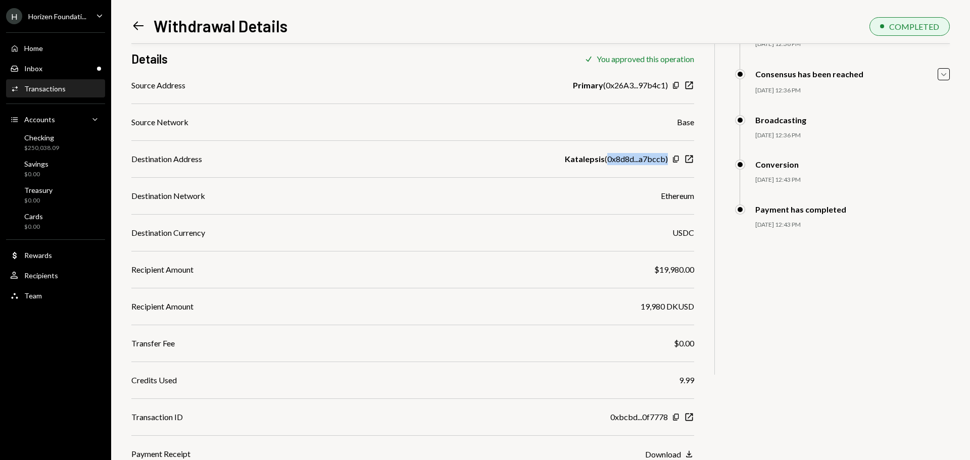
scroll to position [79, 0]
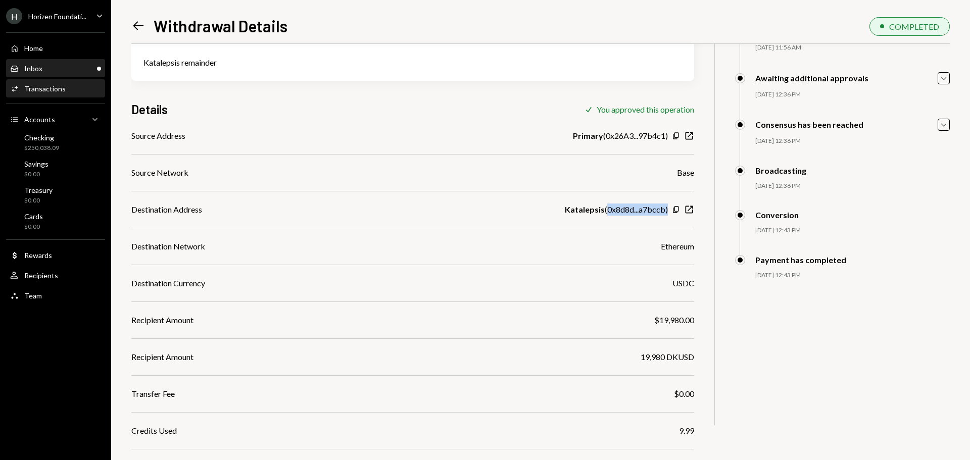
click at [77, 69] on div "Inbox Inbox" at bounding box center [55, 68] width 91 height 9
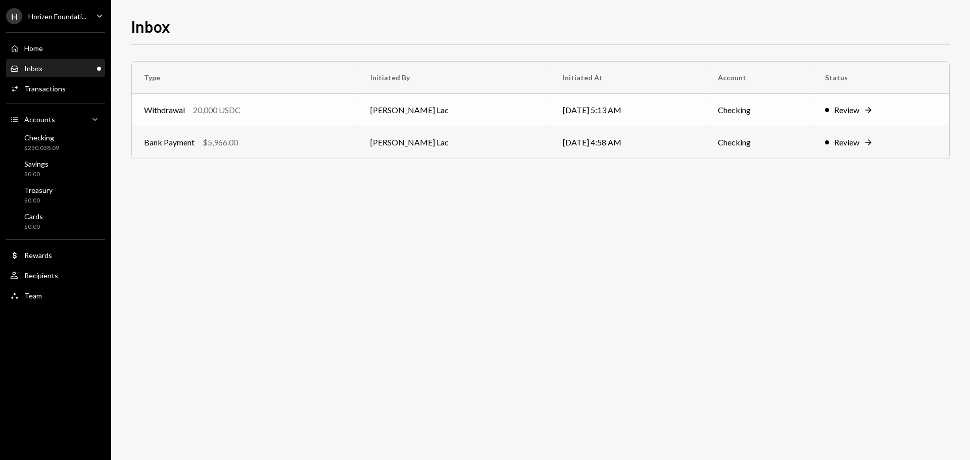
click at [192, 106] on div "Withdrawal 20,000 USDC" at bounding box center [245, 110] width 202 height 12
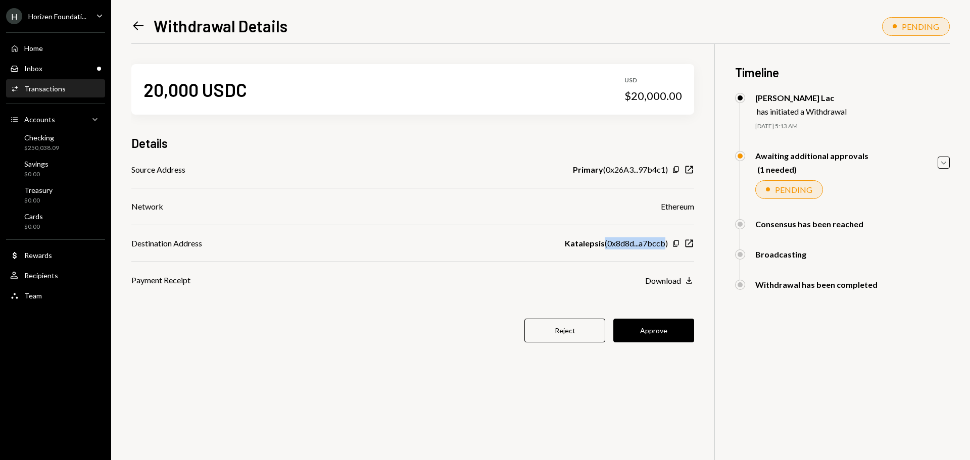
drag, startPoint x: 603, startPoint y: 244, endPoint x: 663, endPoint y: 244, distance: 60.1
click at [665, 244] on div "Katalepsis ( 0x8d8d...a7bccb )" at bounding box center [616, 244] width 103 height 12
click at [635, 244] on div "Katalepsis ( 0x8d8d...a7bccb )" at bounding box center [616, 244] width 103 height 12
click at [651, 333] on button "Approve" at bounding box center [654, 331] width 81 height 24
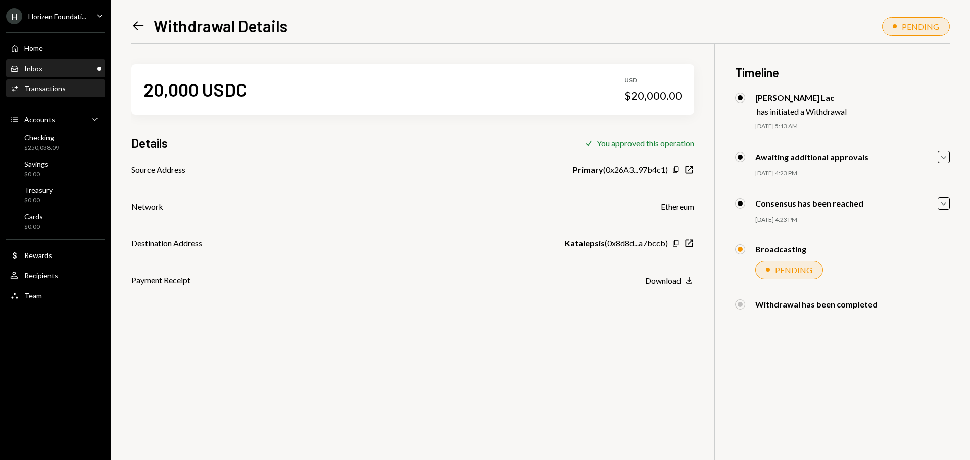
click at [57, 70] on div "Inbox Inbox" at bounding box center [55, 68] width 91 height 9
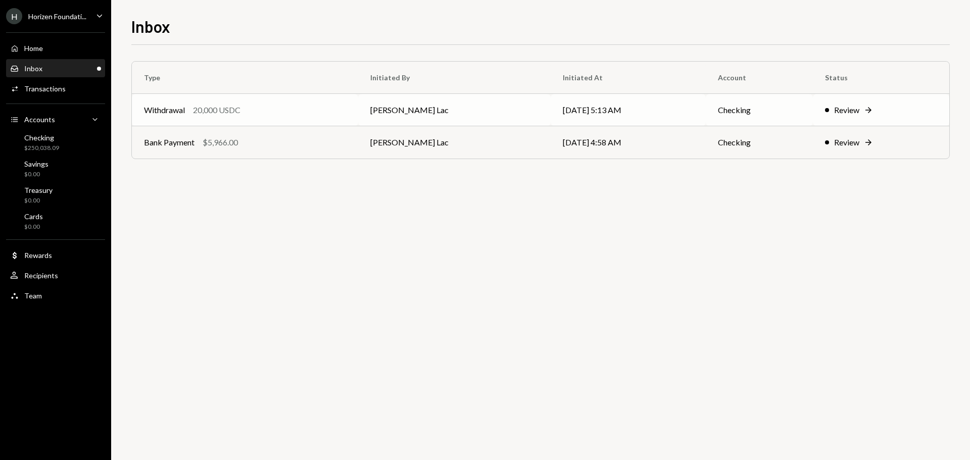
click at [207, 105] on div "20,000 USDC" at bounding box center [217, 110] width 48 height 12
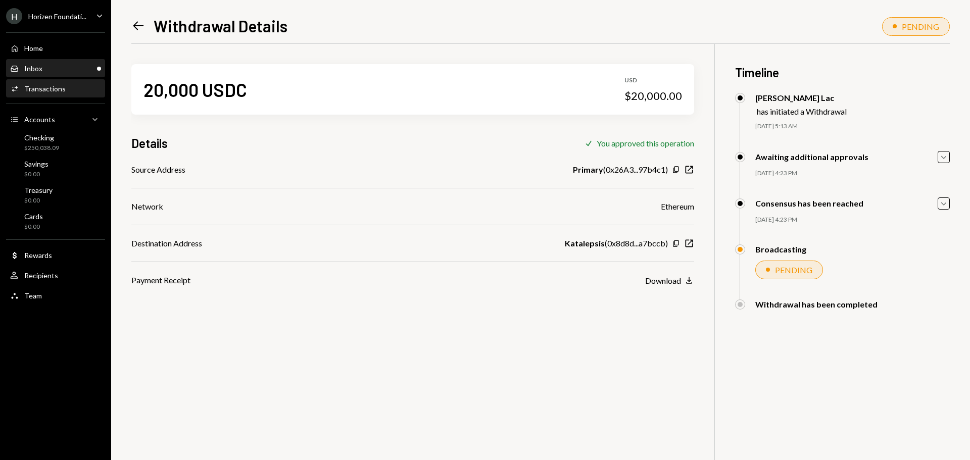
click at [76, 71] on div "Inbox Inbox" at bounding box center [55, 68] width 91 height 9
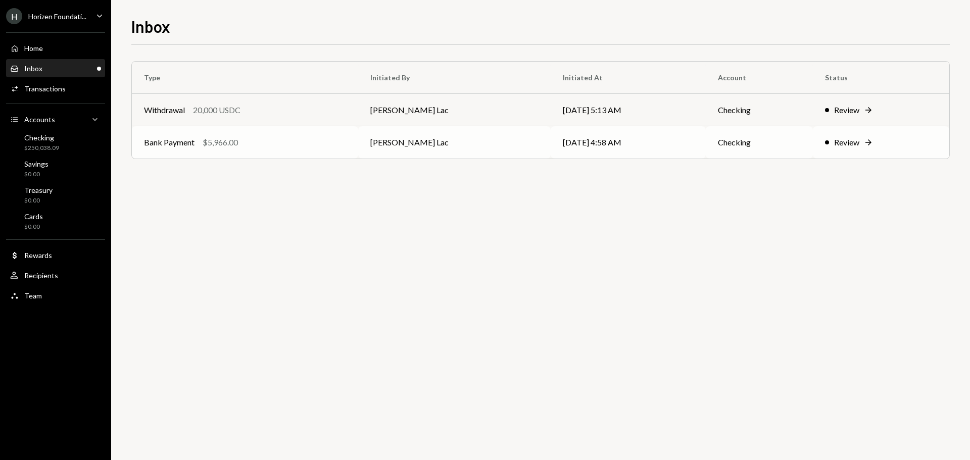
click at [234, 144] on div "$5,966.00" at bounding box center [220, 142] width 35 height 12
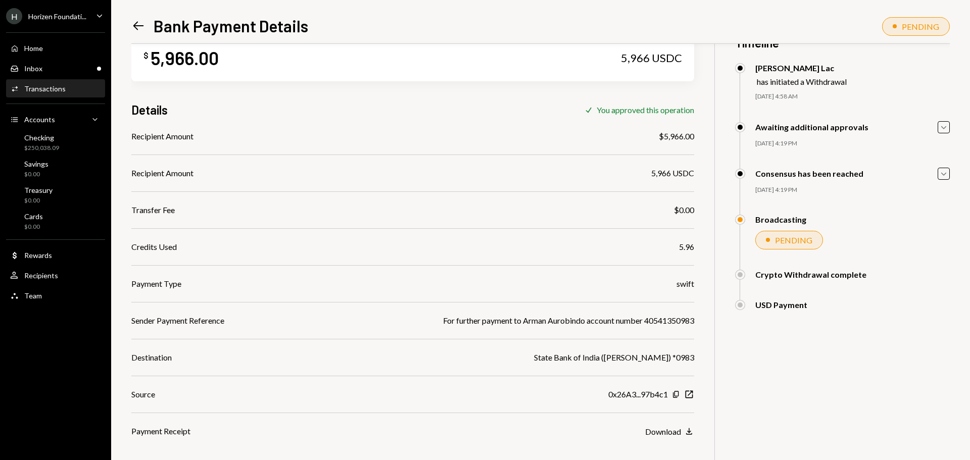
scroll to position [44, 0]
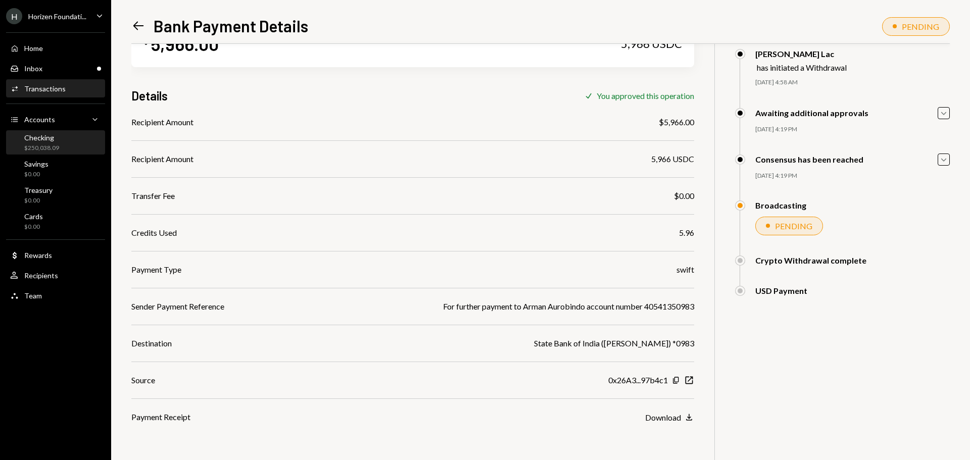
click at [52, 148] on div "$250,038.09" at bounding box center [41, 148] width 35 height 9
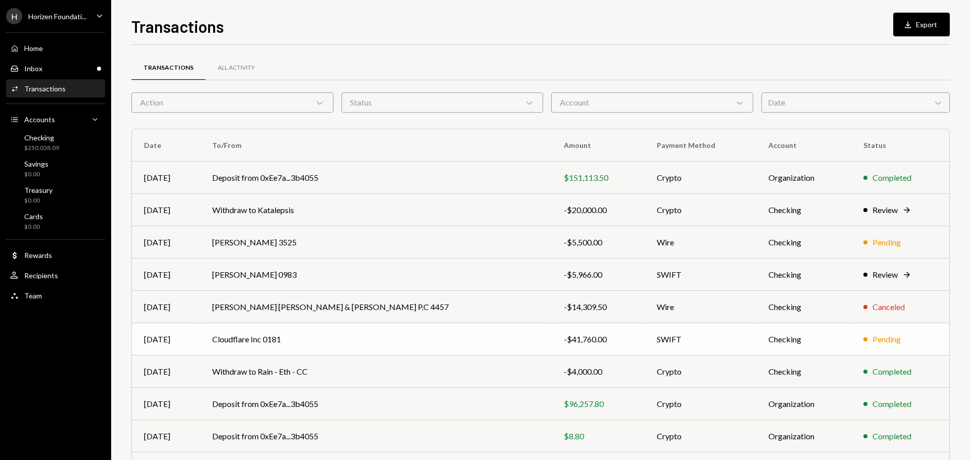
click at [308, 332] on td "Cloudflare Inc 0181" at bounding box center [376, 339] width 352 height 32
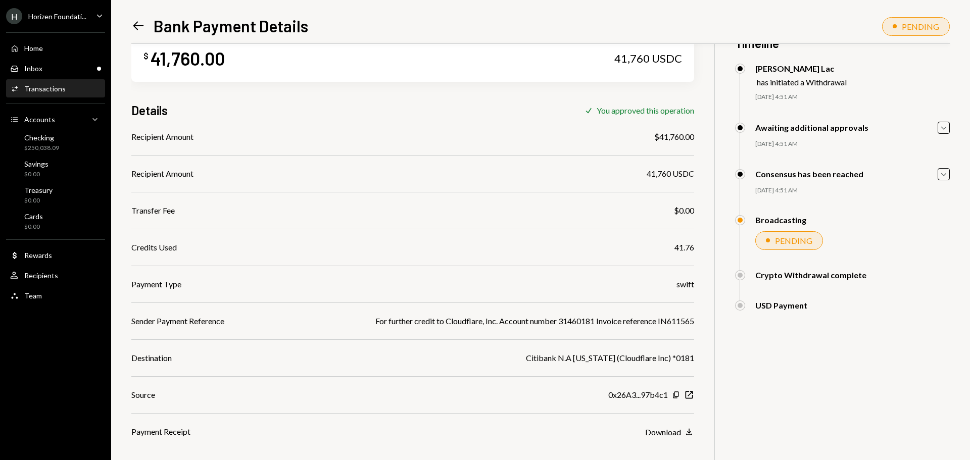
scroll to position [44, 0]
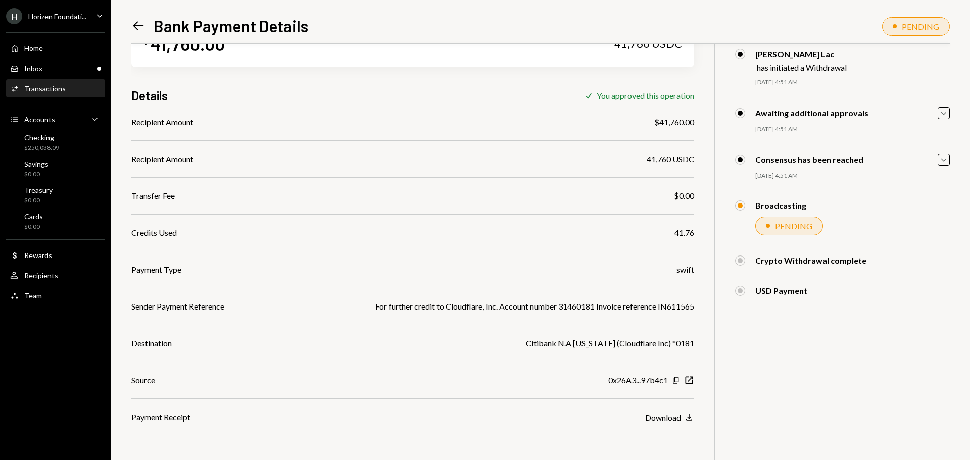
drag, startPoint x: 823, startPoint y: 391, endPoint x: 817, endPoint y: 385, distance: 8.6
click at [823, 391] on div "$ 41,760.00 41,760 USDC Details Check You approved this operation Recipient Amo…" at bounding box center [540, 230] width 819 height 460
click at [48, 67] on div "Inbox Inbox" at bounding box center [55, 68] width 91 height 9
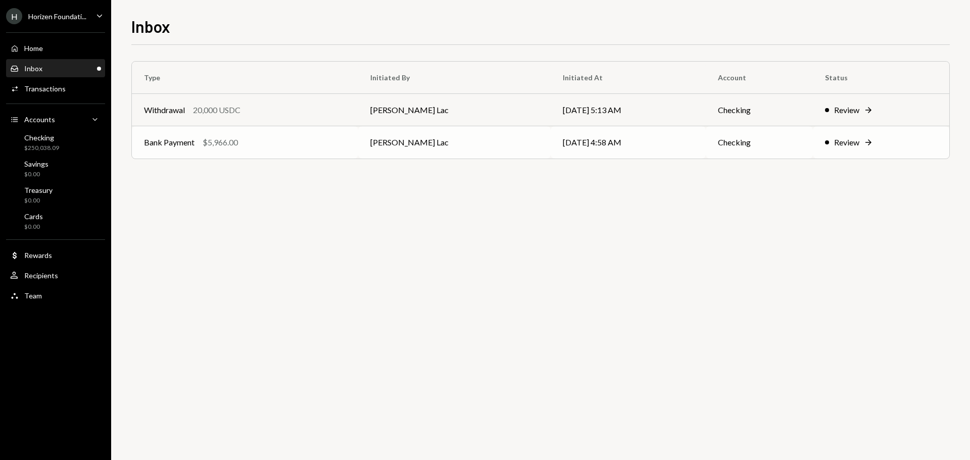
click at [221, 150] on td "Bank Payment $5,966.00" at bounding box center [245, 142] width 226 height 32
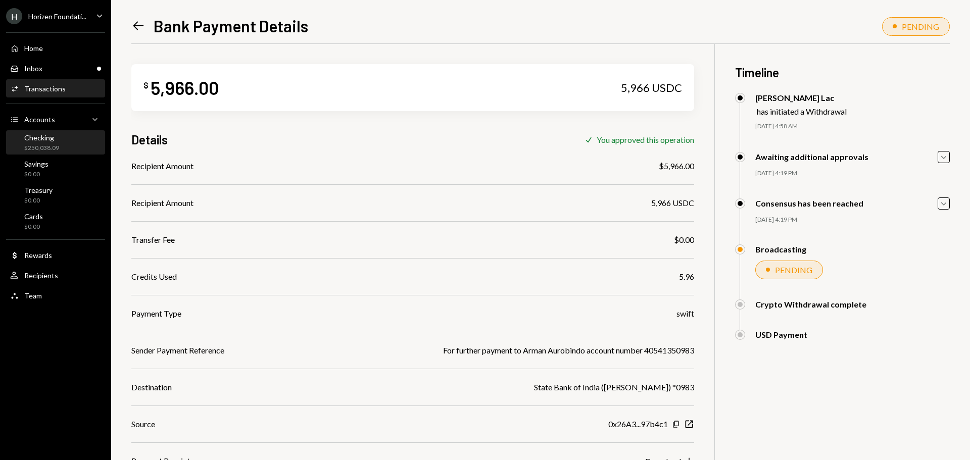
click at [49, 146] on div "$250,038.09" at bounding box center [41, 148] width 35 height 9
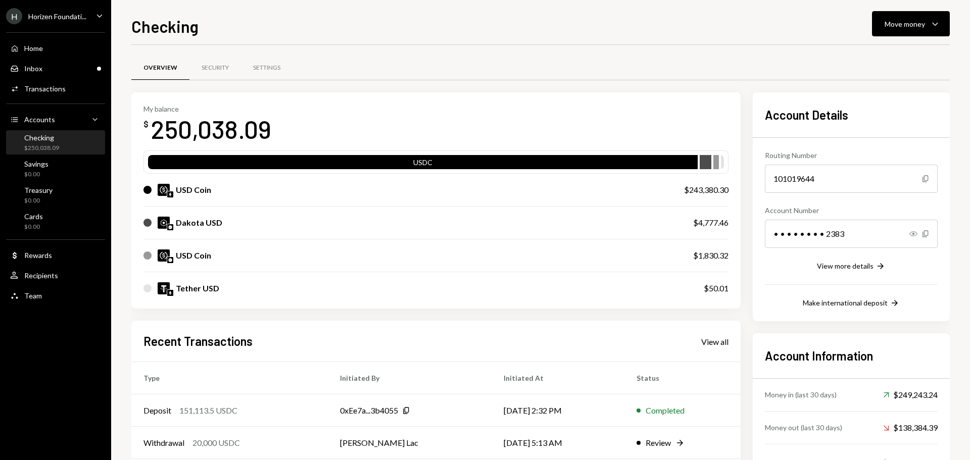
click at [90, 22] on div "[PERSON_NAME] Foundati... Caret Down" at bounding box center [55, 16] width 111 height 16
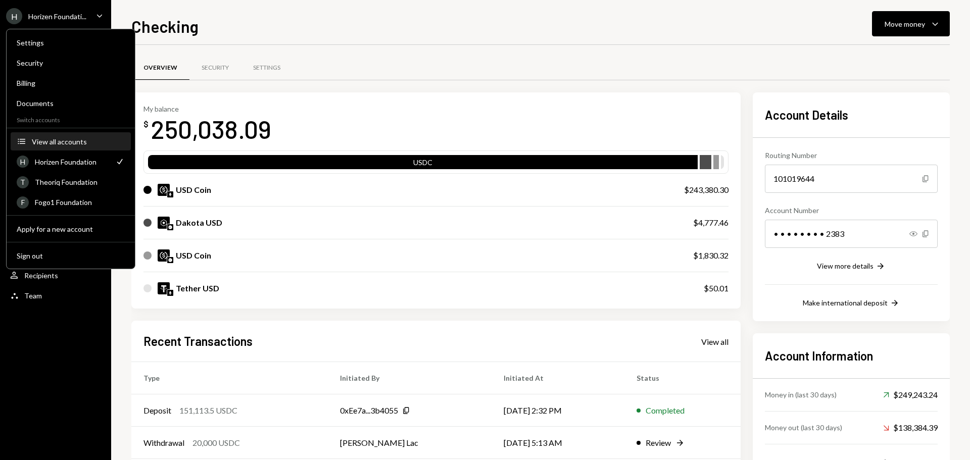
click at [74, 144] on div "View all accounts" at bounding box center [78, 141] width 93 height 9
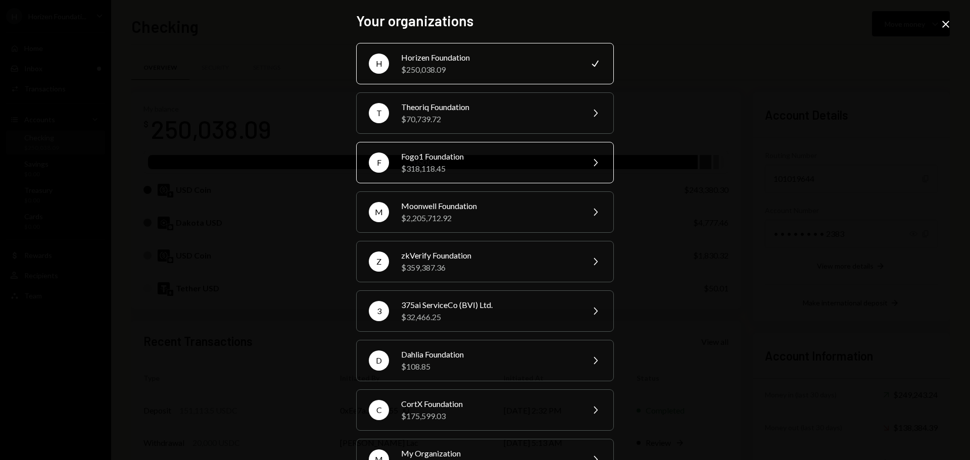
click at [417, 160] on div "Fogo1 Foundation" at bounding box center [489, 157] width 176 height 12
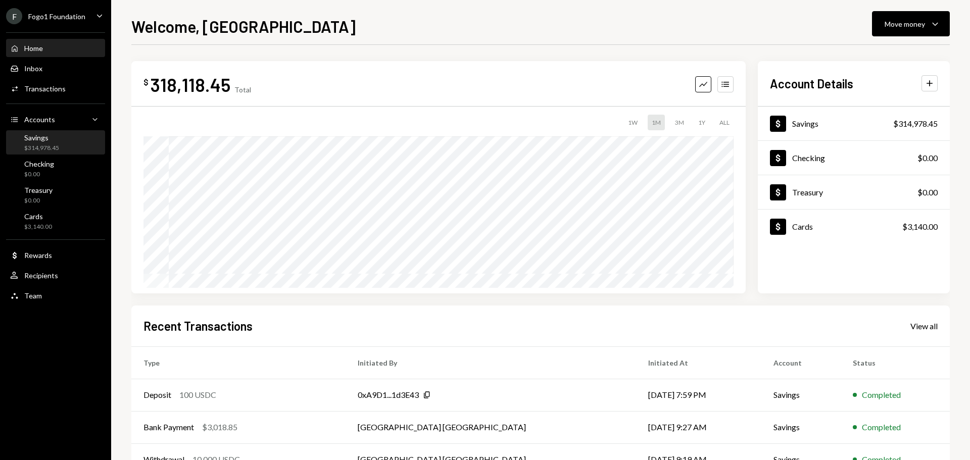
click at [57, 144] on div "$314,978.45" at bounding box center [41, 148] width 35 height 9
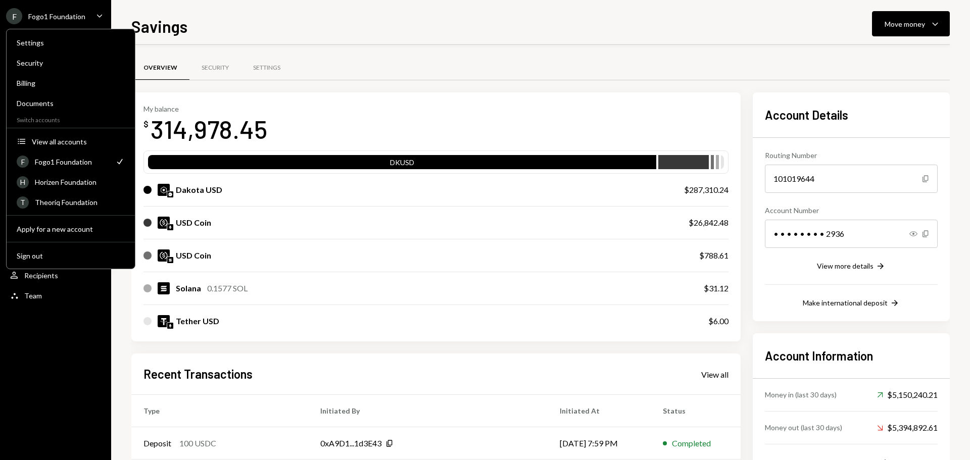
scroll to position [149, 0]
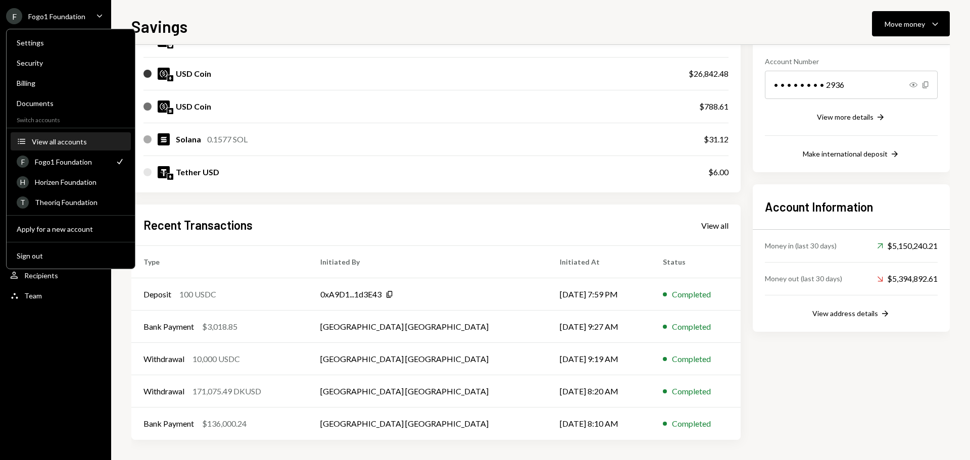
click at [78, 139] on div "View all accounts" at bounding box center [78, 141] width 93 height 9
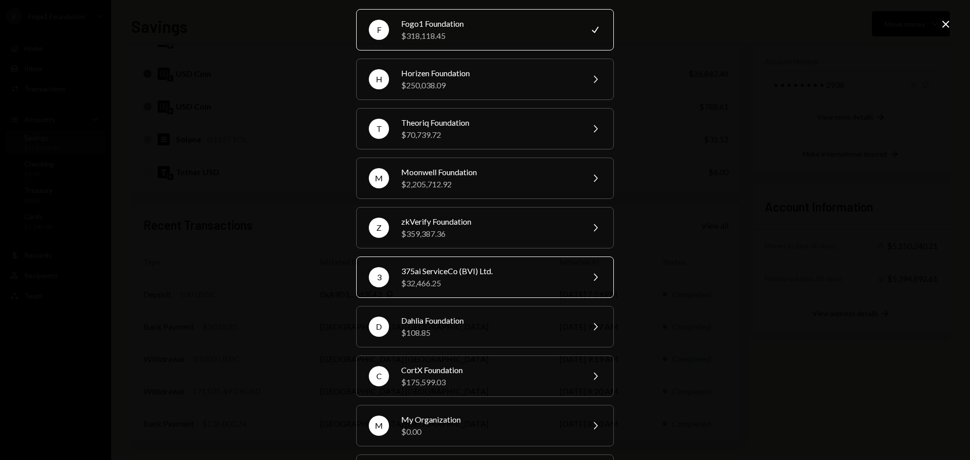
scroll to position [33, 0]
click at [437, 232] on div "$359,387.36" at bounding box center [489, 234] width 176 height 12
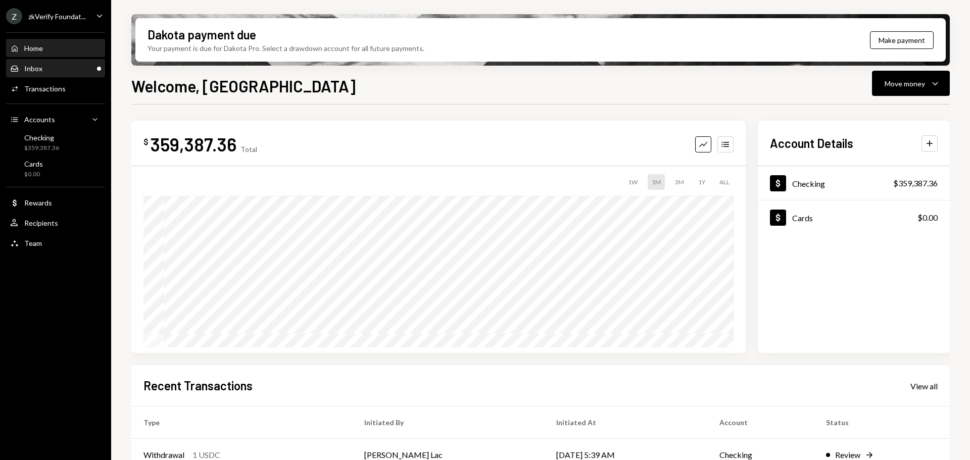
click at [83, 73] on div "Inbox Inbox" at bounding box center [55, 68] width 91 height 17
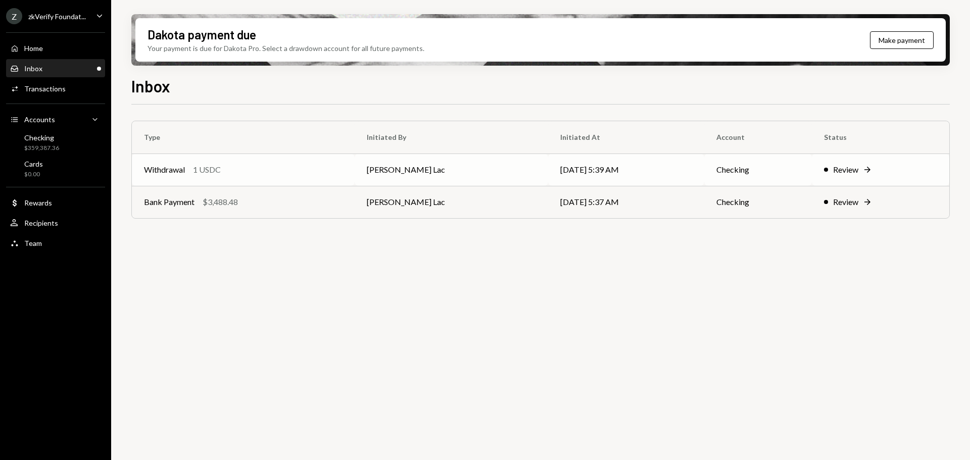
click at [221, 164] on div "1 USDC" at bounding box center [207, 170] width 28 height 12
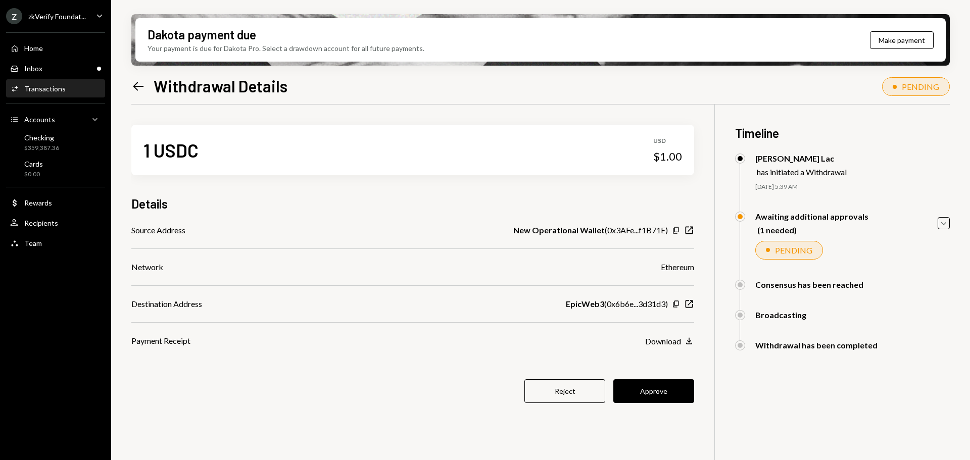
click at [136, 79] on icon "Left Arrow" at bounding box center [138, 86] width 14 height 14
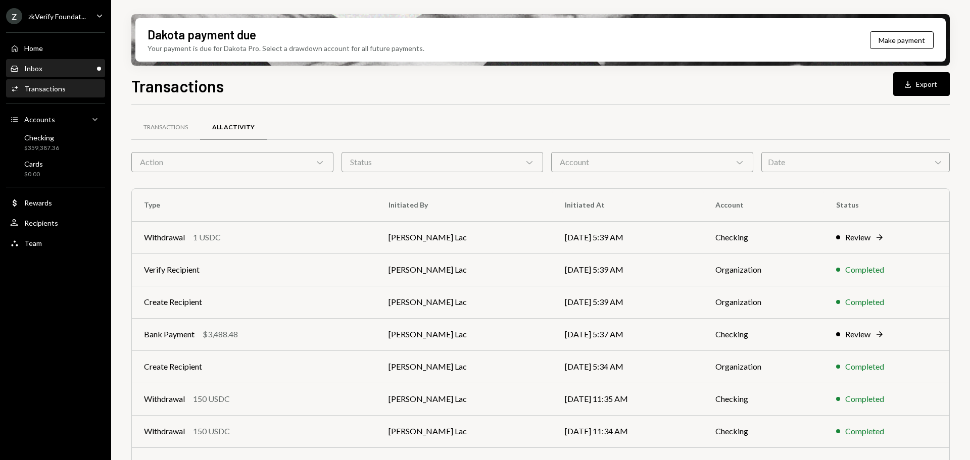
click at [78, 67] on div "Inbox Inbox" at bounding box center [55, 68] width 91 height 9
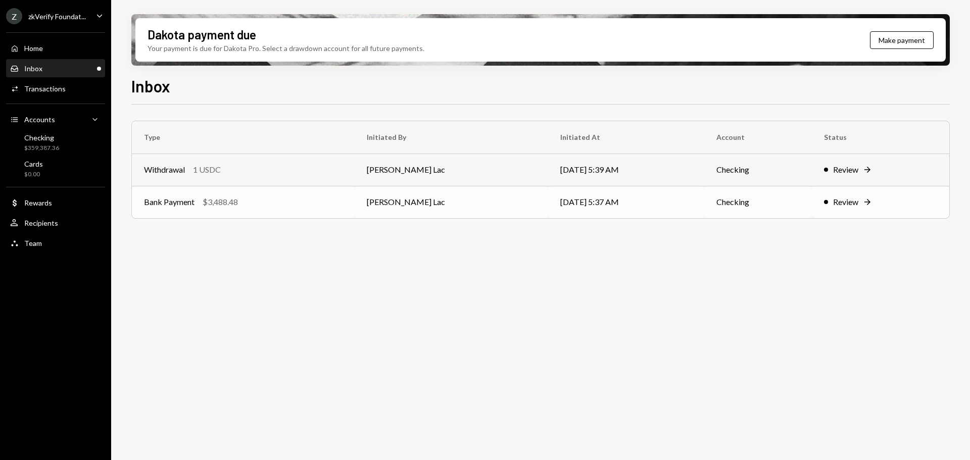
click at [197, 210] on td "Bank Payment $3,488.48" at bounding box center [243, 202] width 223 height 32
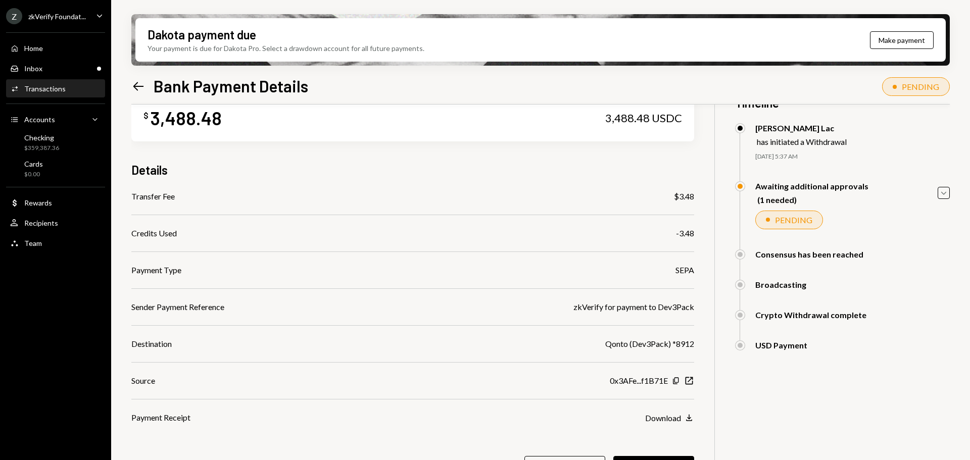
scroll to position [81, 0]
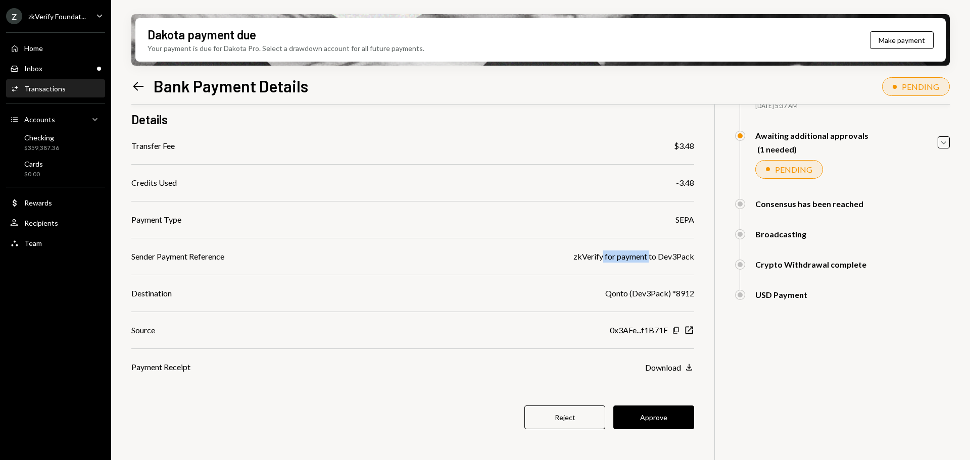
drag, startPoint x: 603, startPoint y: 258, endPoint x: 651, endPoint y: 258, distance: 47.5
click at [650, 258] on div "zkVerify for payment to Dev3Pack" at bounding box center [634, 257] width 121 height 12
drag, startPoint x: 639, startPoint y: 293, endPoint x: 666, endPoint y: 298, distance: 26.7
click at [666, 298] on div "Qonto (Dev3Pack) *8912" at bounding box center [649, 294] width 89 height 12
click at [669, 229] on div "Transfer Fee $3.48 Credits Used -3.48 Payment Type SEPA Sender Payment Referenc…" at bounding box center [412, 256] width 563 height 233
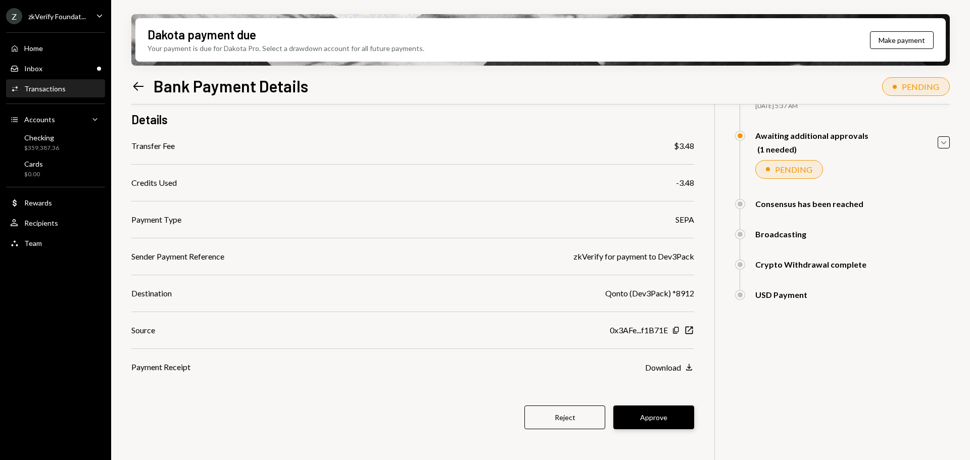
click at [665, 414] on button "Approve" at bounding box center [654, 418] width 81 height 24
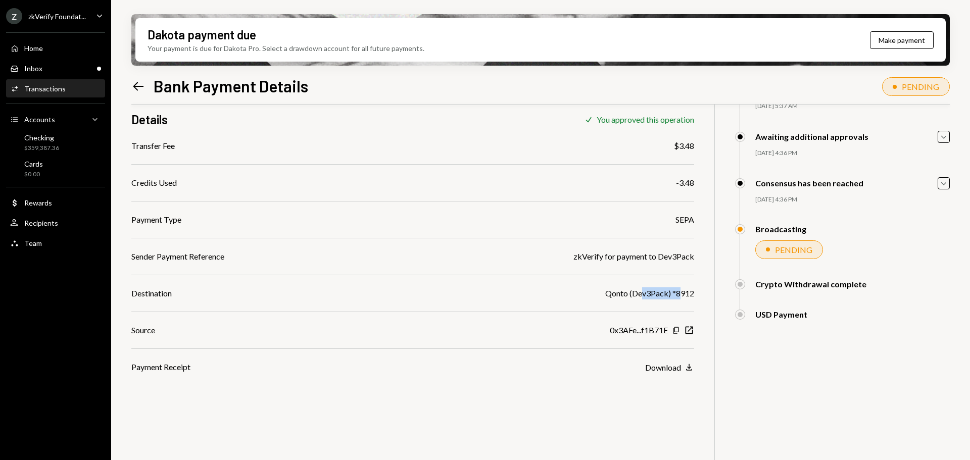
drag, startPoint x: 643, startPoint y: 298, endPoint x: 685, endPoint y: 293, distance: 41.8
click at [683, 293] on div "Qonto (Dev3Pack) *8912" at bounding box center [649, 294] width 89 height 12
click at [60, 67] on div "Inbox Inbox" at bounding box center [55, 68] width 91 height 9
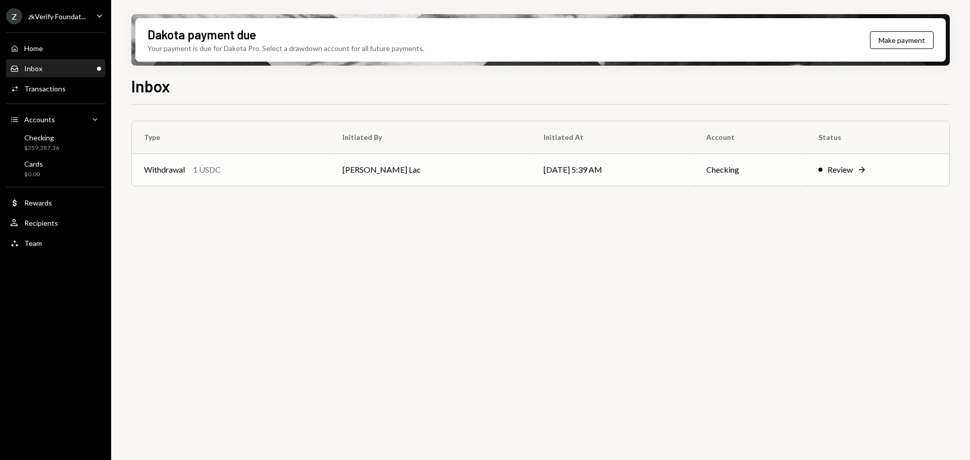
click at [232, 171] on div "Withdrawal 1 USDC" at bounding box center [231, 170] width 174 height 12
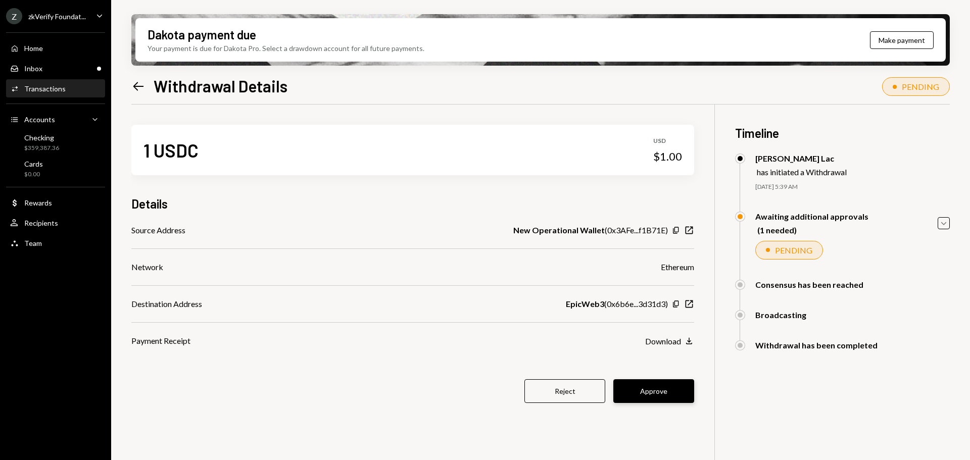
click at [664, 401] on button "Approve" at bounding box center [654, 392] width 81 height 24
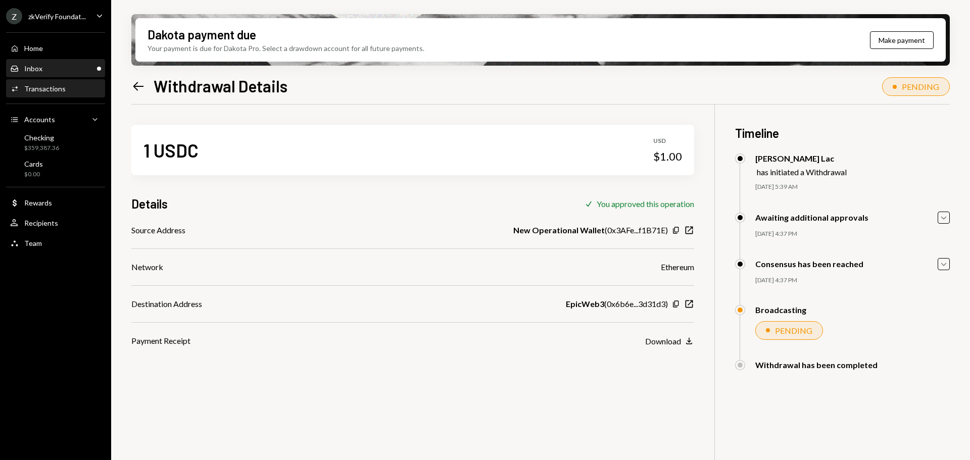
click at [88, 70] on div "Inbox Inbox" at bounding box center [55, 68] width 91 height 9
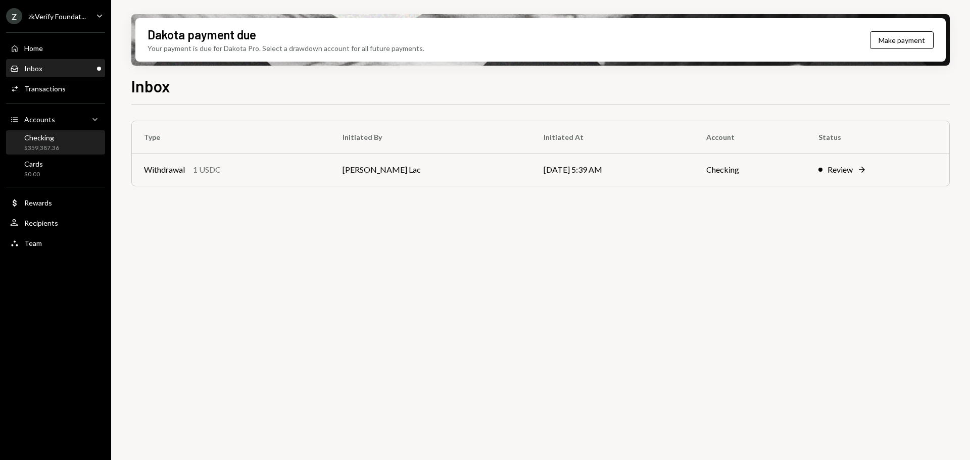
click at [66, 148] on div "Checking $359,387.36" at bounding box center [55, 142] width 91 height 19
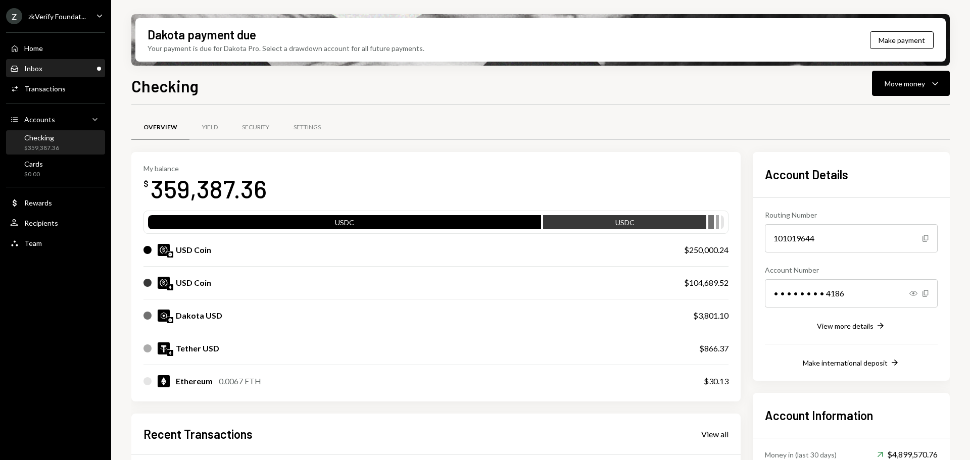
click at [63, 72] on div "Inbox Inbox" at bounding box center [55, 68] width 91 height 9
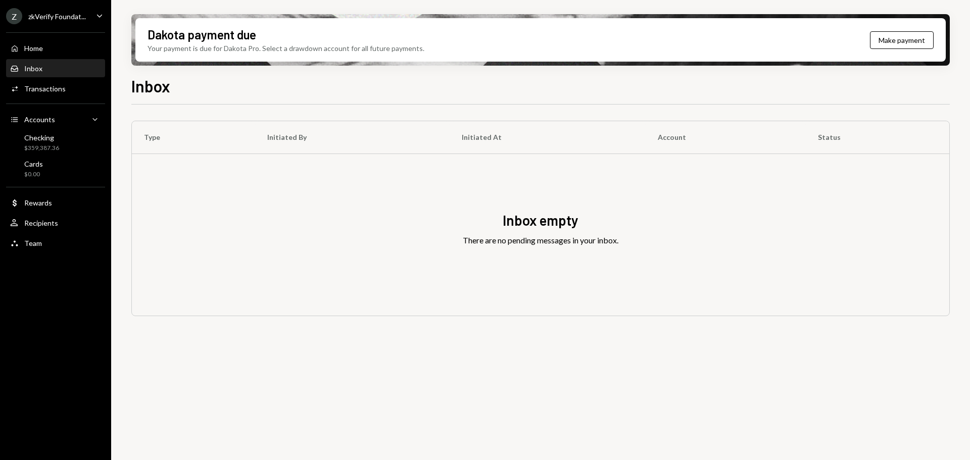
click at [79, 12] on div "zkVerify Foundat..." at bounding box center [57, 16] width 58 height 9
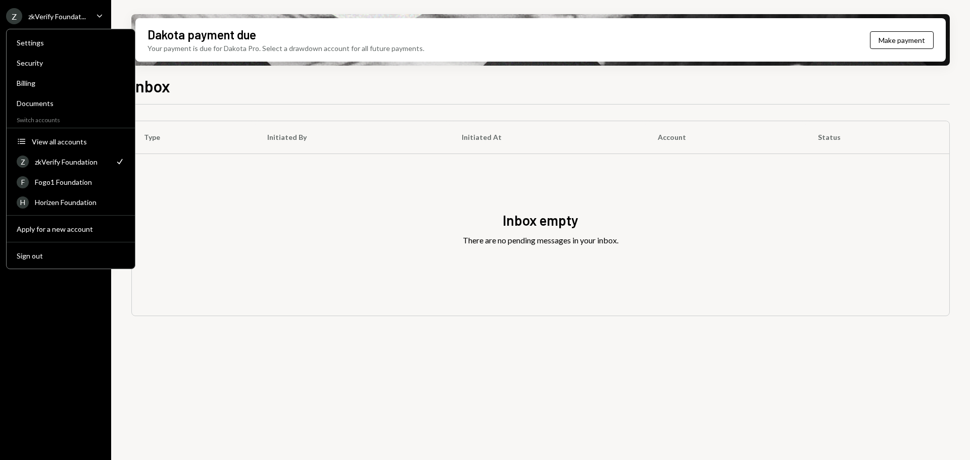
click at [183, 228] on div "Inbox empty There are no pending messages in your inbox." at bounding box center [541, 235] width 818 height 162
